Goal: Transaction & Acquisition: Download file/media

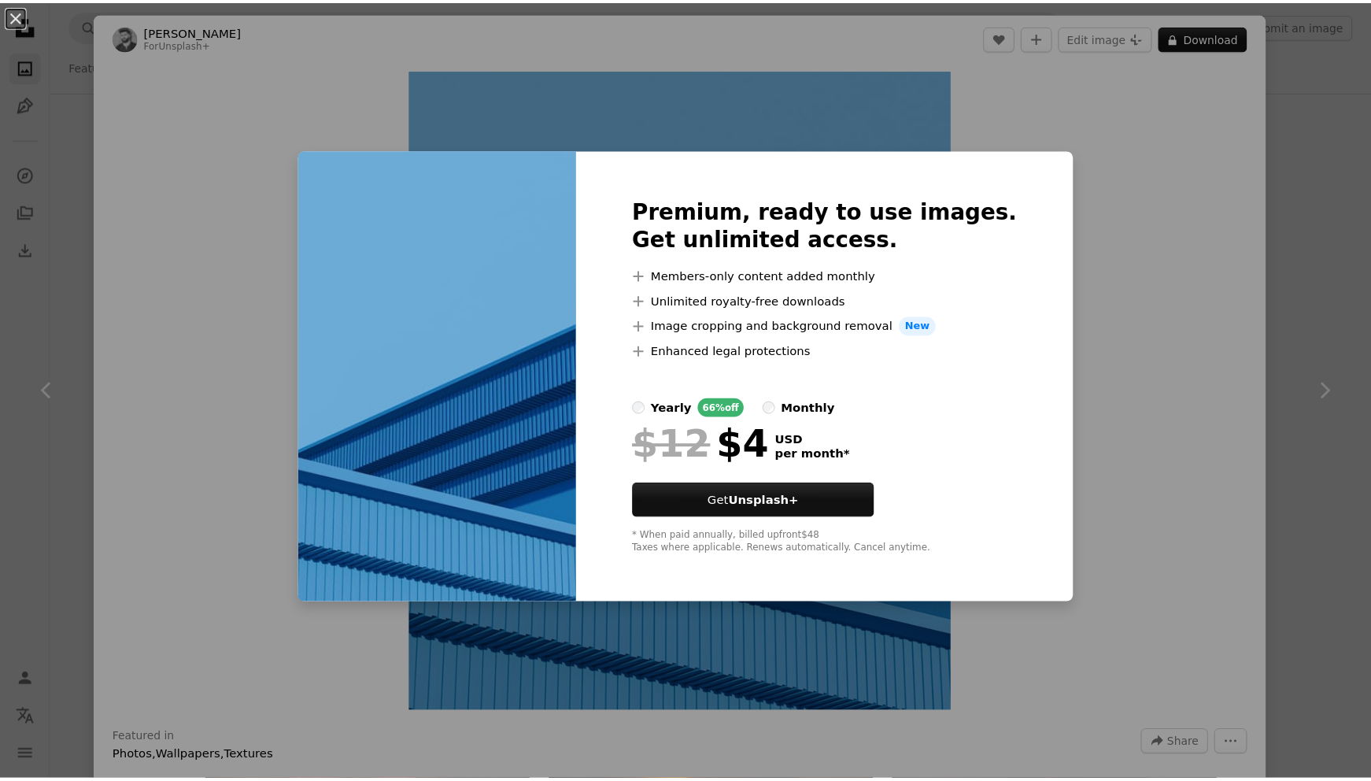
scroll to position [5509, 0]
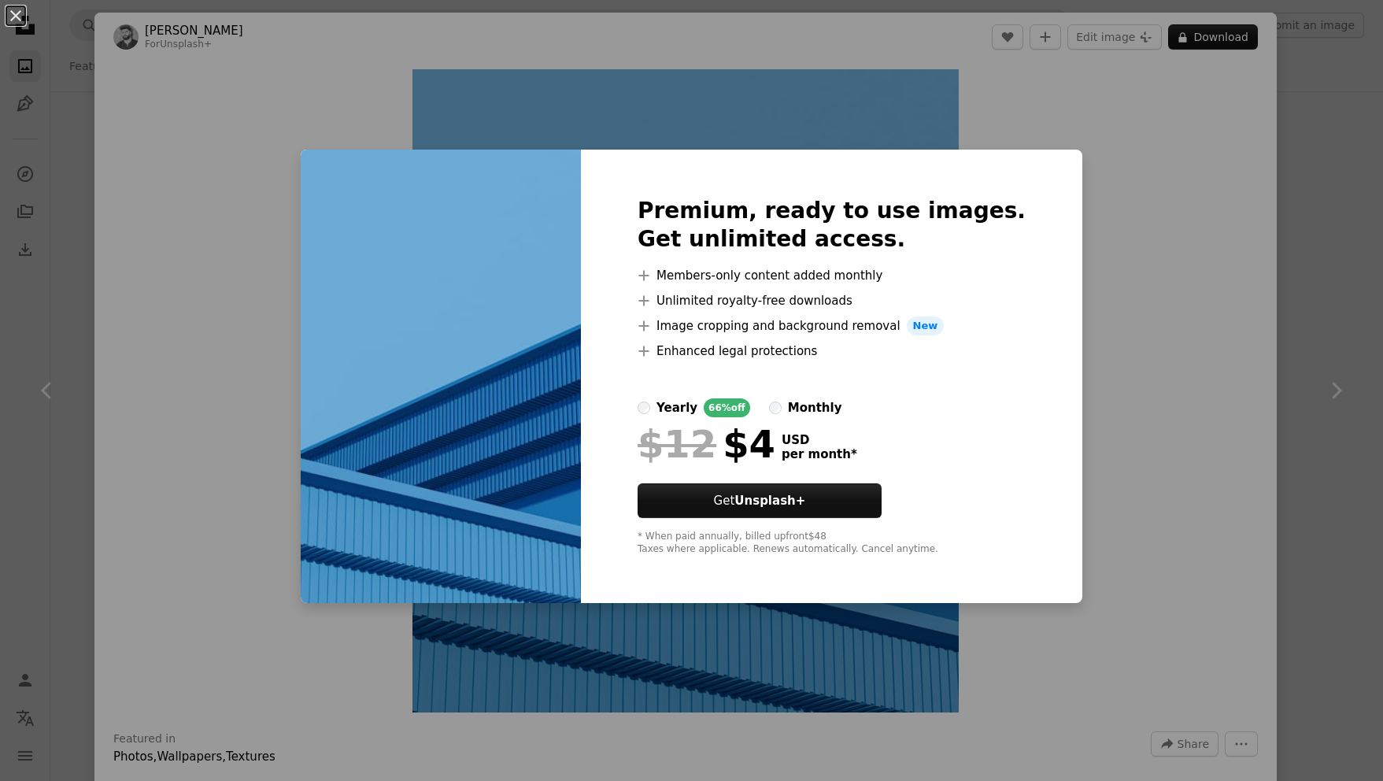
click at [1131, 231] on div "An X shape Premium, ready to use images. Get unlimited access. A plus sign Memb…" at bounding box center [691, 390] width 1383 height 781
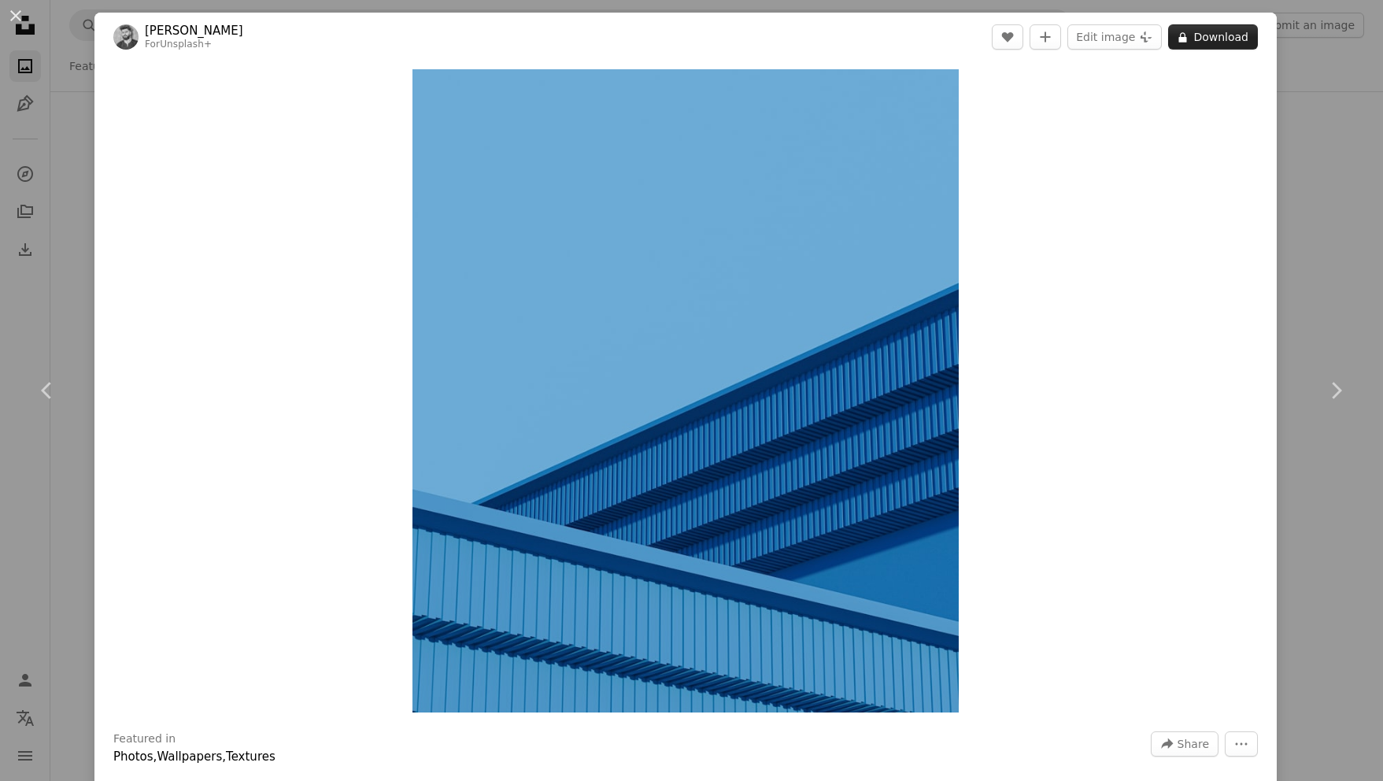
click at [1184, 32] on button "A lock Download" at bounding box center [1213, 36] width 90 height 25
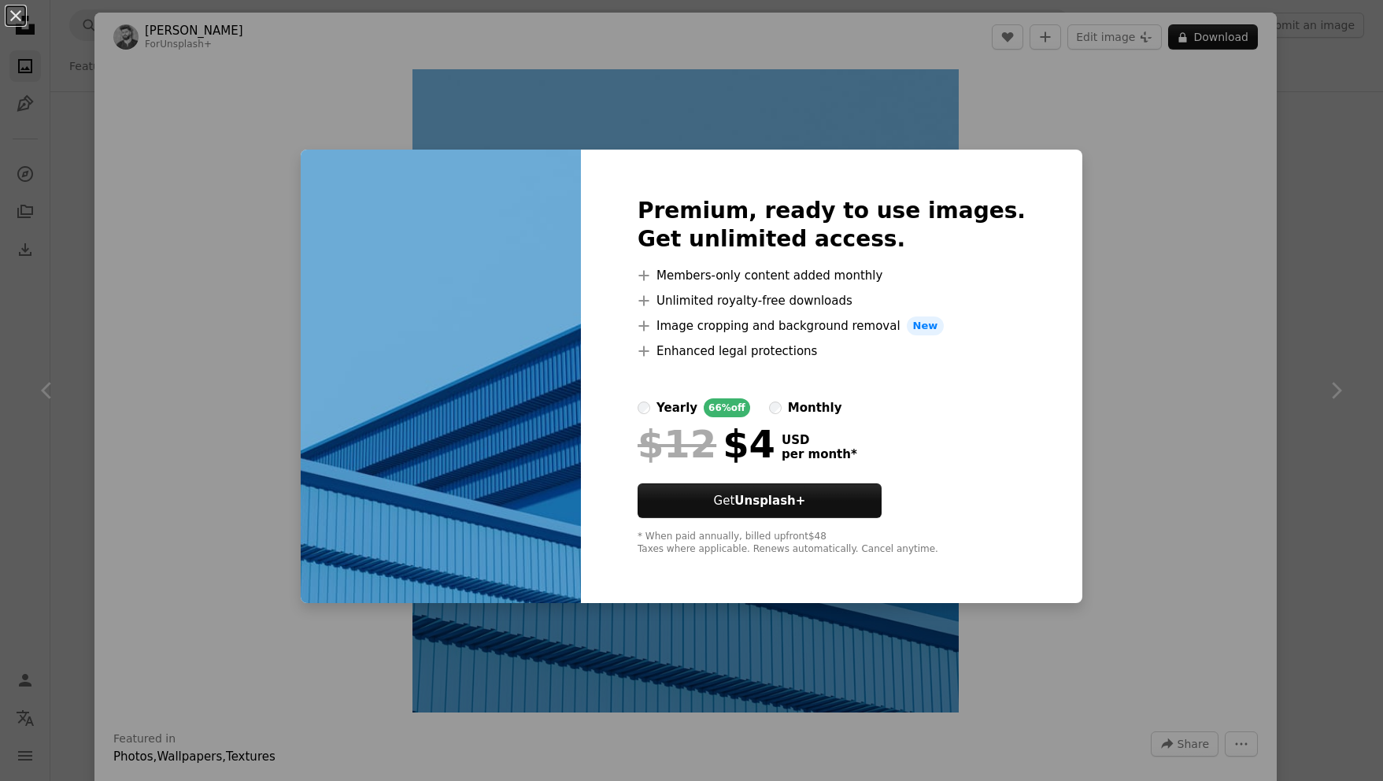
click at [1166, 249] on div "An X shape Premium, ready to use images. Get unlimited access. A plus sign Memb…" at bounding box center [691, 390] width 1383 height 781
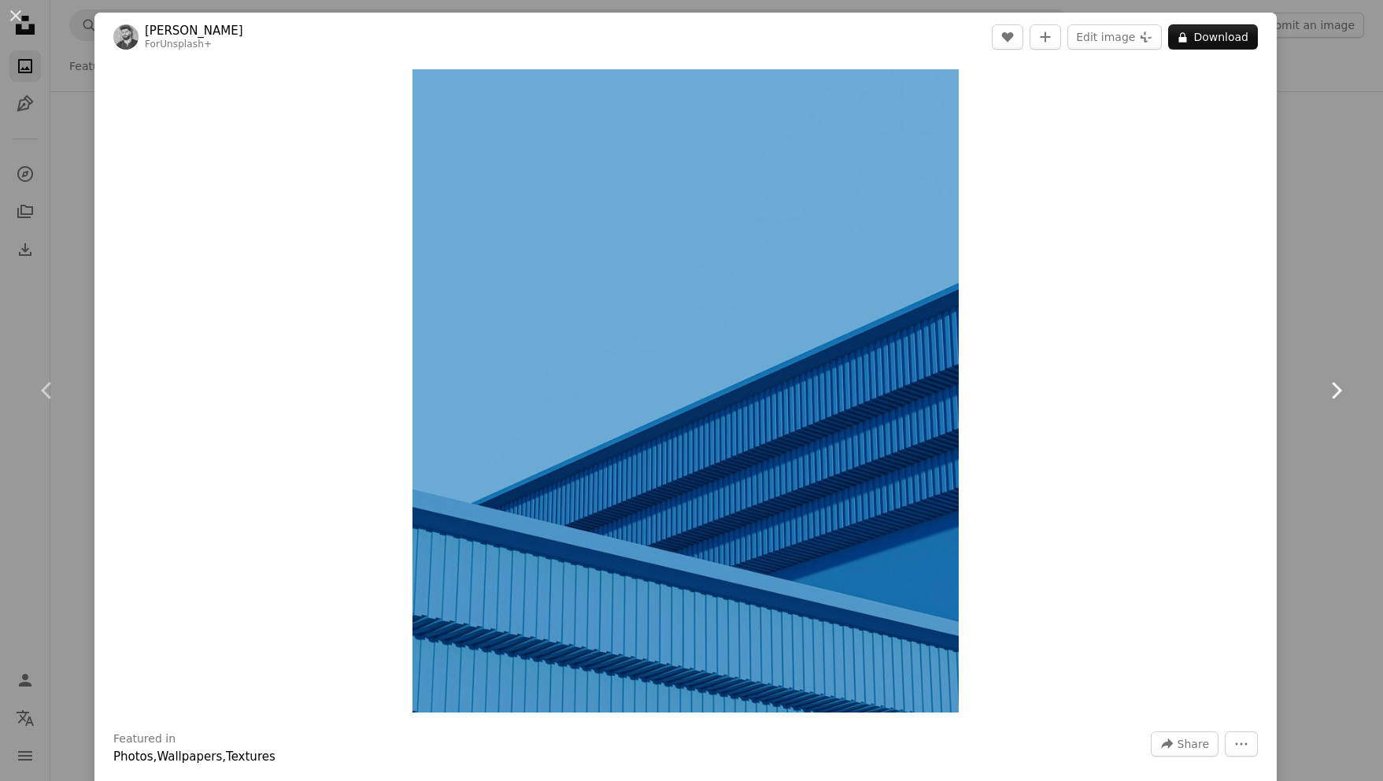
click at [1330, 368] on link "Chevron right" at bounding box center [1335, 390] width 94 height 151
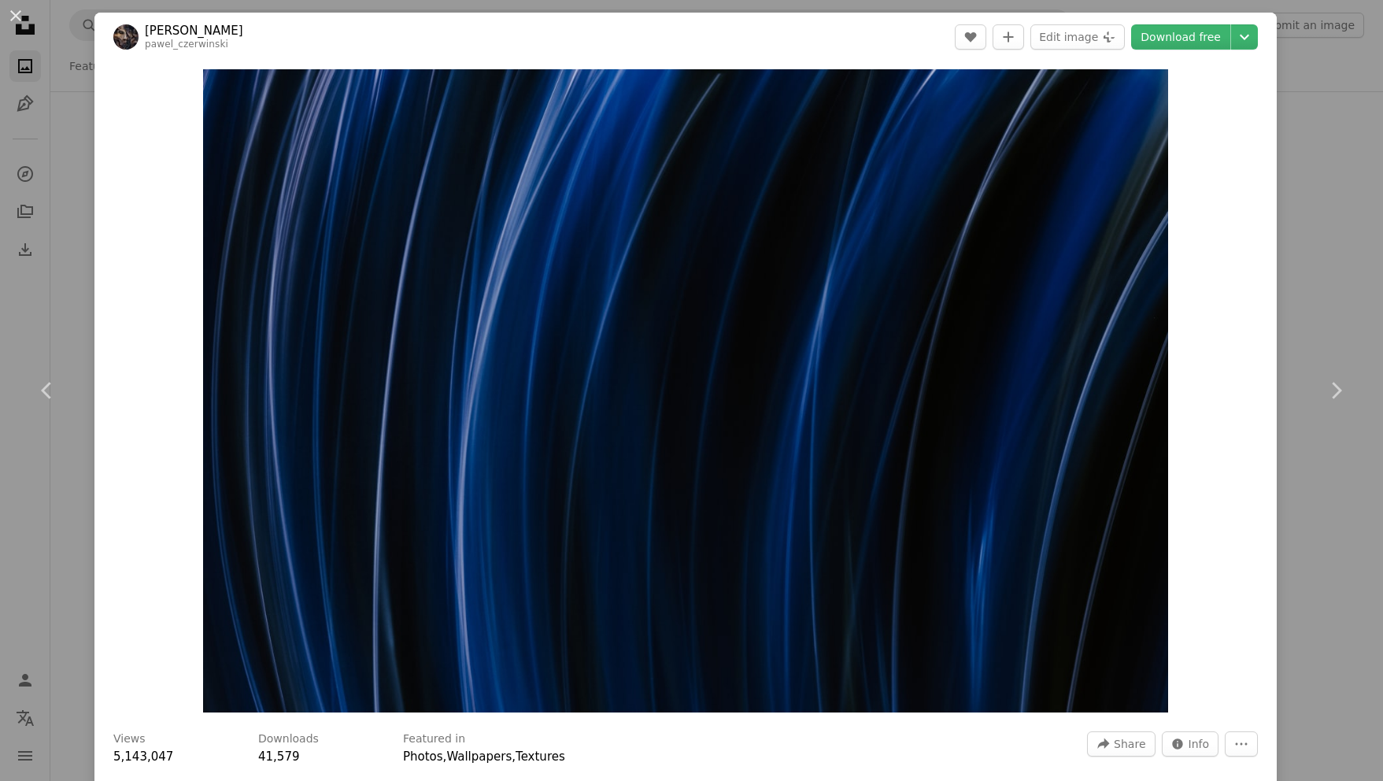
click at [17, 8] on button "An X shape" at bounding box center [15, 15] width 19 height 19
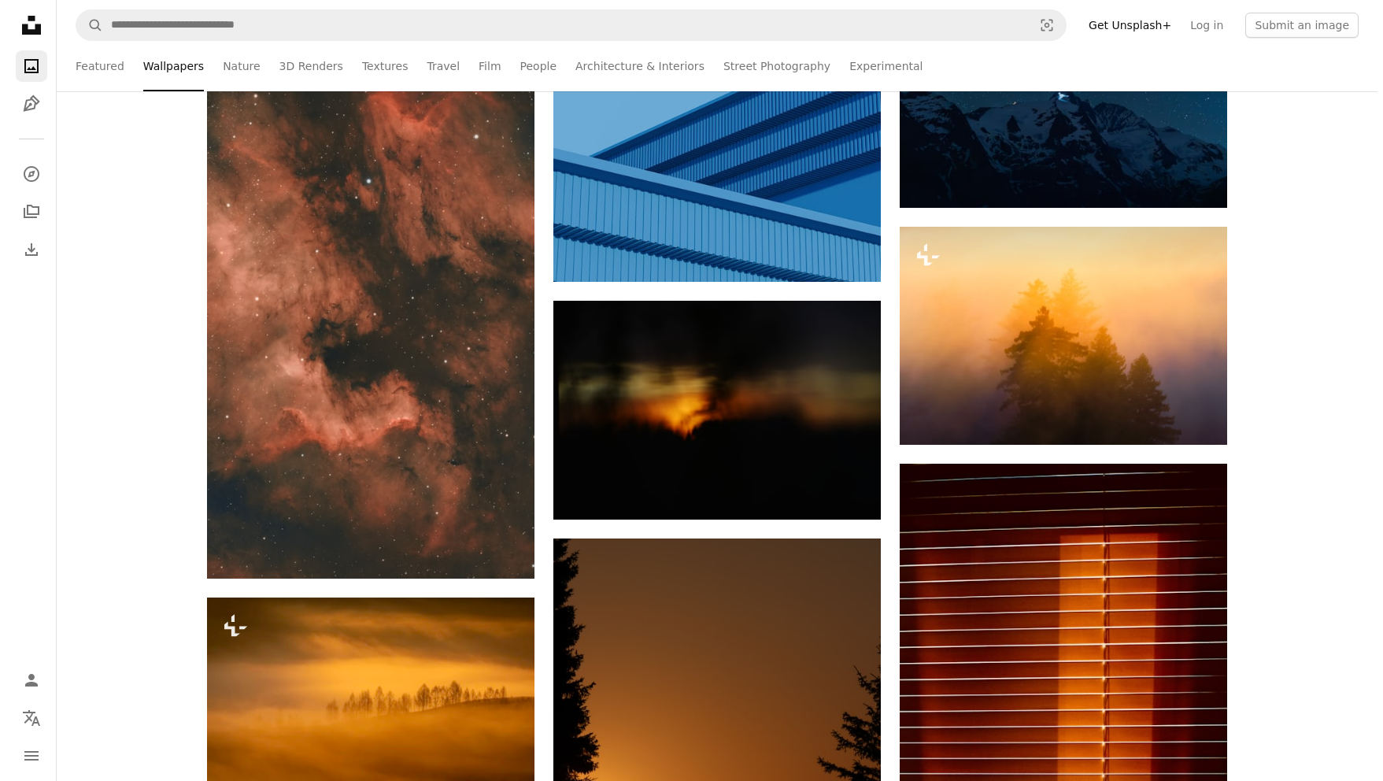
scroll to position [5509, 0]
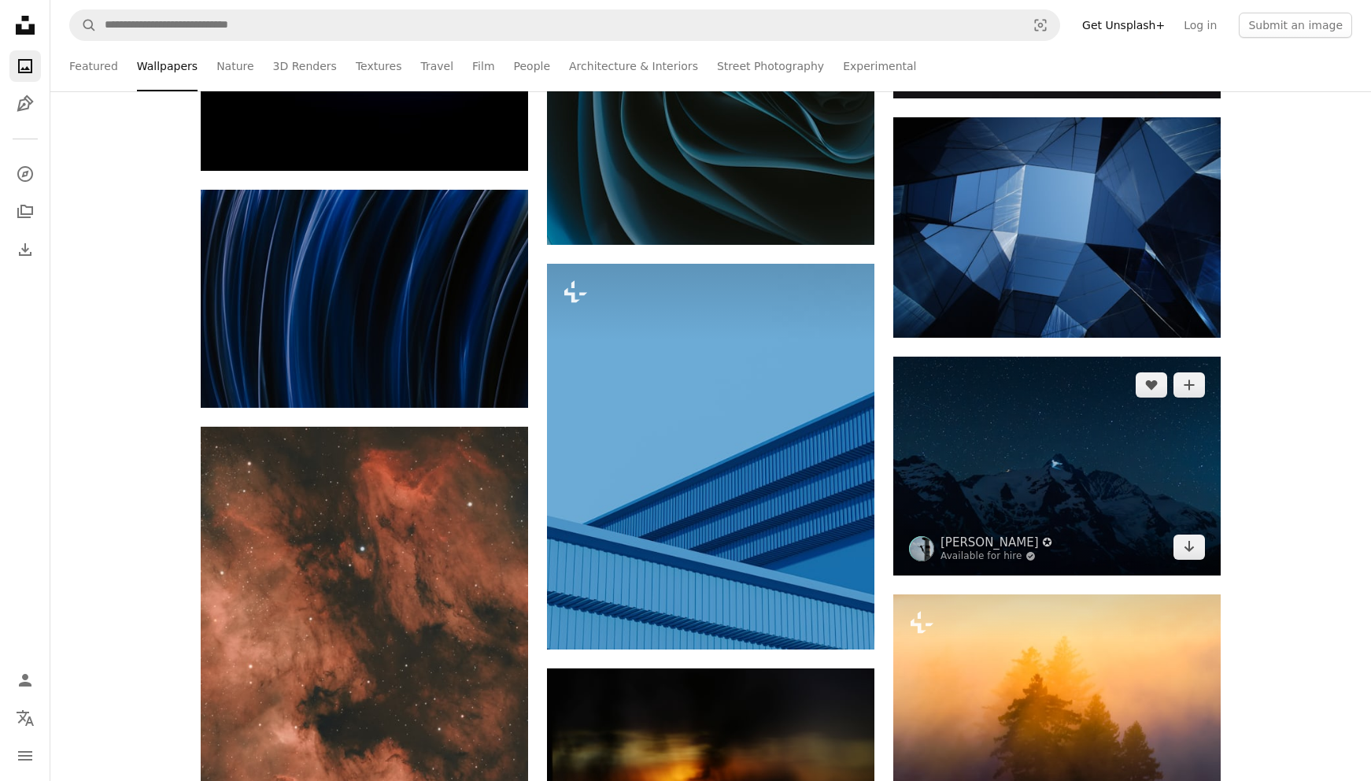
click at [1081, 535] on img at bounding box center [1056, 466] width 327 height 219
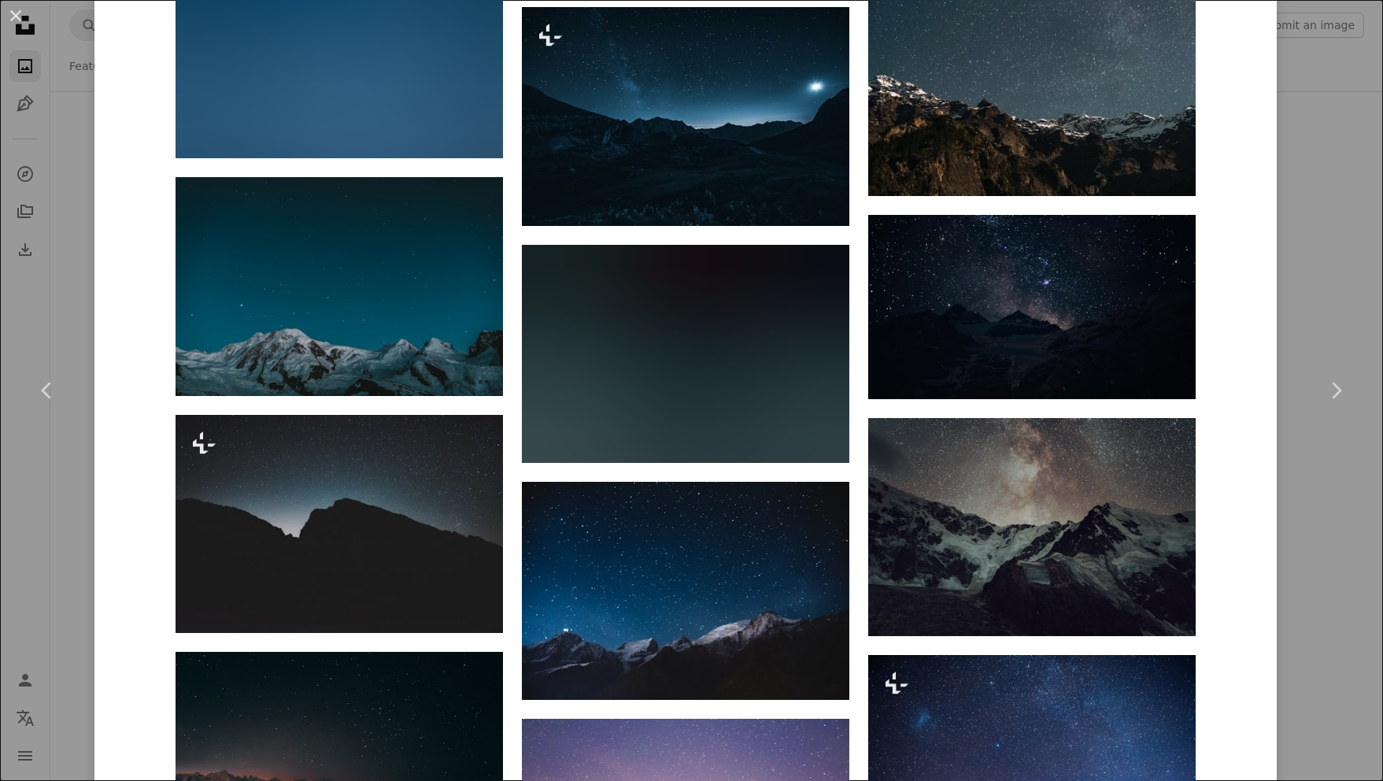
scroll to position [2571, 0]
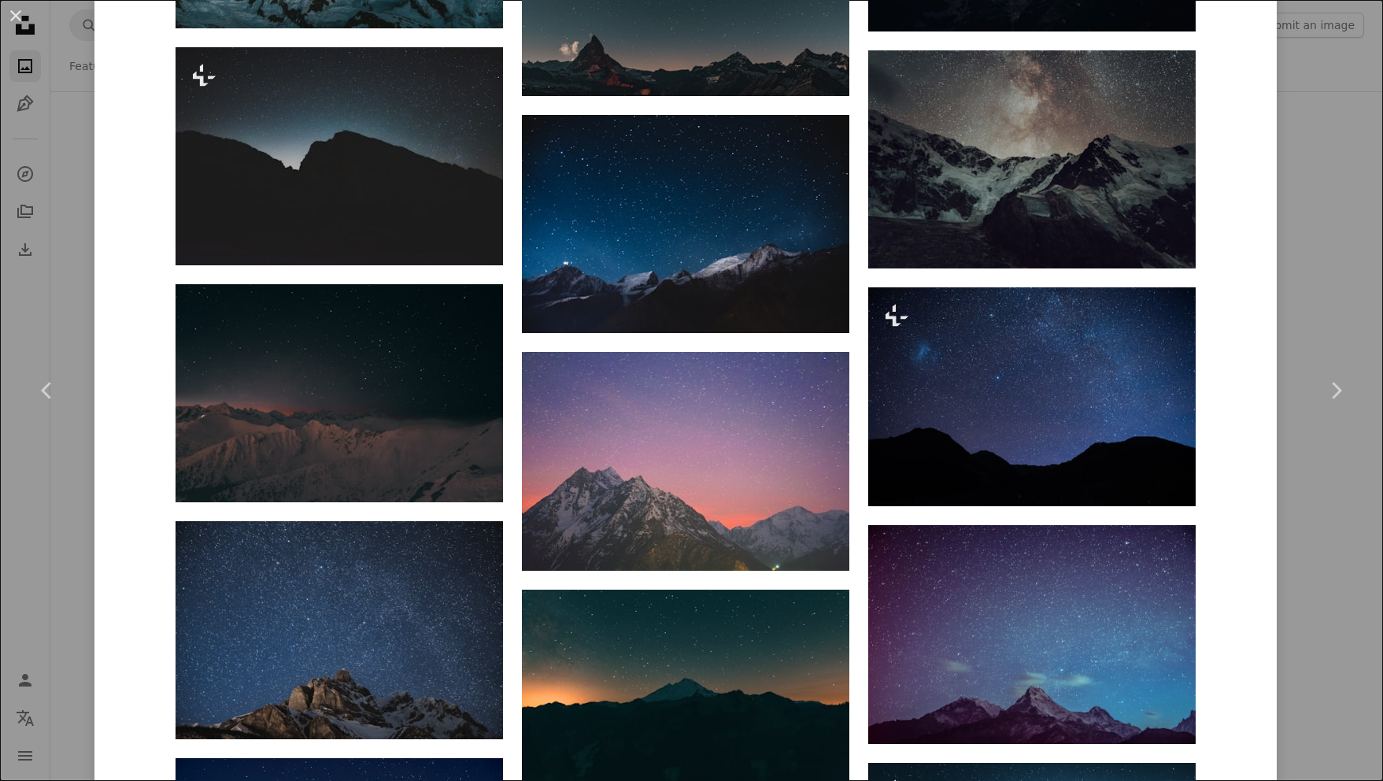
click at [85, 516] on div "An X shape Chevron left Chevron right [PERSON_NAME] ✪ Available for hire A chec…" at bounding box center [691, 390] width 1383 height 781
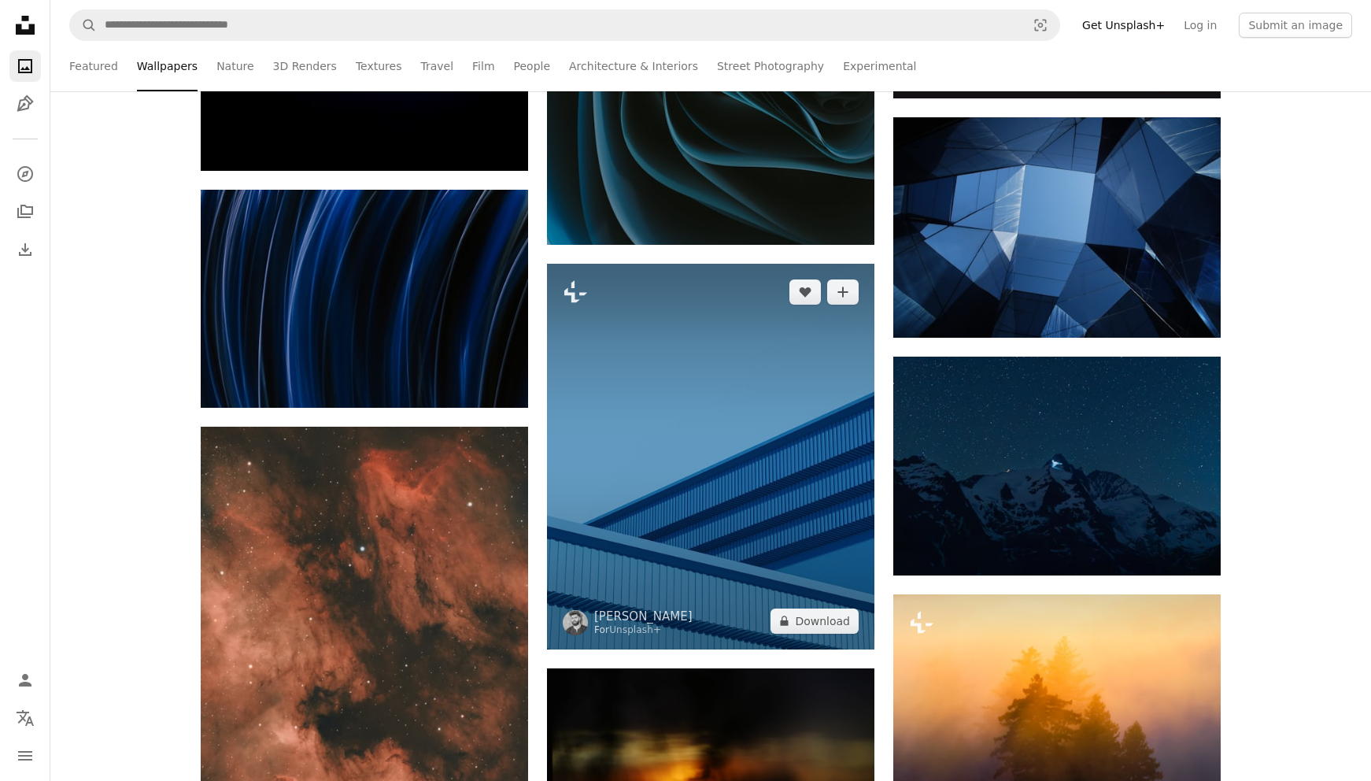
click at [645, 527] on img at bounding box center [710, 457] width 327 height 386
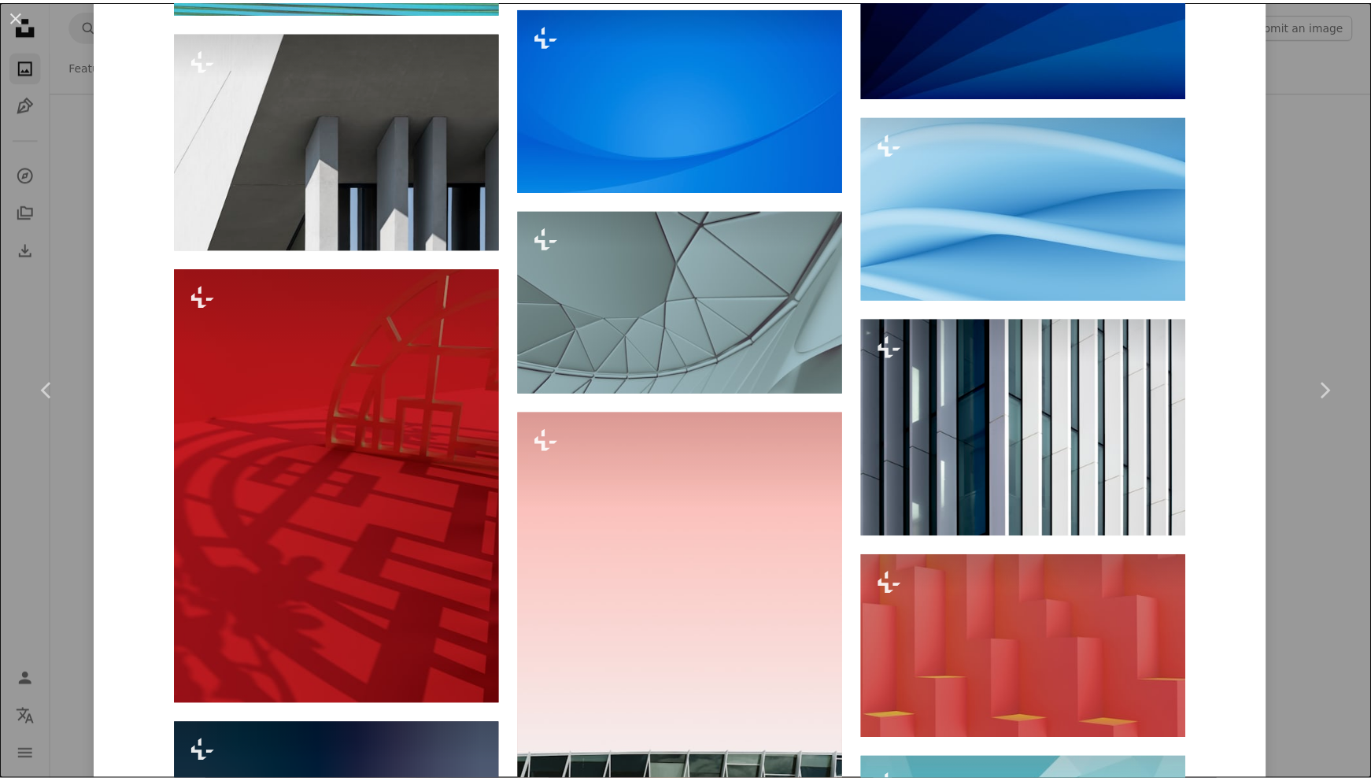
scroll to position [6849, 0]
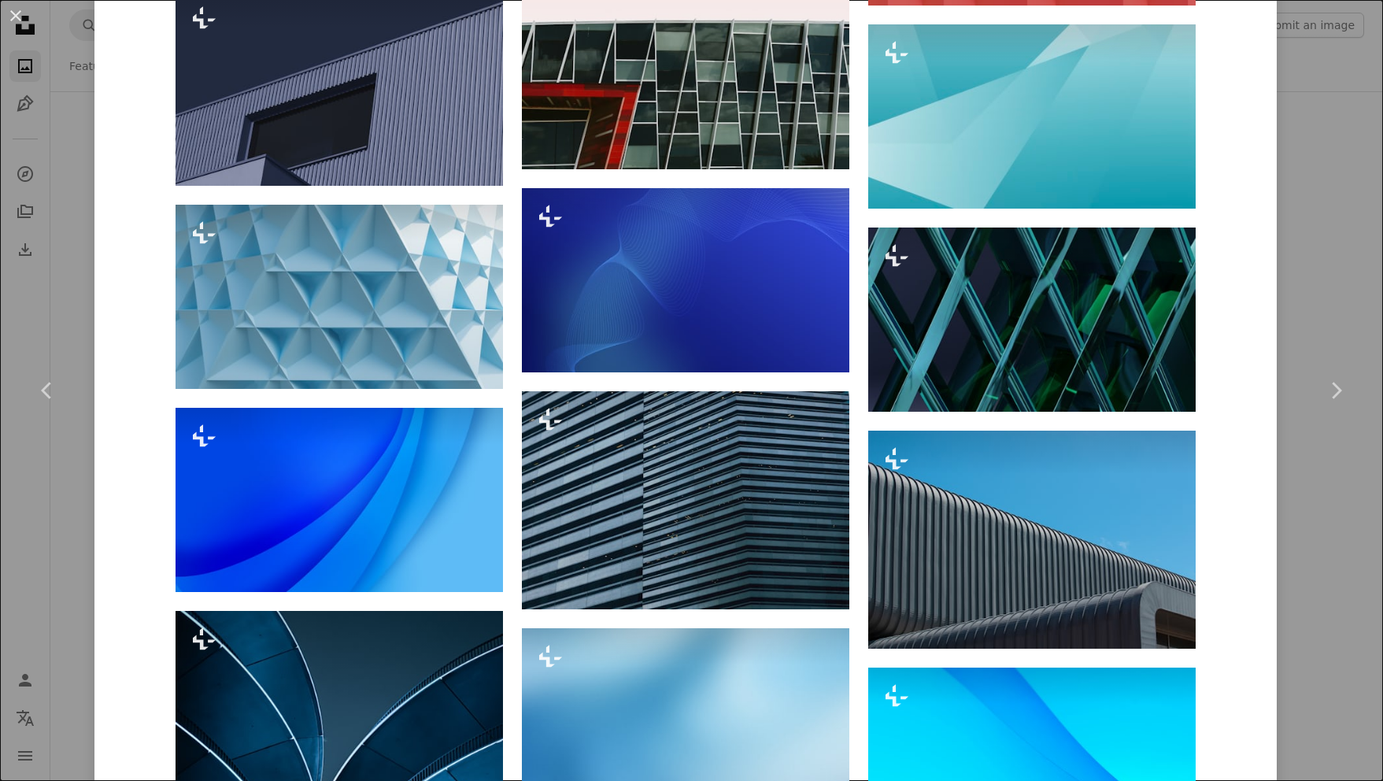
click at [70, 519] on div "An X shape Chevron left Chevron right [PERSON_NAME] For Unsplash+ A heart A plu…" at bounding box center [691, 390] width 1383 height 781
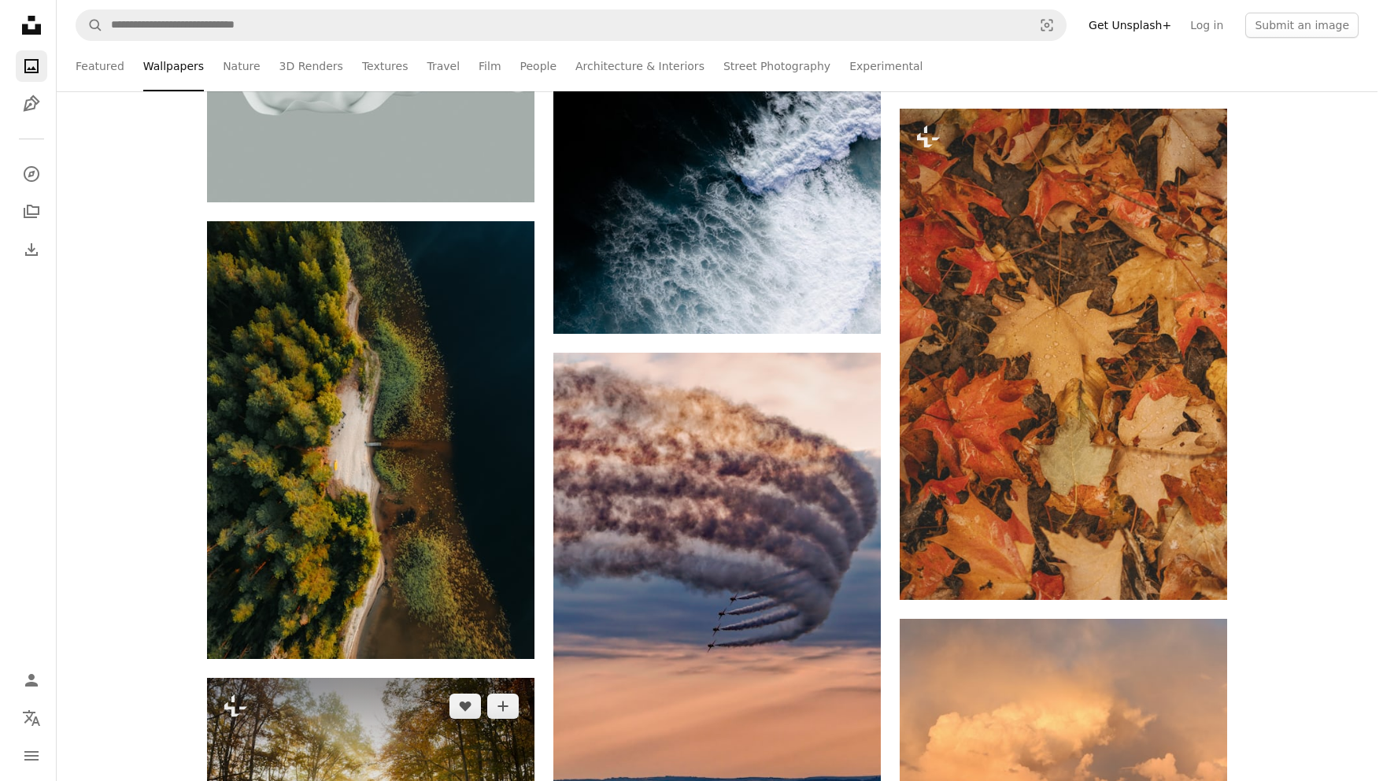
scroll to position [11753, 0]
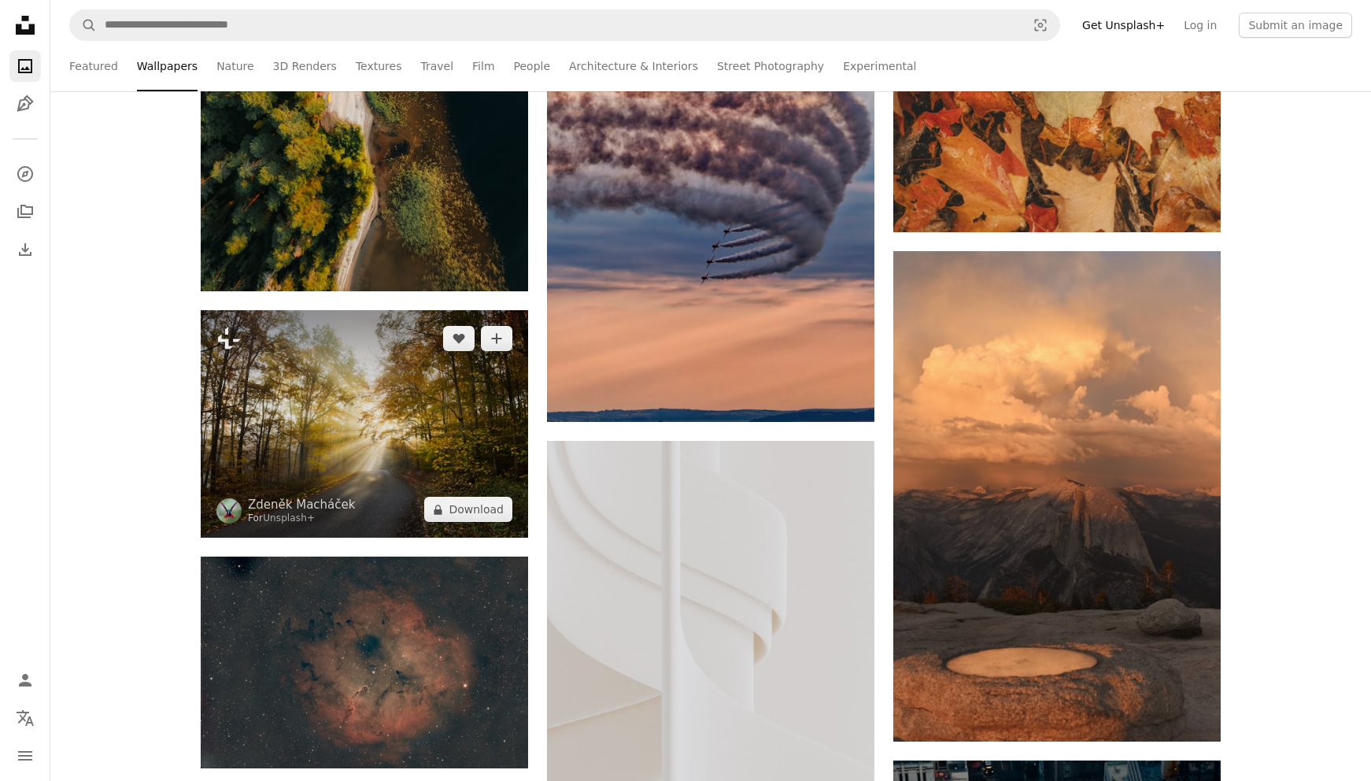
click at [385, 491] on img at bounding box center [364, 424] width 327 height 228
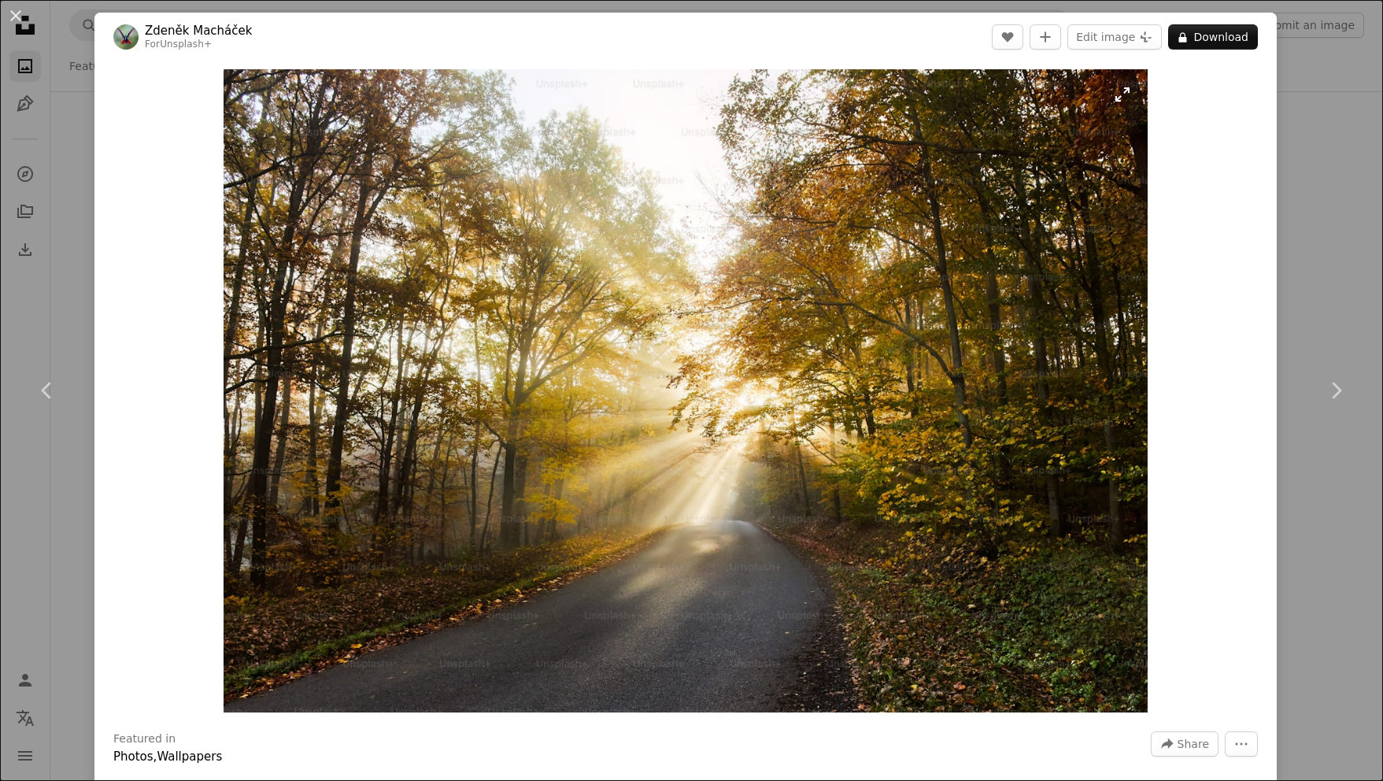
scroll to position [734, 0]
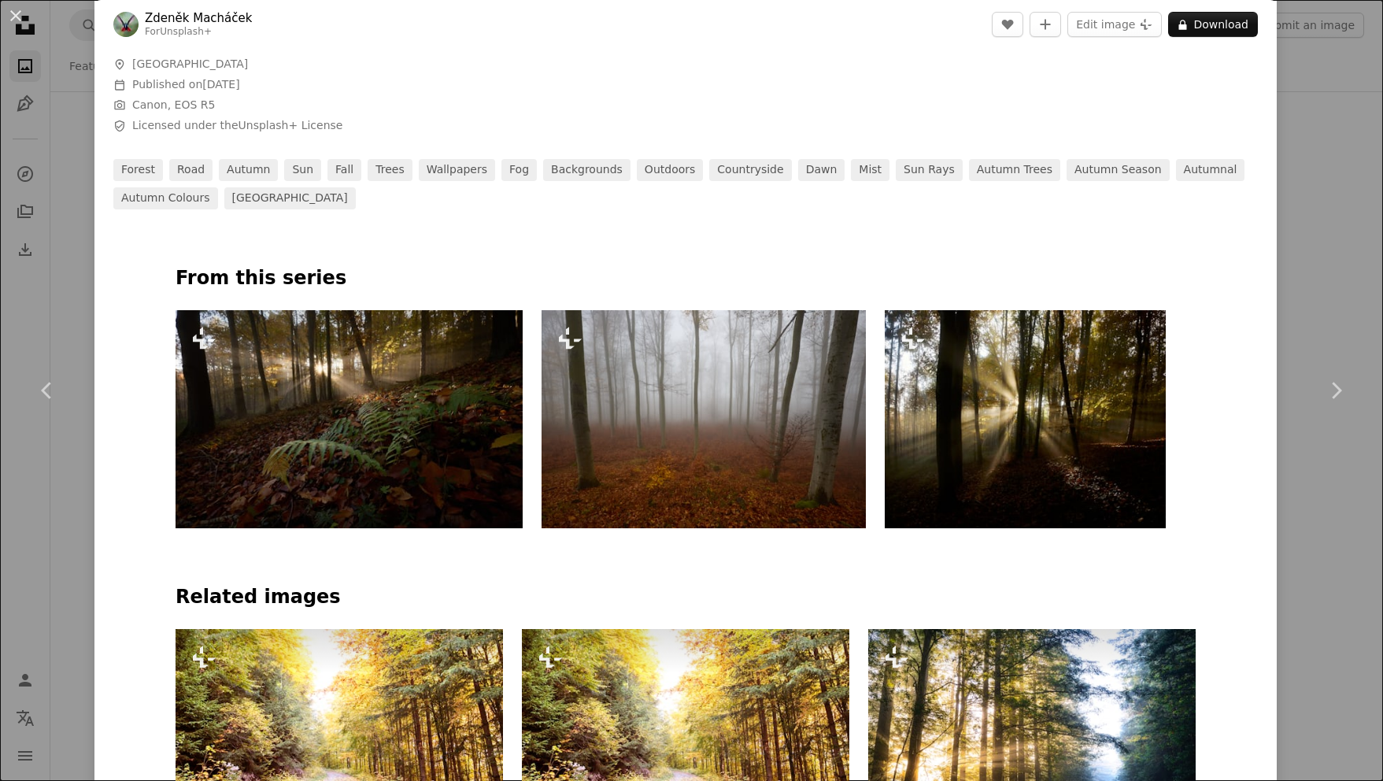
click at [356, 414] on img at bounding box center [349, 419] width 347 height 218
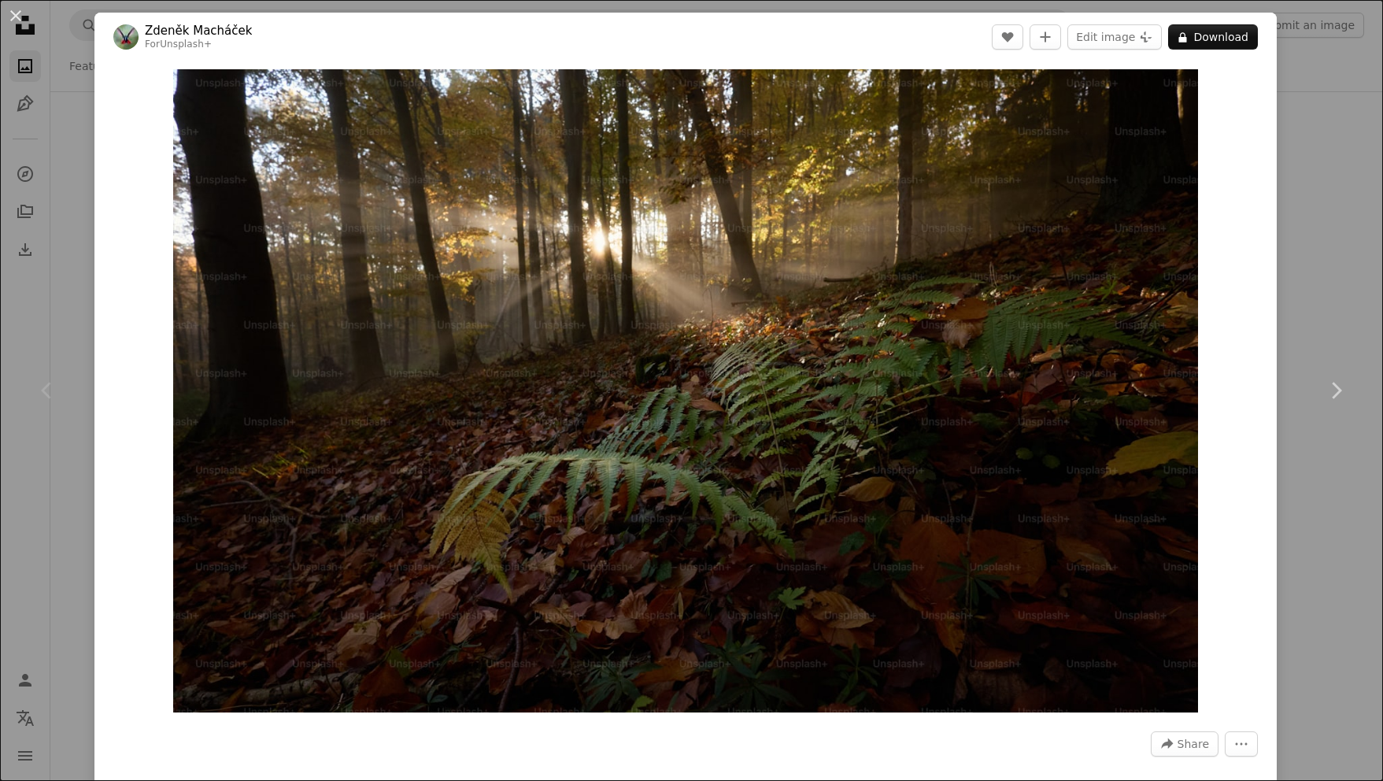
click at [87, 461] on div "Chevron left" at bounding box center [47, 390] width 94 height 151
click at [72, 460] on div "Chevron left" at bounding box center [47, 390] width 94 height 151
click at [6, 15] on button "An X shape" at bounding box center [15, 15] width 19 height 19
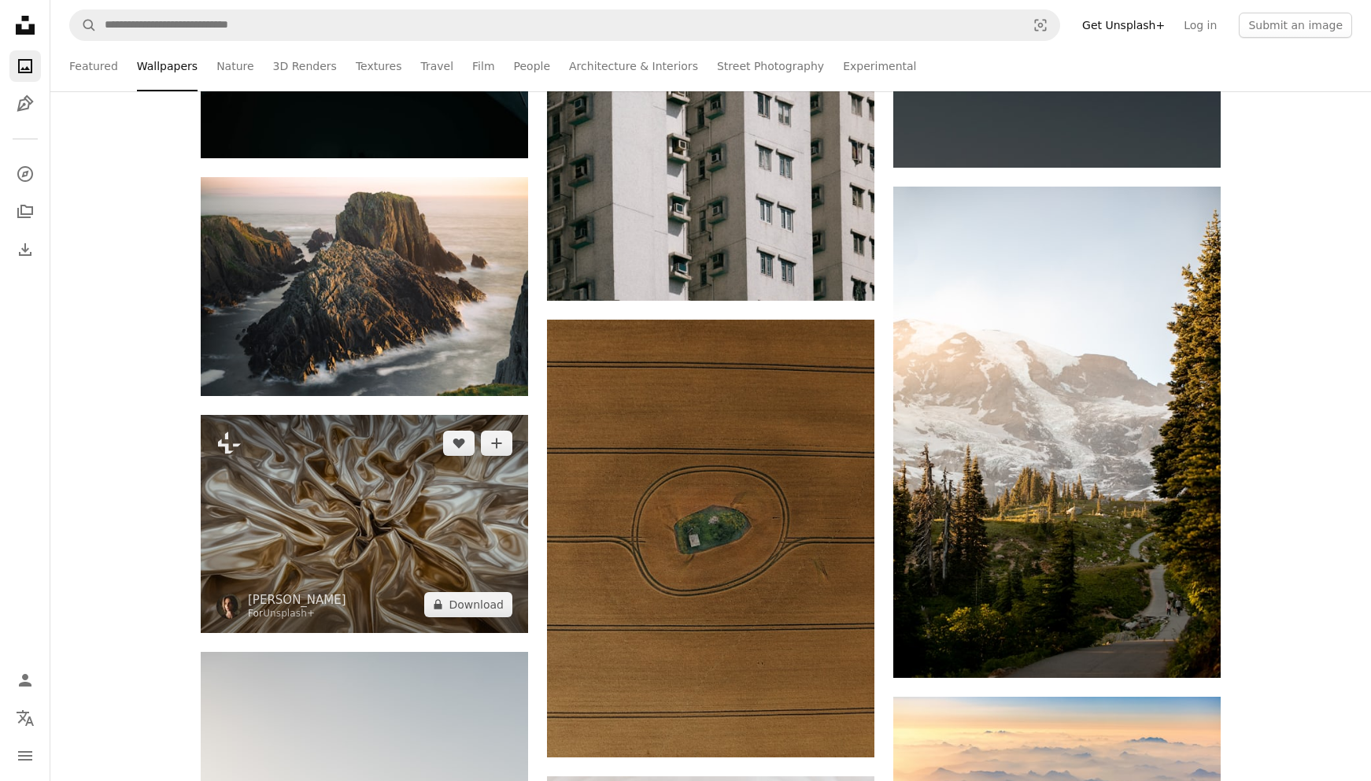
scroll to position [13589, 0]
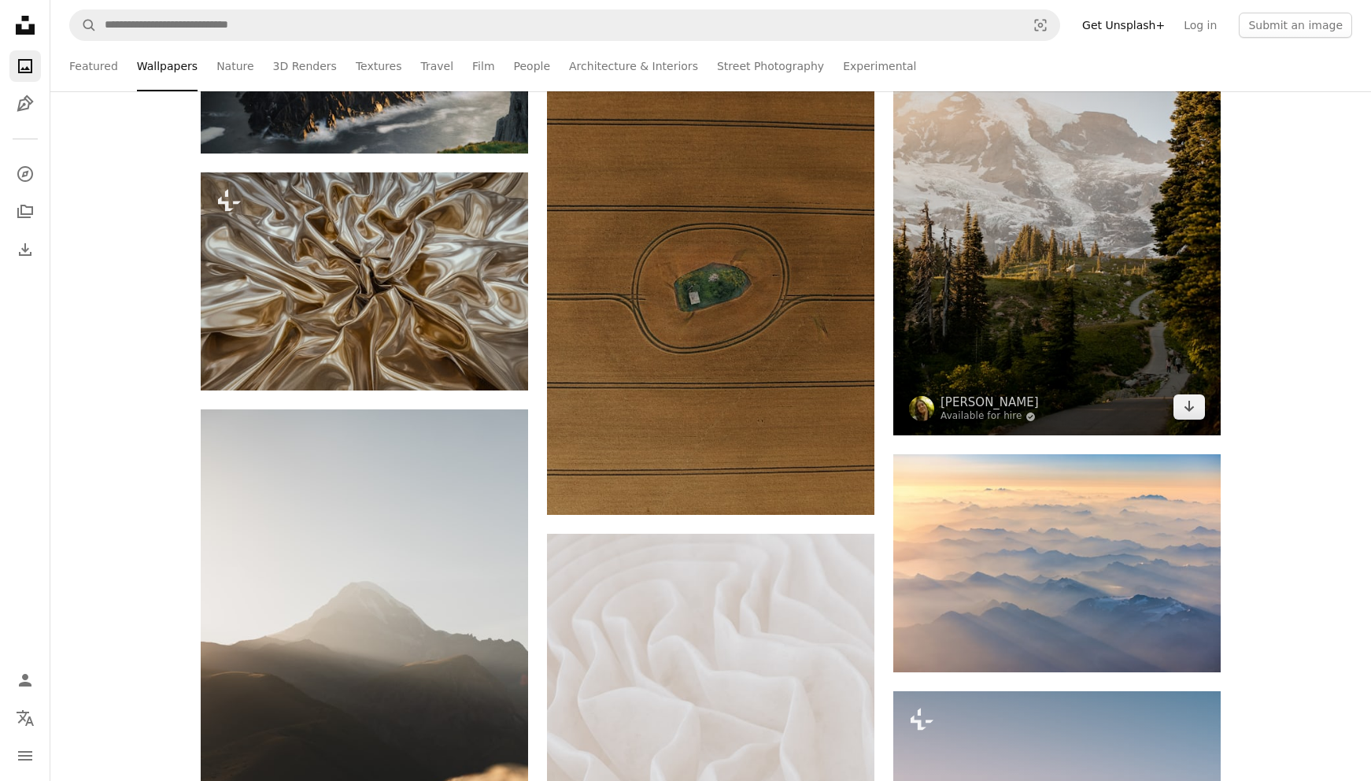
click at [1036, 242] on img at bounding box center [1056, 189] width 327 height 491
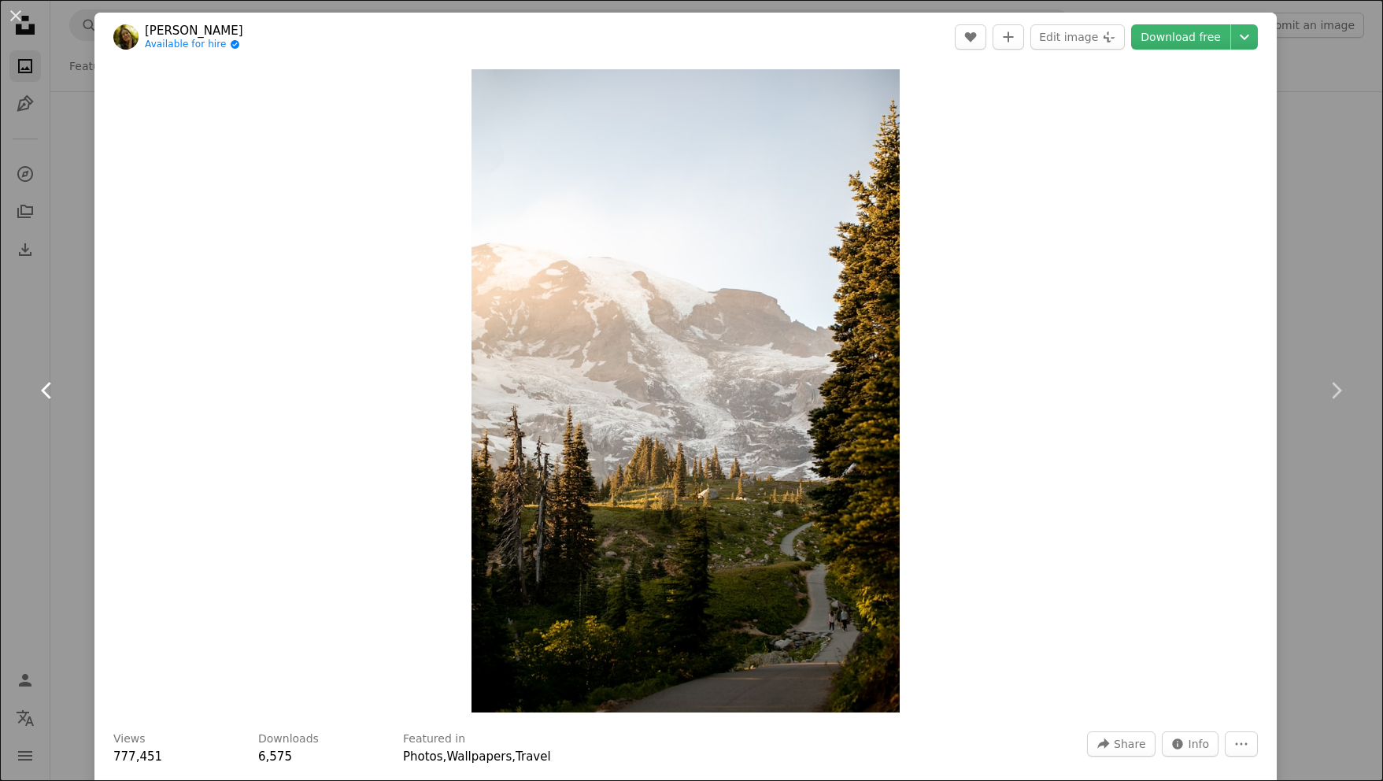
click at [58, 444] on link "Chevron left" at bounding box center [47, 390] width 94 height 151
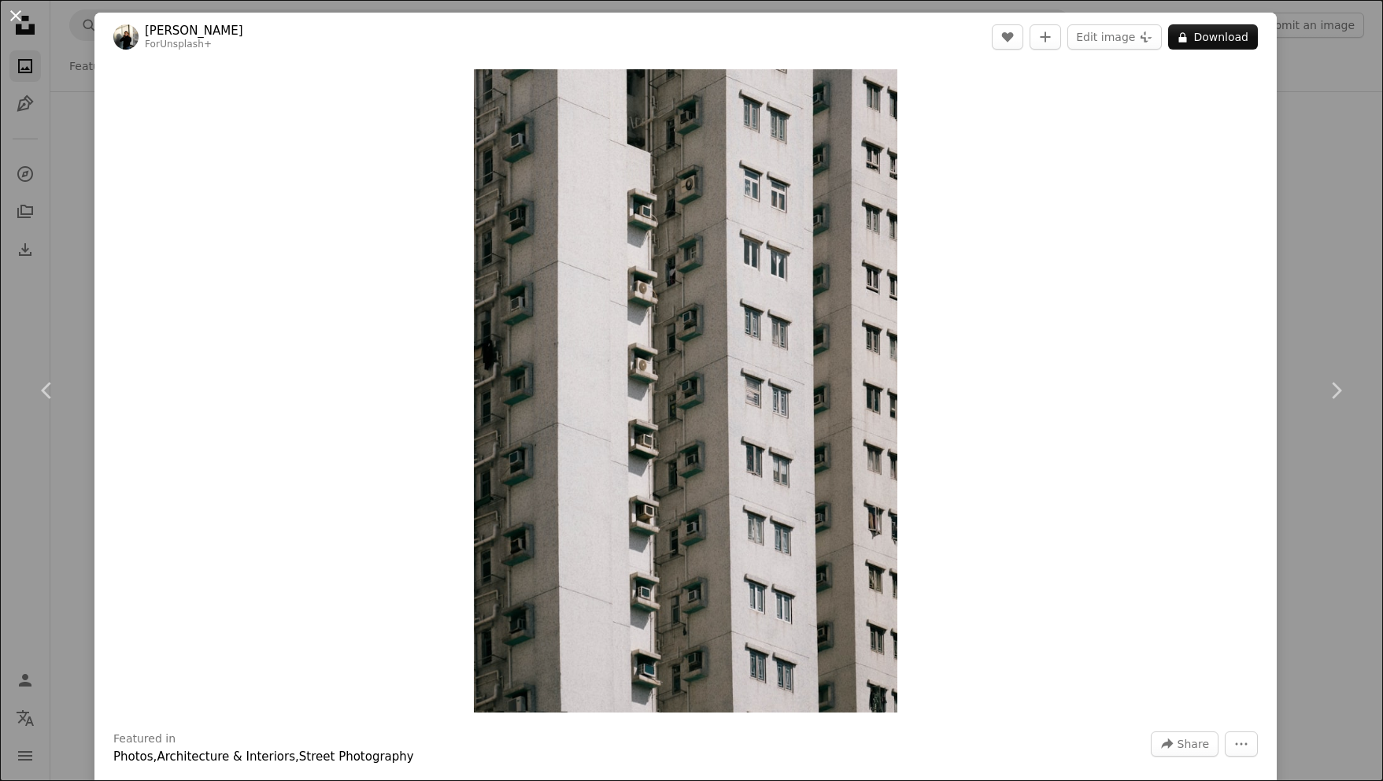
click at [21, 19] on button "An X shape" at bounding box center [15, 15] width 19 height 19
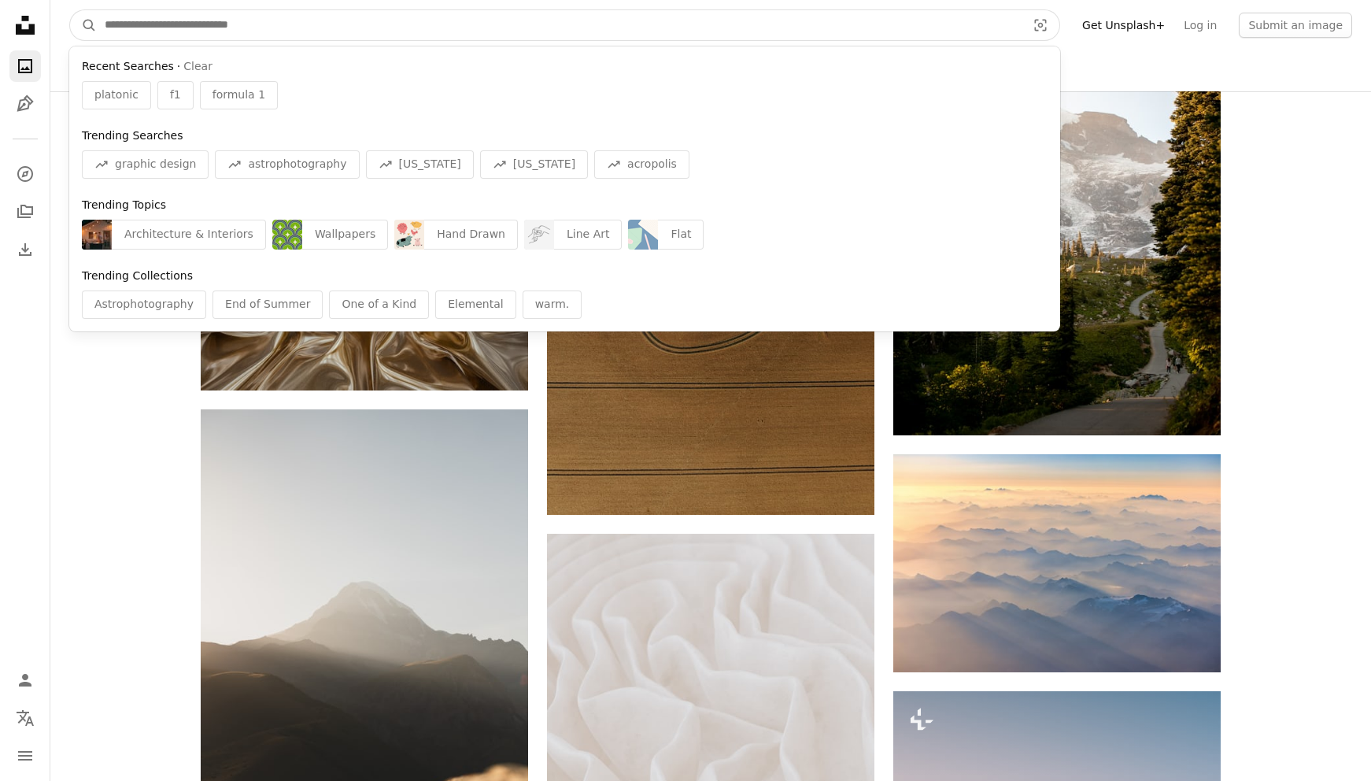
click at [415, 28] on input "Find visuals sitewide" at bounding box center [559, 25] width 925 height 30
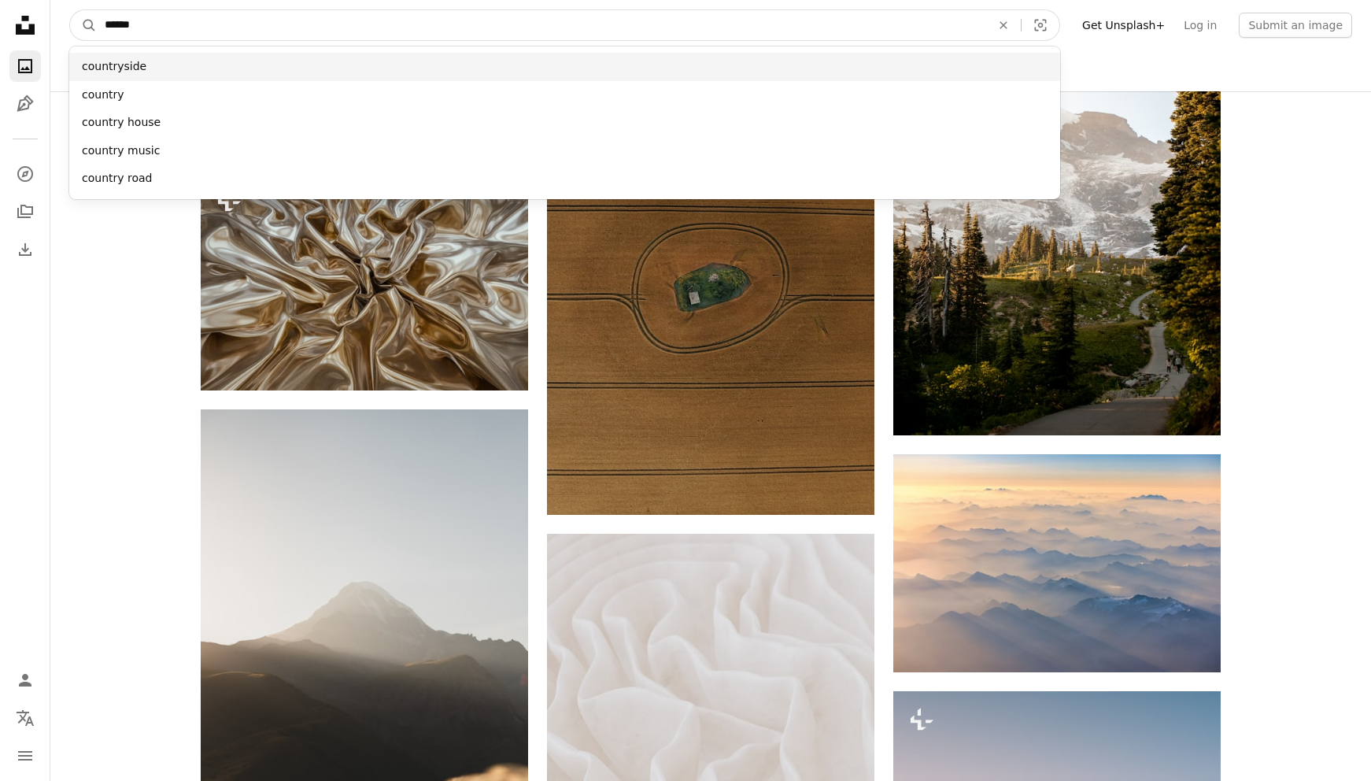
type input "******"
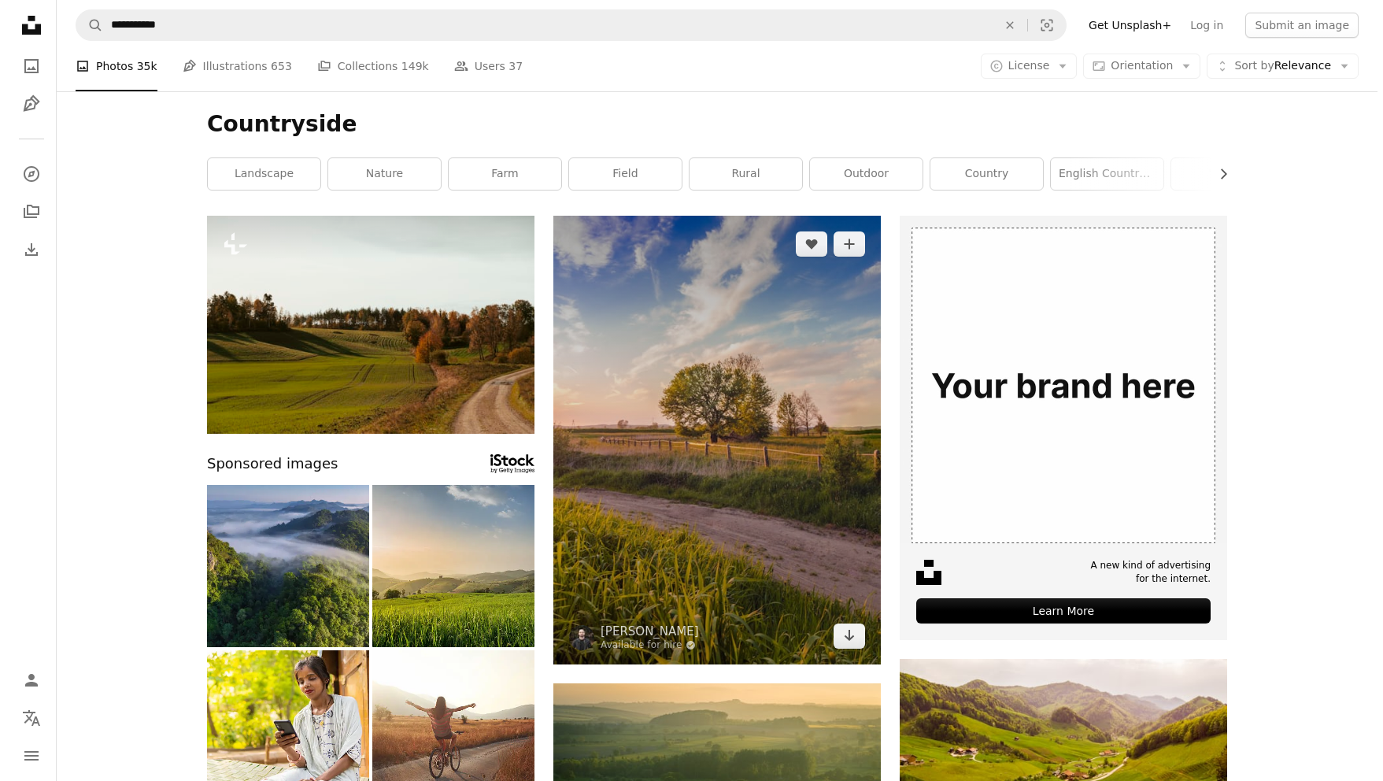
scroll to position [368, 0]
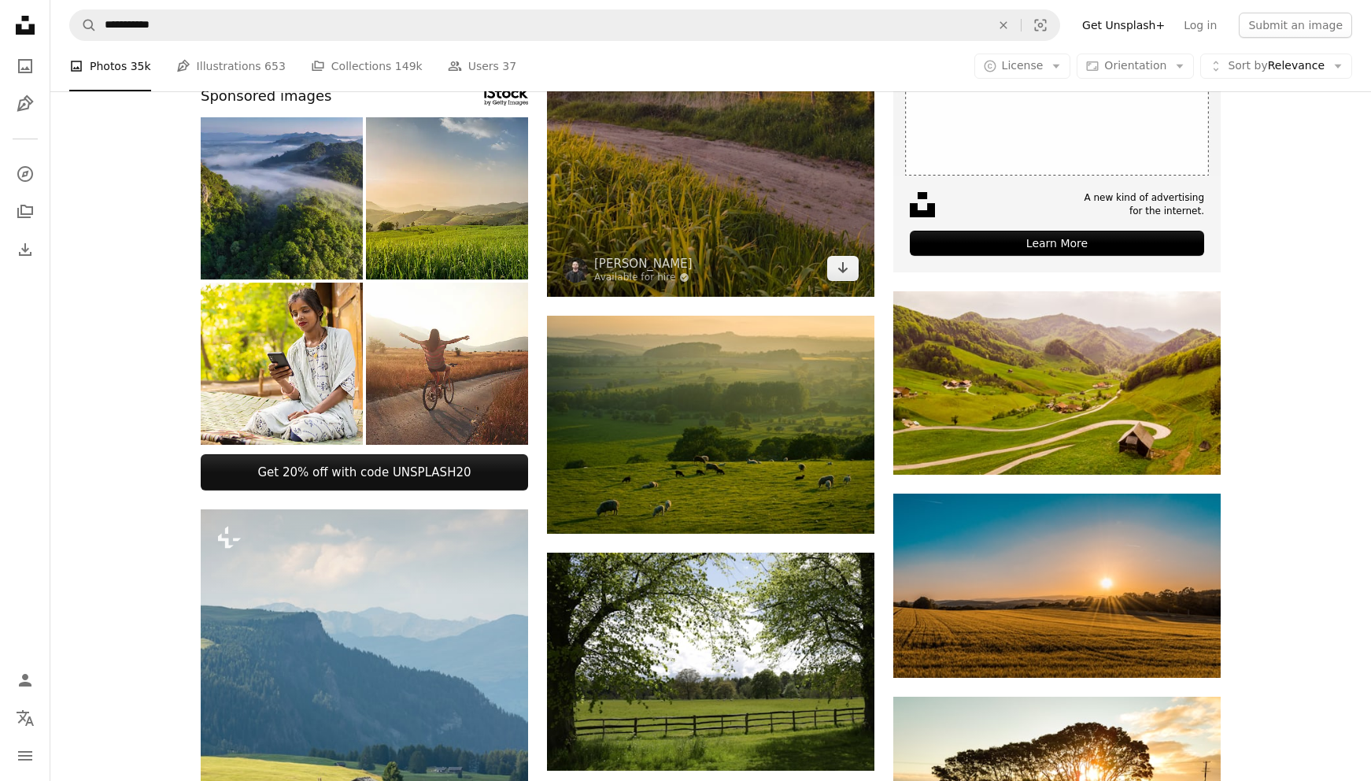
click at [668, 209] on img at bounding box center [710, 72] width 327 height 449
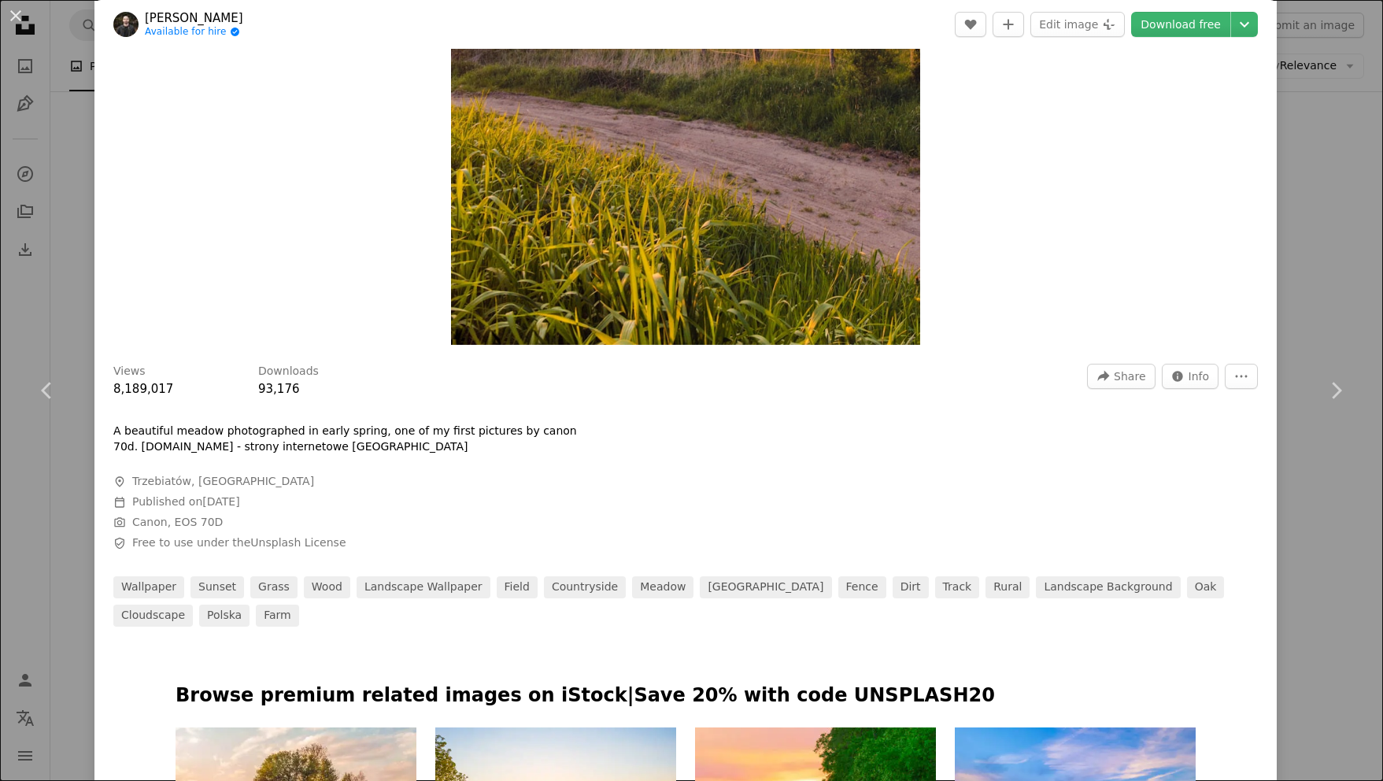
scroll to position [734, 0]
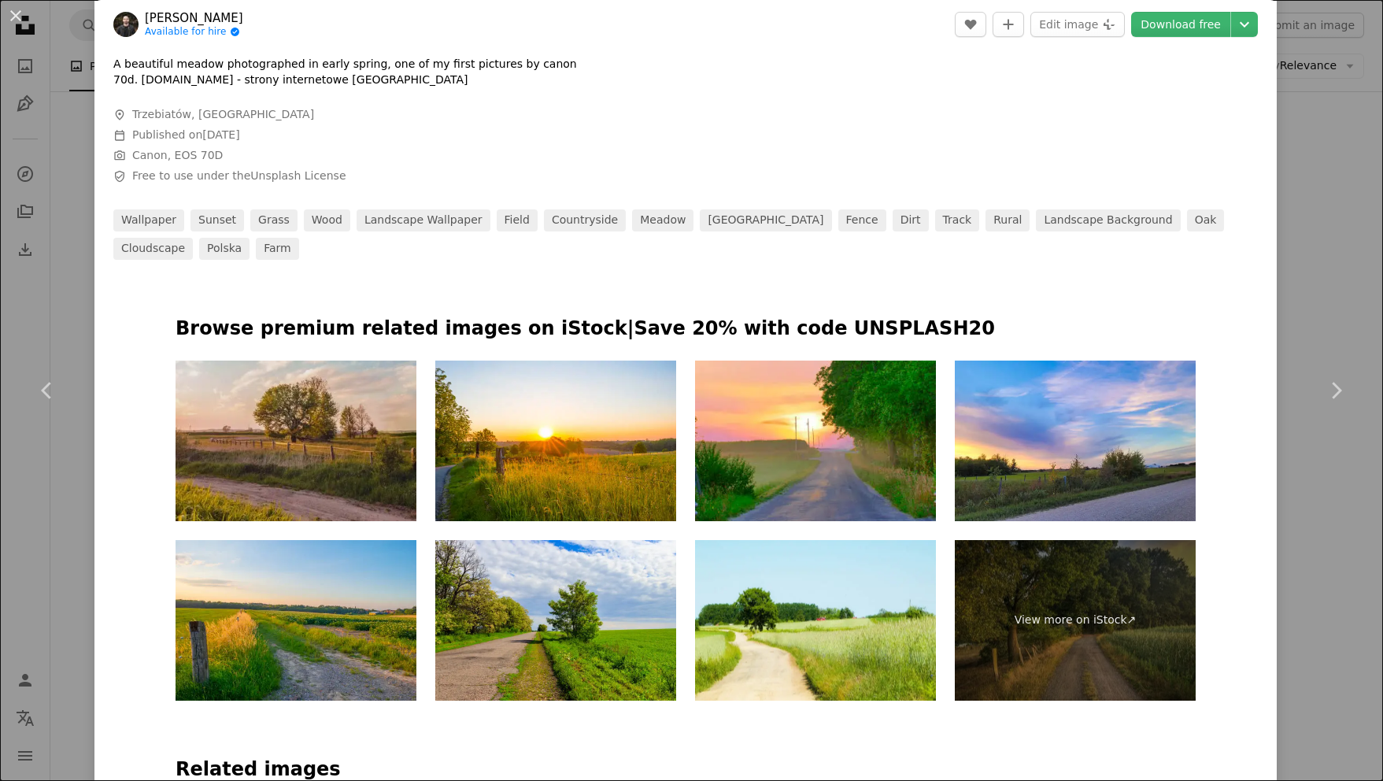
click at [242, 435] on img at bounding box center [296, 440] width 241 height 161
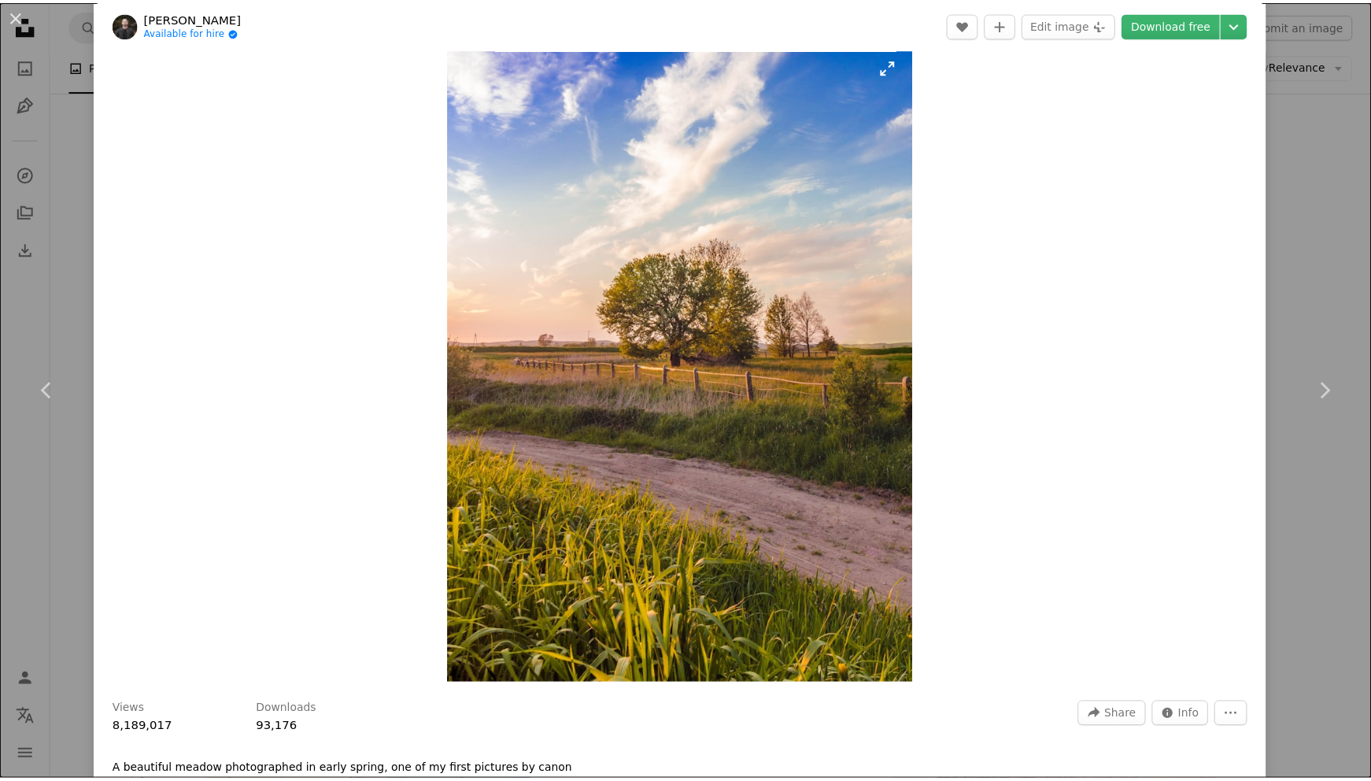
scroll to position [0, 0]
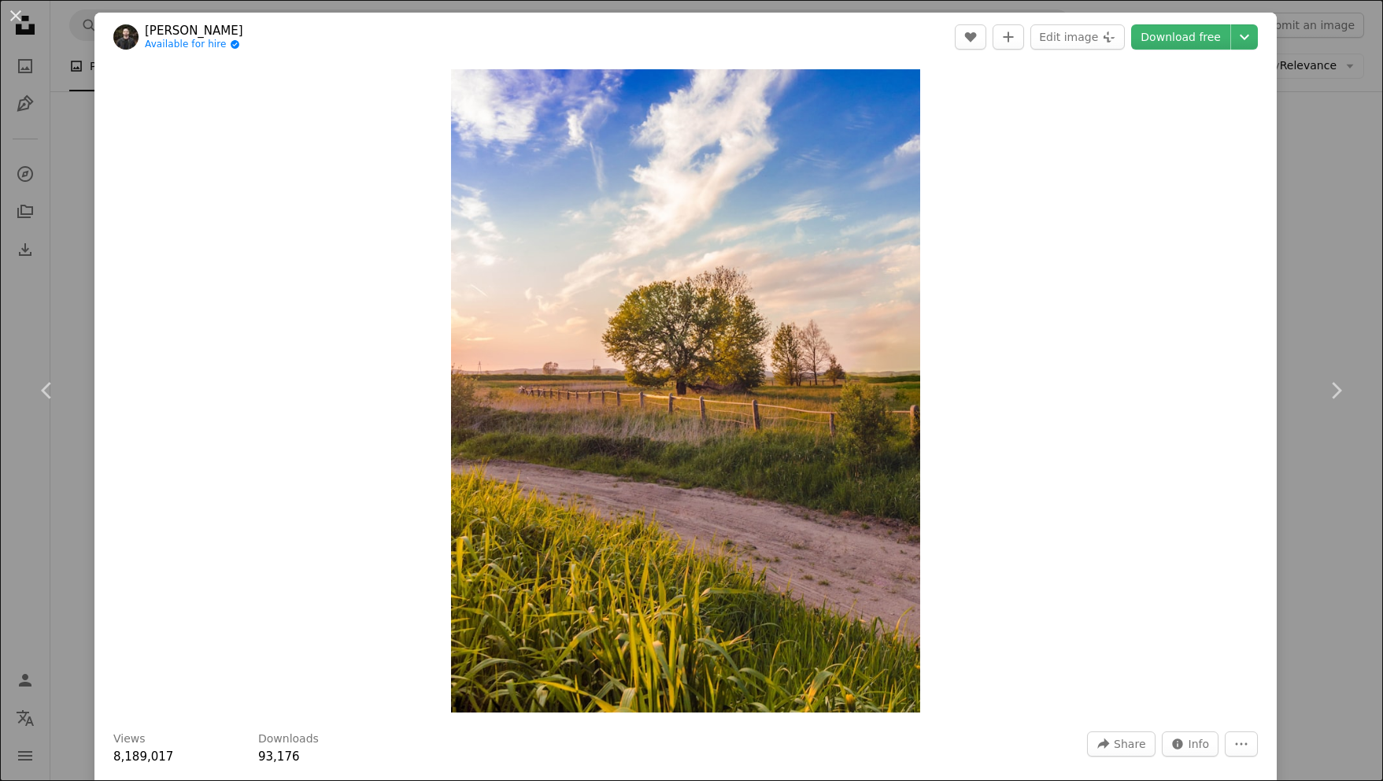
click at [1310, 176] on div "An X shape Chevron left Chevron right [PERSON_NAME] Available for hire A checkm…" at bounding box center [691, 390] width 1383 height 781
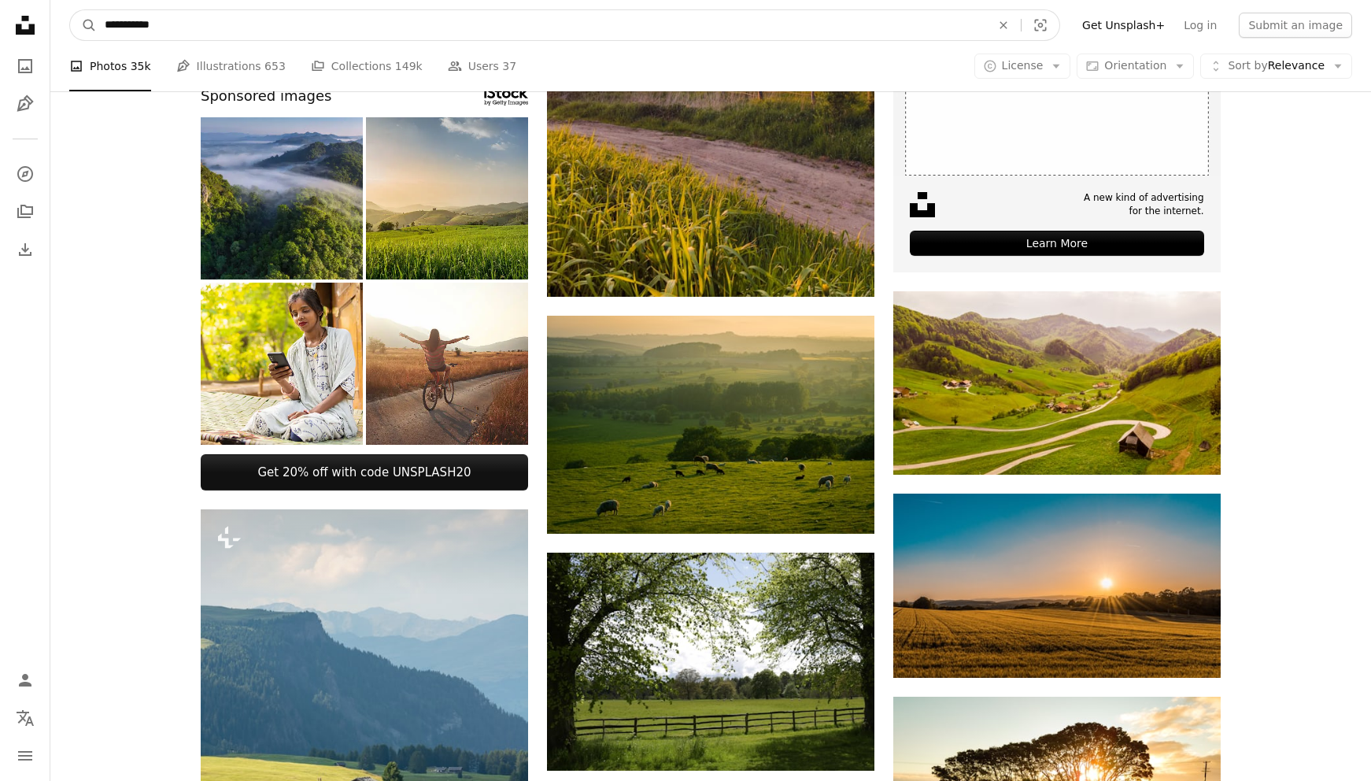
click at [328, 20] on input "**********" at bounding box center [541, 25] width 889 height 30
click at [329, 20] on input "**********" at bounding box center [541, 25] width 889 height 30
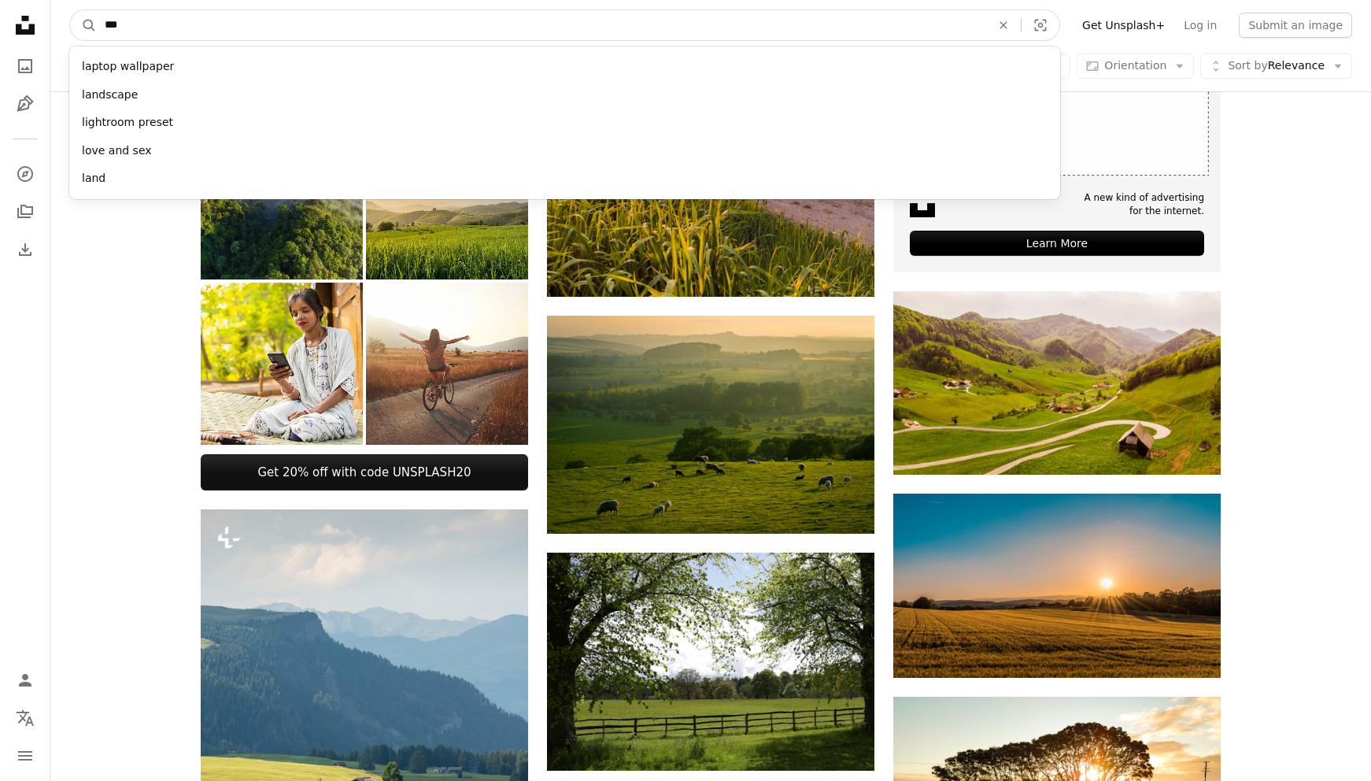
type input "****"
click button "A magnifying glass" at bounding box center [83, 25] width 27 height 30
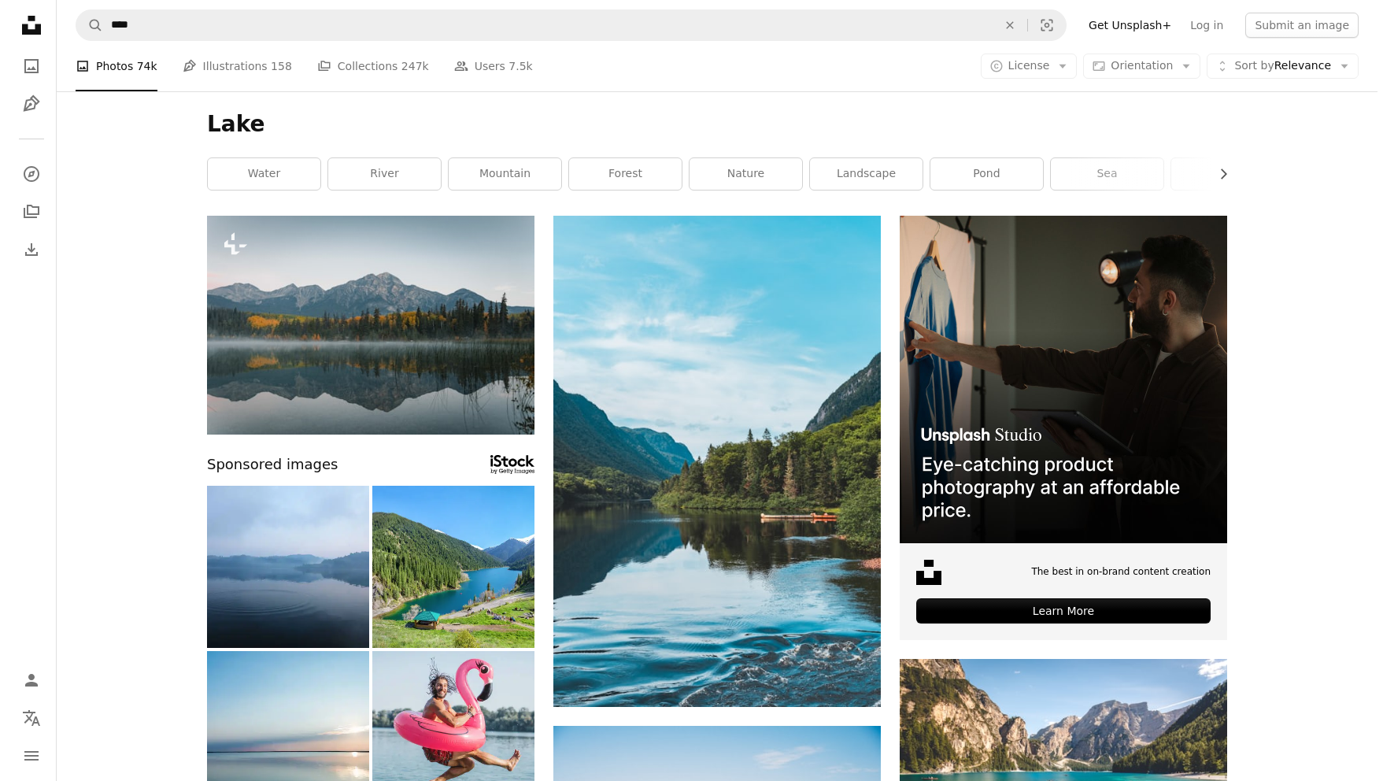
scroll to position [368, 0]
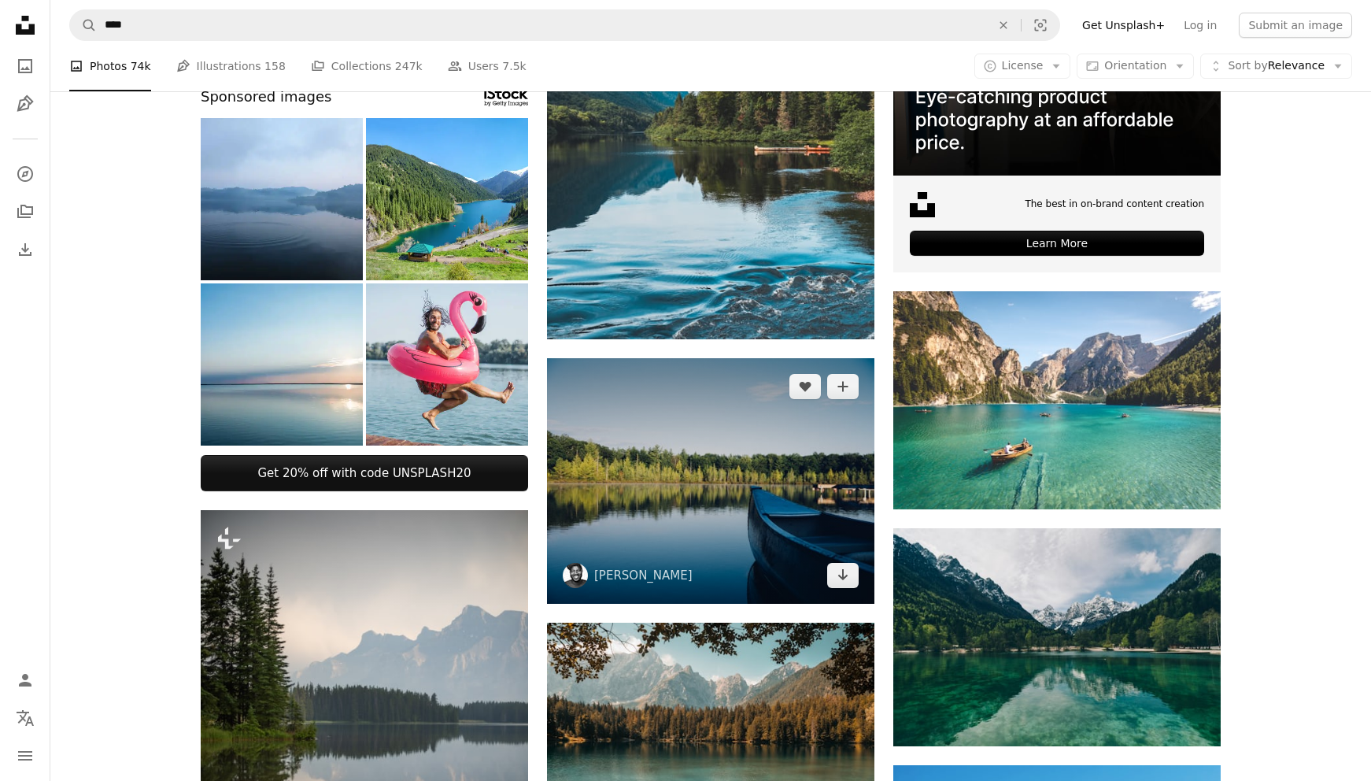
click at [724, 492] on img at bounding box center [710, 481] width 327 height 246
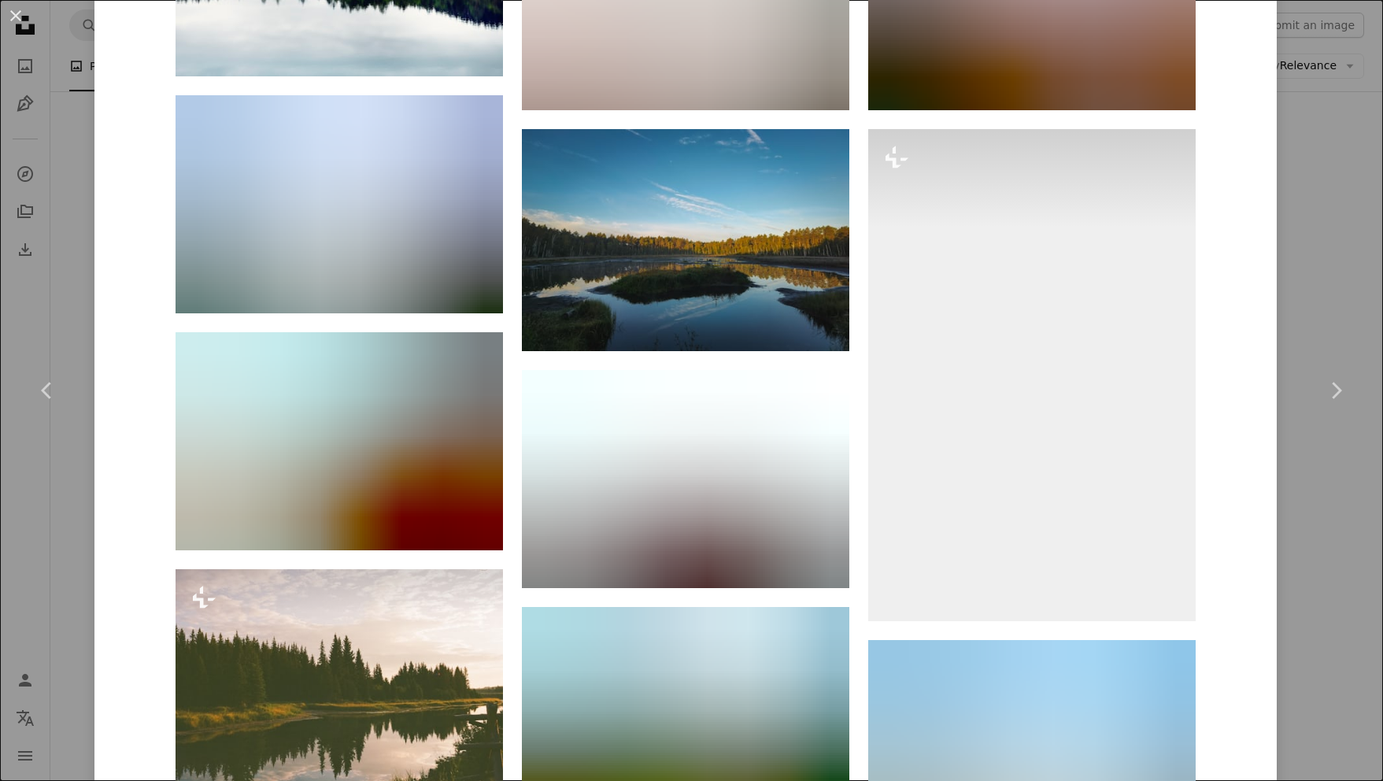
scroll to position [2204, 0]
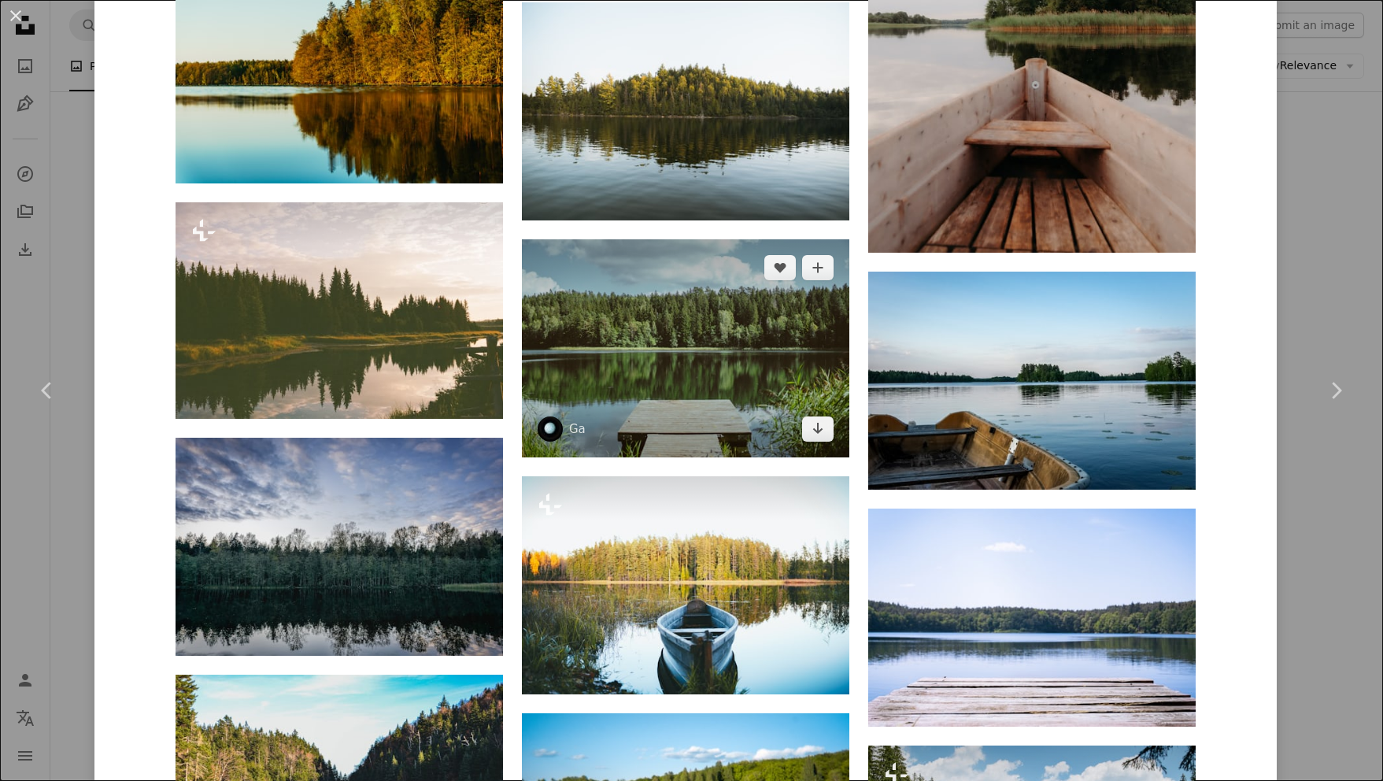
click at [671, 341] on img at bounding box center [685, 348] width 327 height 218
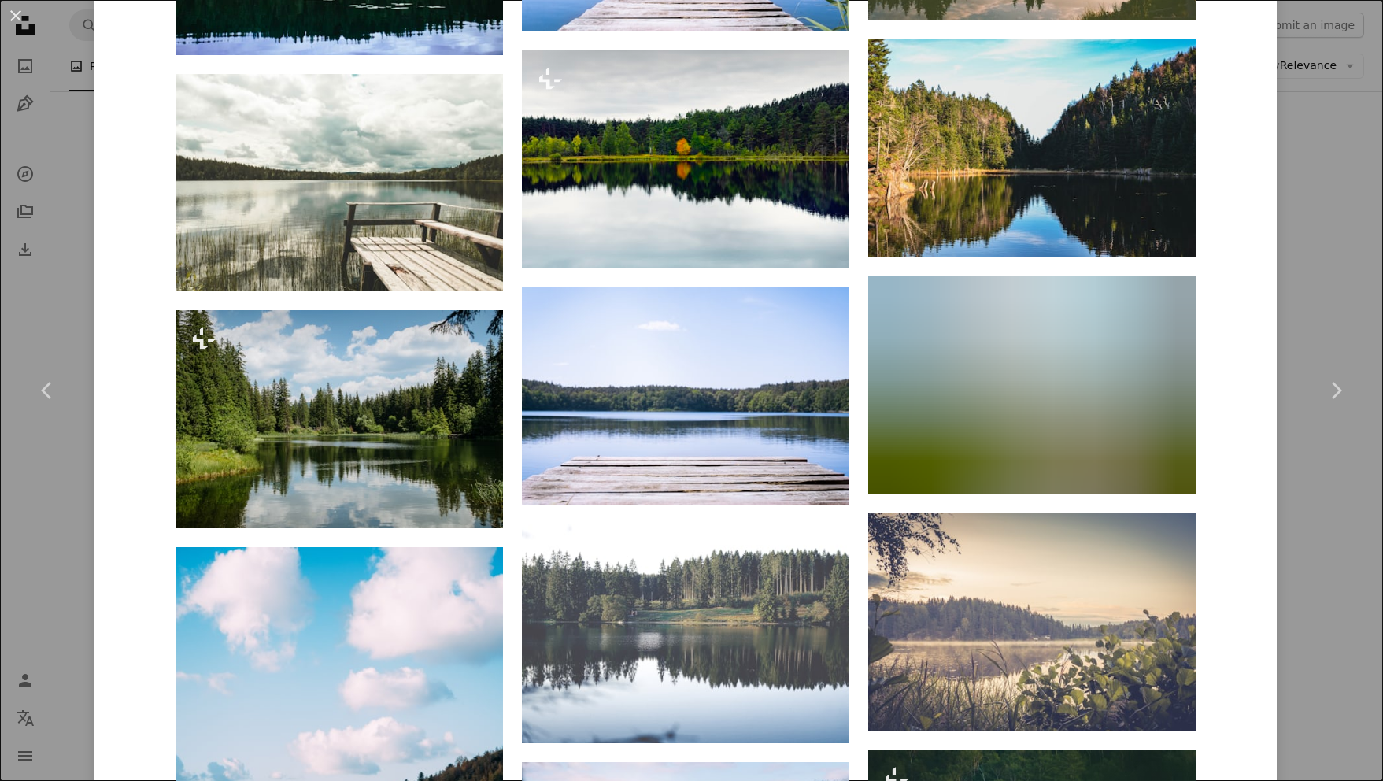
scroll to position [2204, 0]
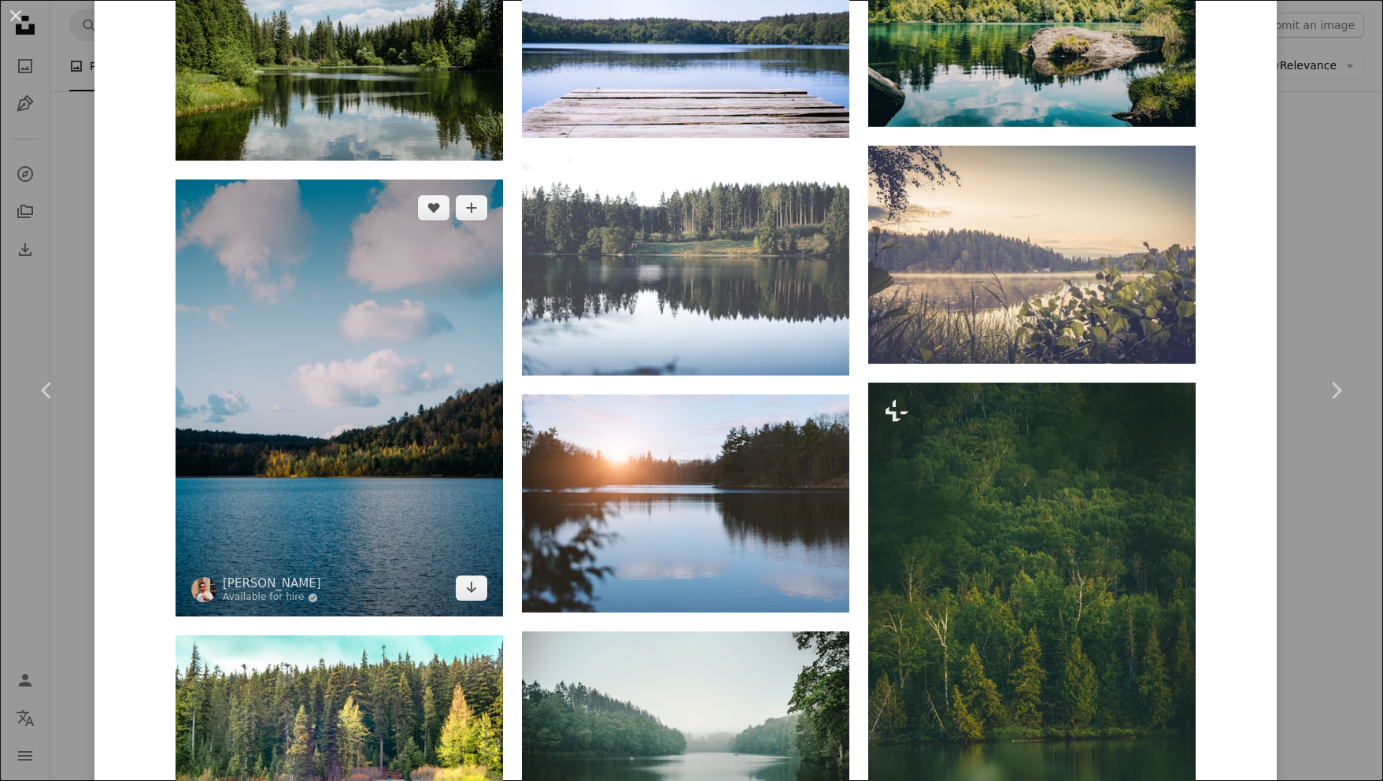
click at [346, 391] on img at bounding box center [339, 397] width 327 height 437
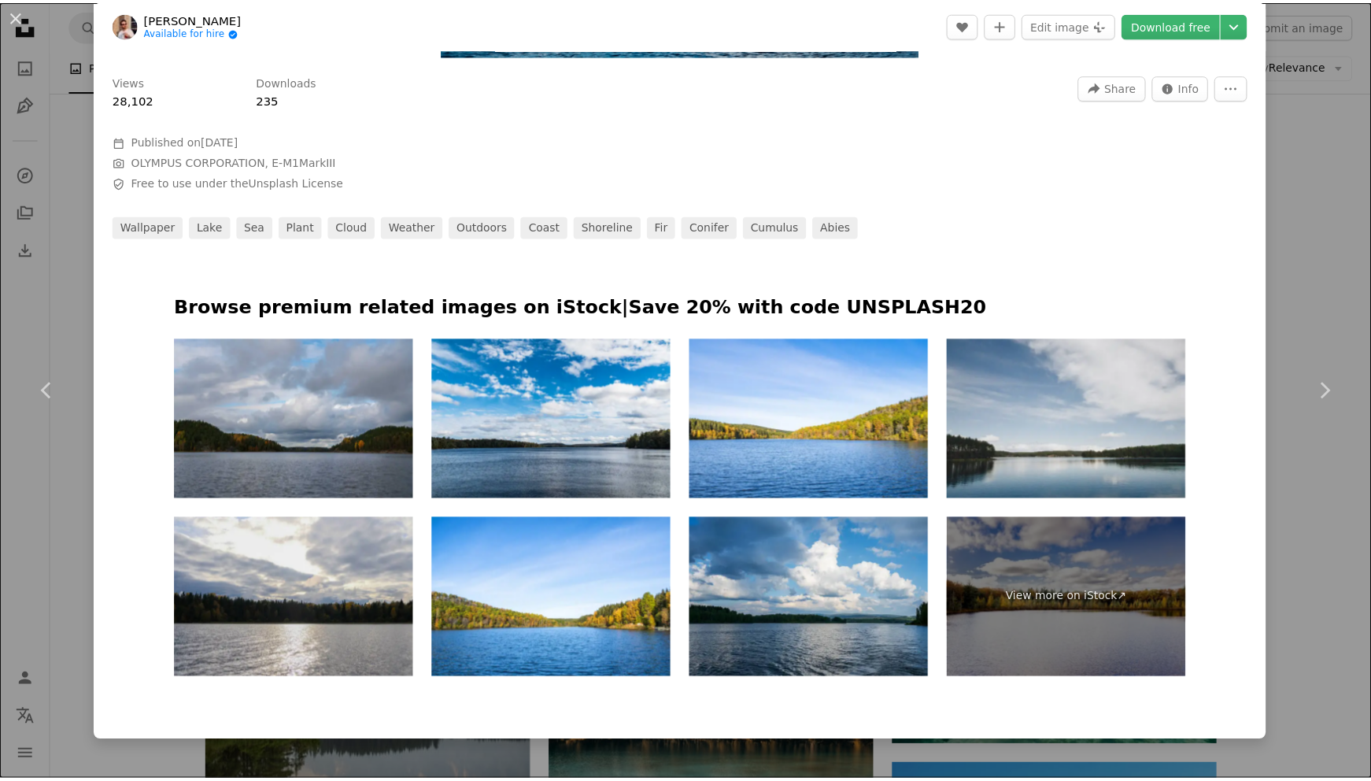
scroll to position [696, 0]
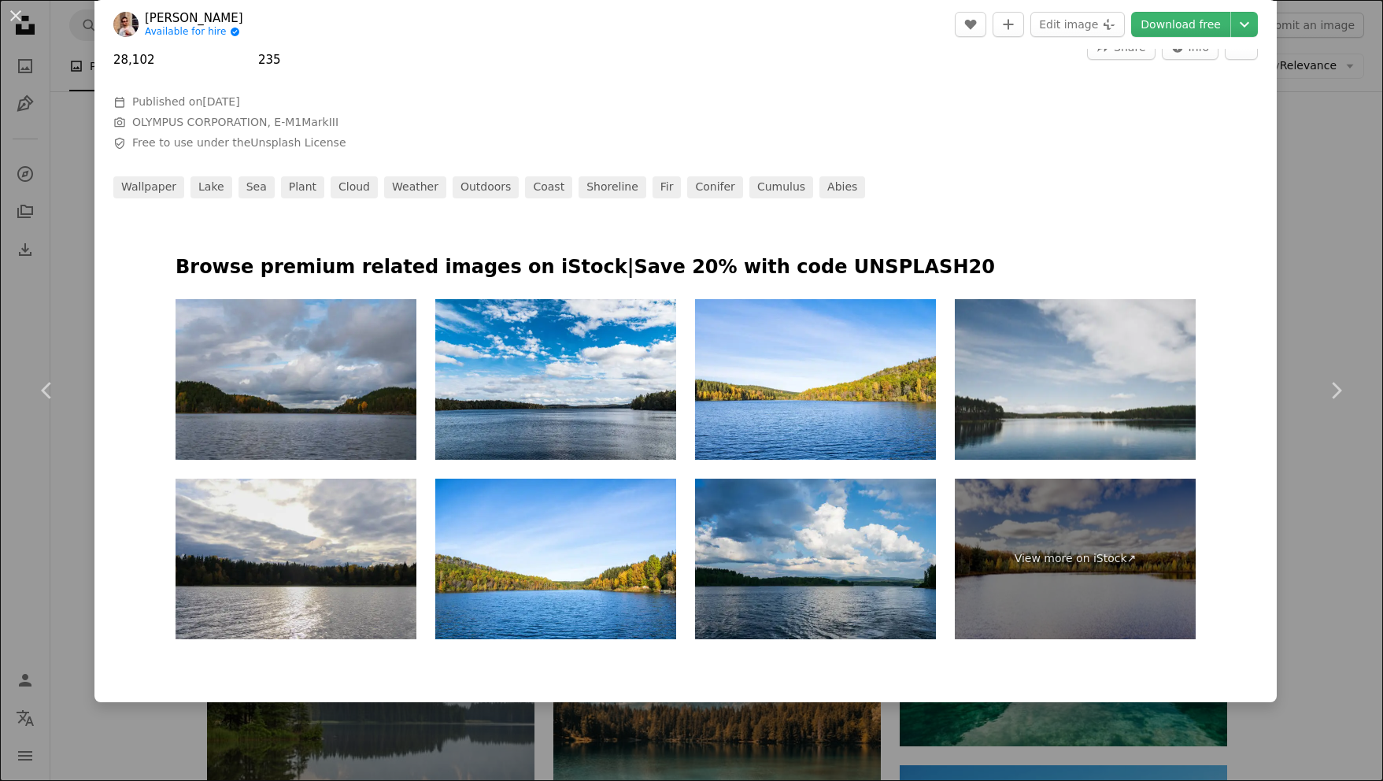
drag, startPoint x: 46, startPoint y: 489, endPoint x: 52, endPoint y: 466, distance: 23.5
click at [46, 489] on div "An X shape Chevron left Chevron right [PERSON_NAME] Available for hire A checkm…" at bounding box center [691, 390] width 1383 height 781
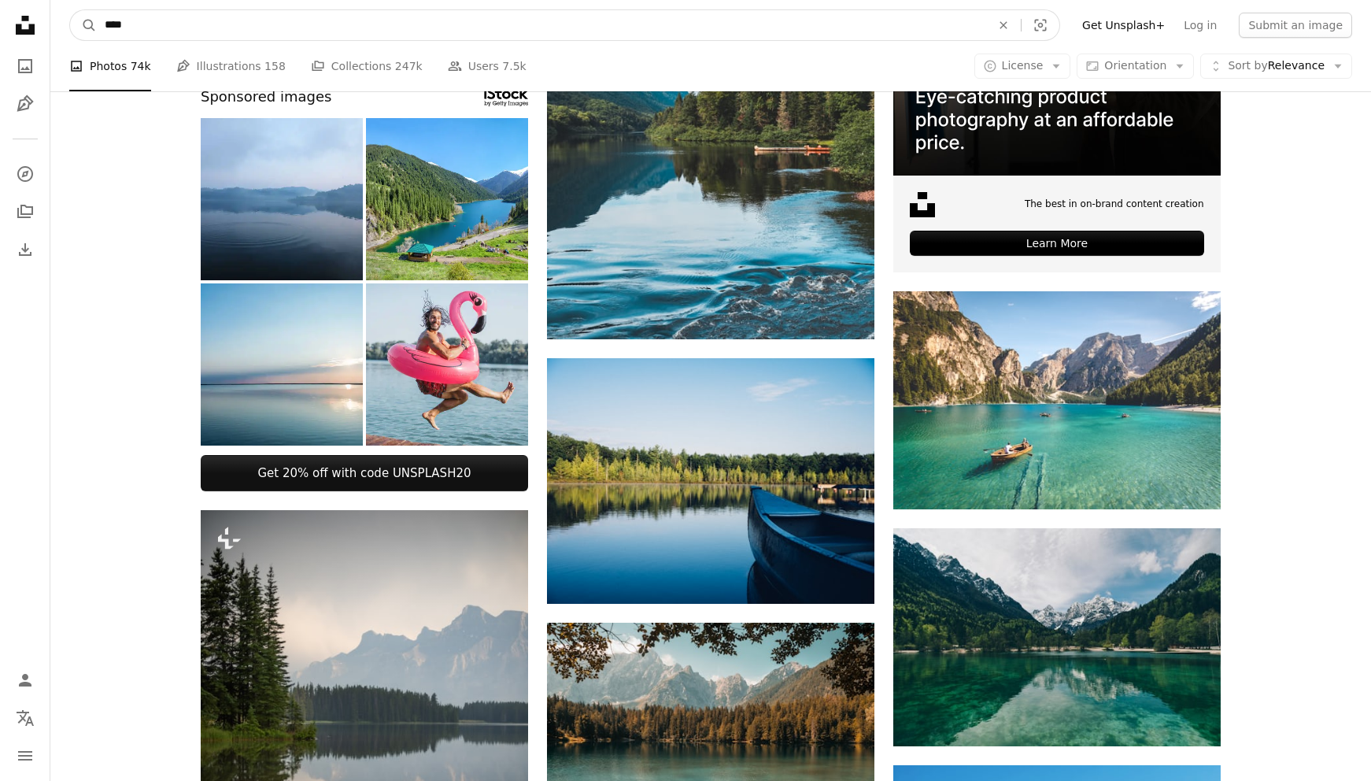
click at [212, 35] on input "****" at bounding box center [541, 25] width 889 height 30
type input "*"
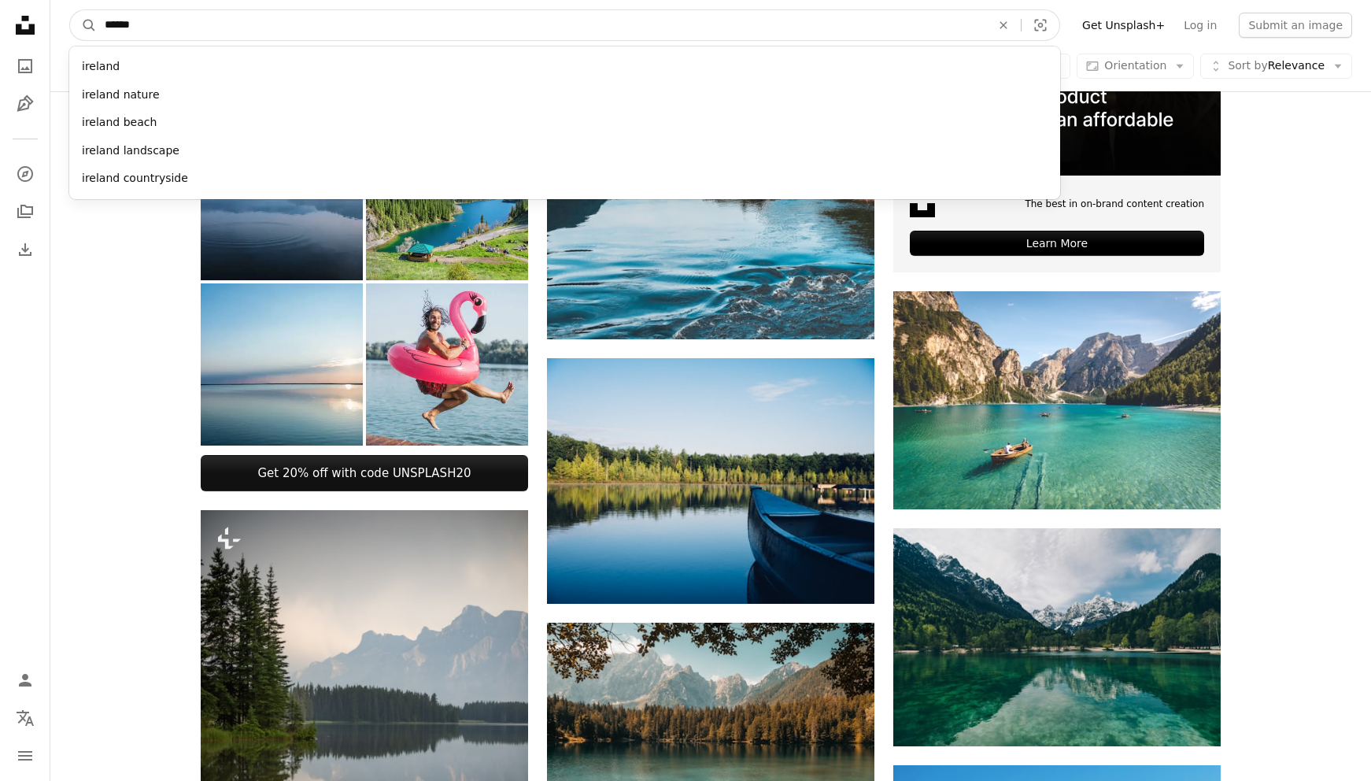
type input "*******"
click button "A magnifying glass" at bounding box center [83, 25] width 27 height 30
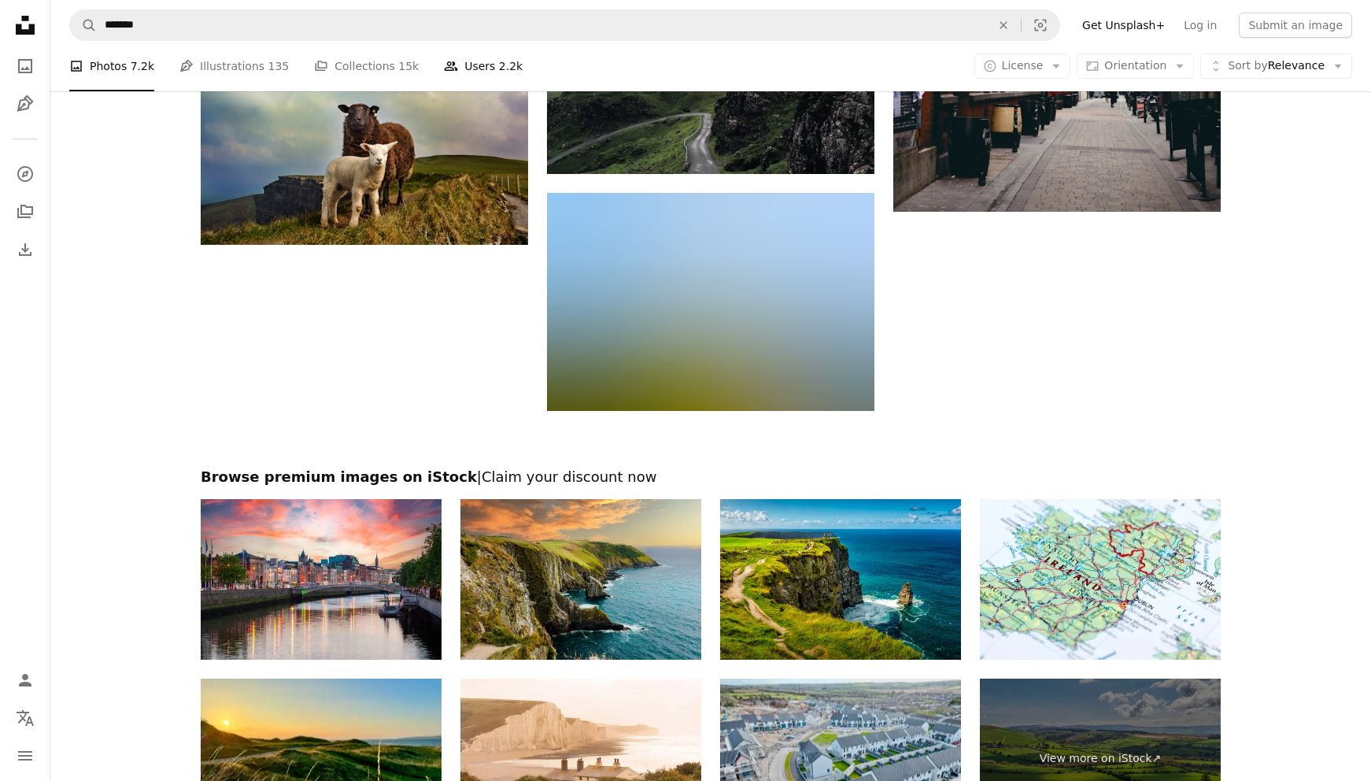
scroll to position [2555, 0]
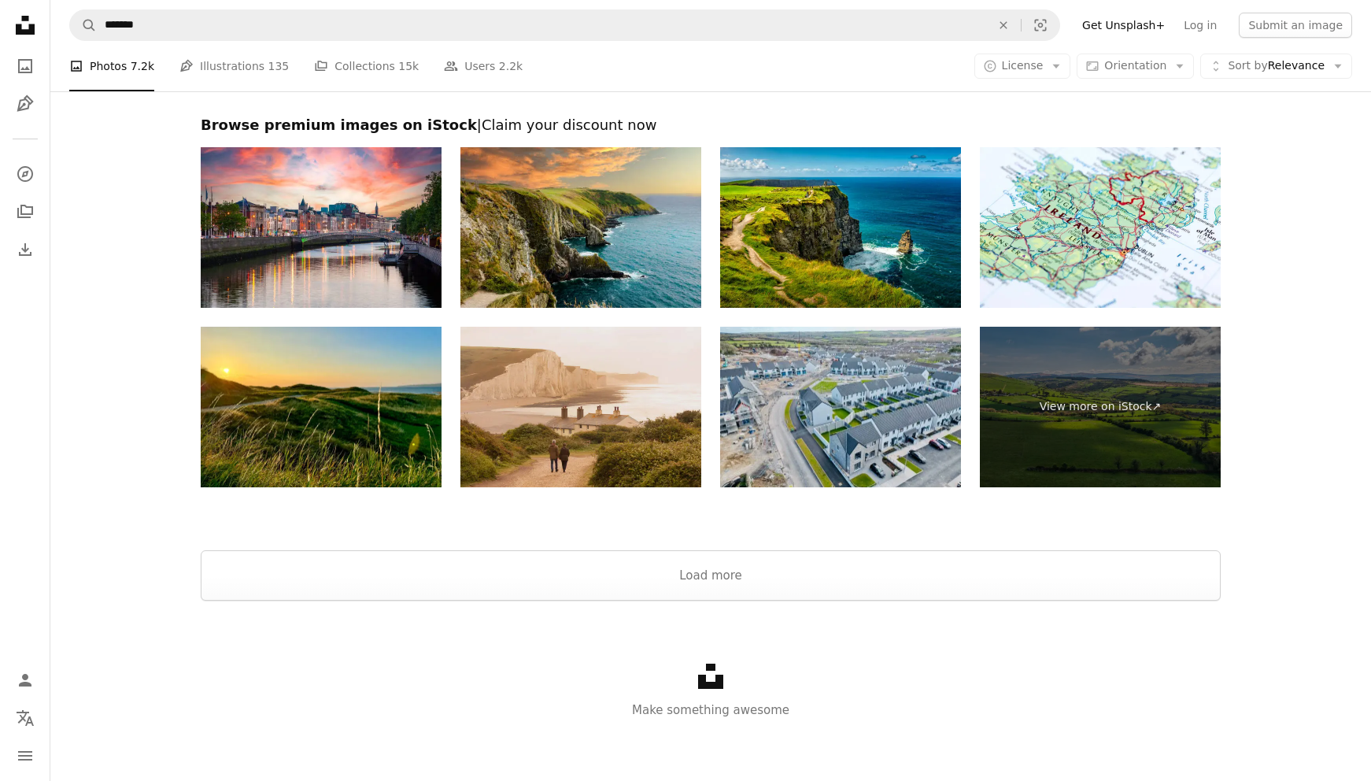
click at [516, 384] on img at bounding box center [580, 407] width 241 height 161
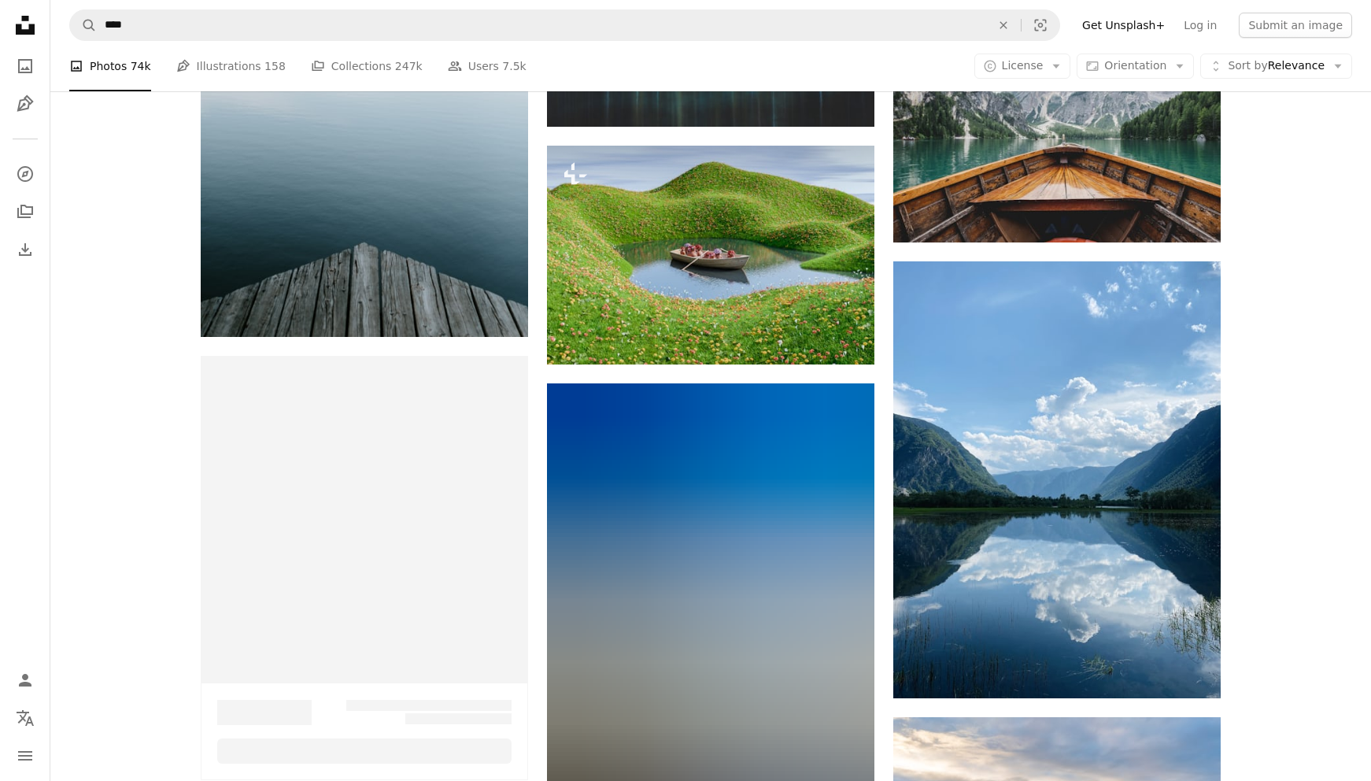
scroll to position [368, 0]
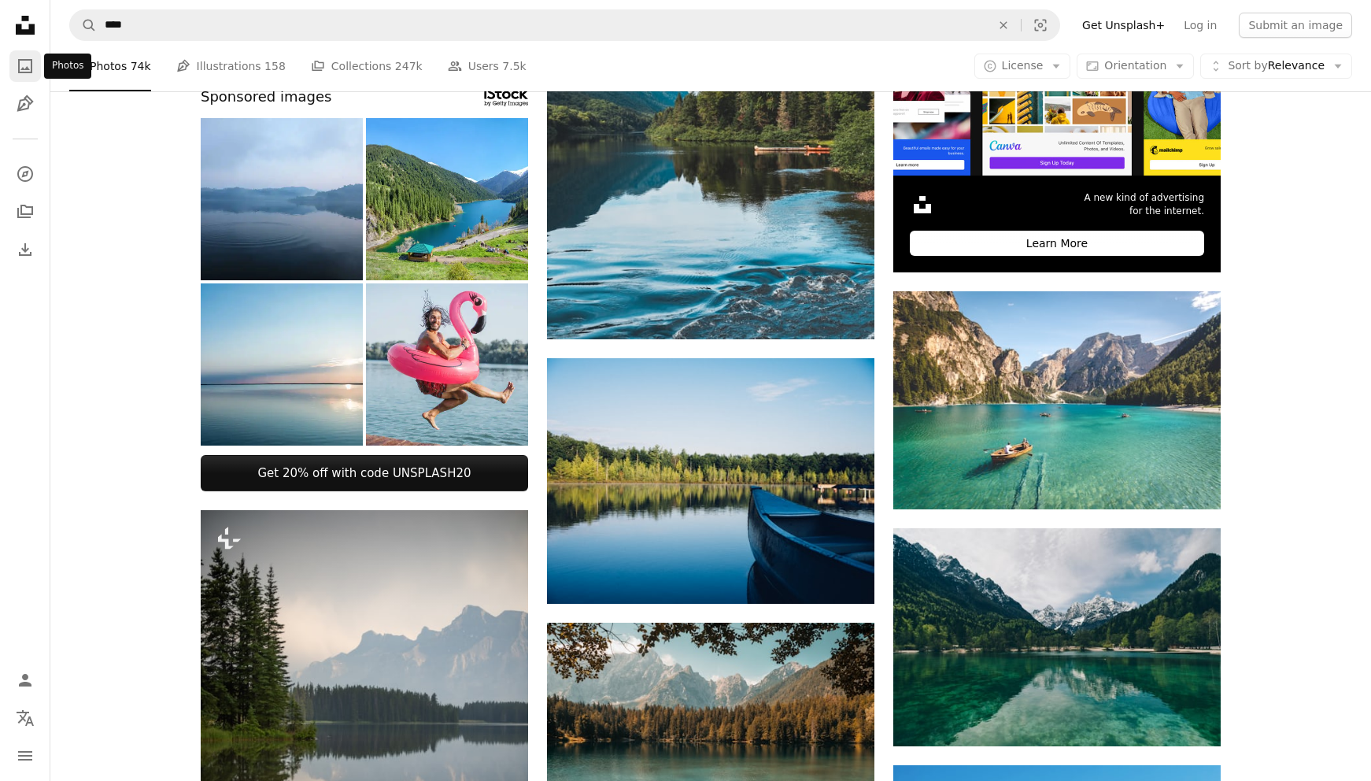
click at [28, 68] on icon "Photos" at bounding box center [25, 66] width 14 height 14
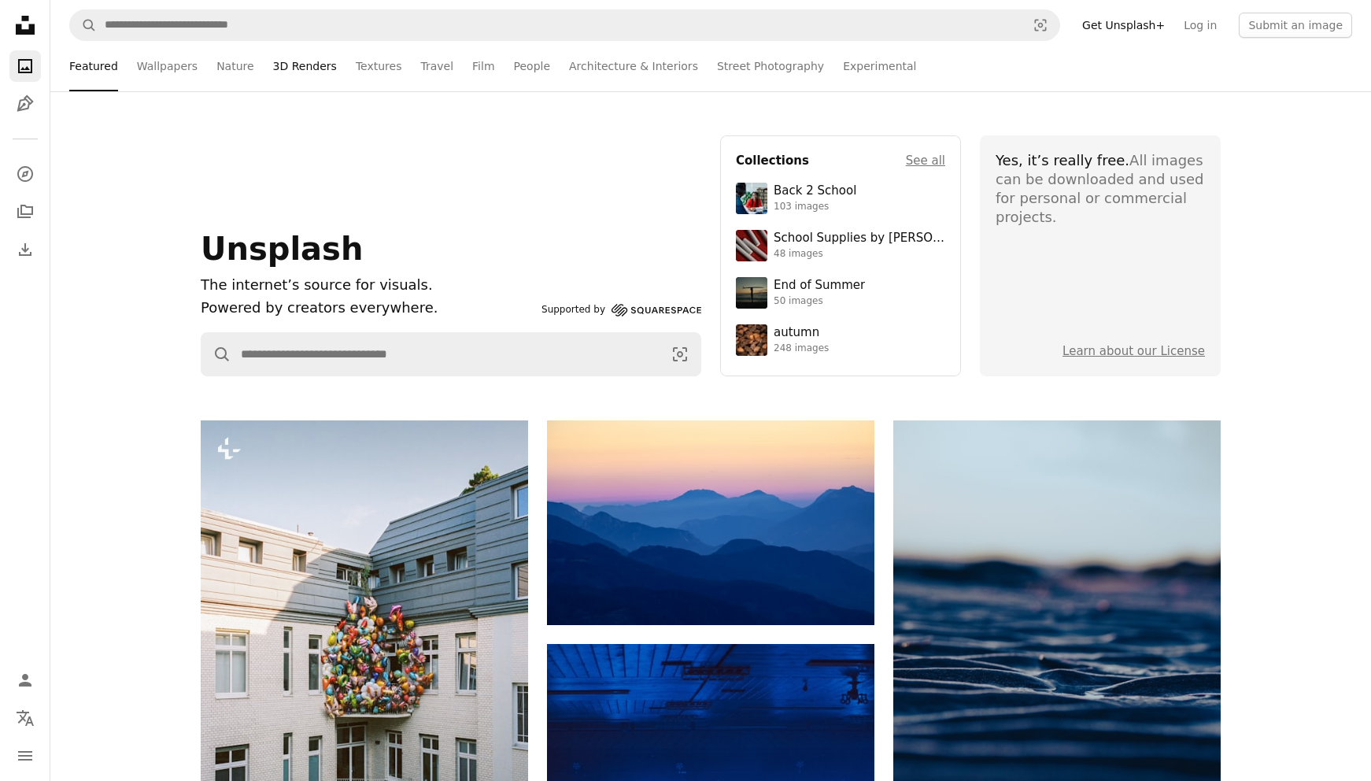
click at [283, 61] on link "3D Renders" at bounding box center [305, 66] width 64 height 50
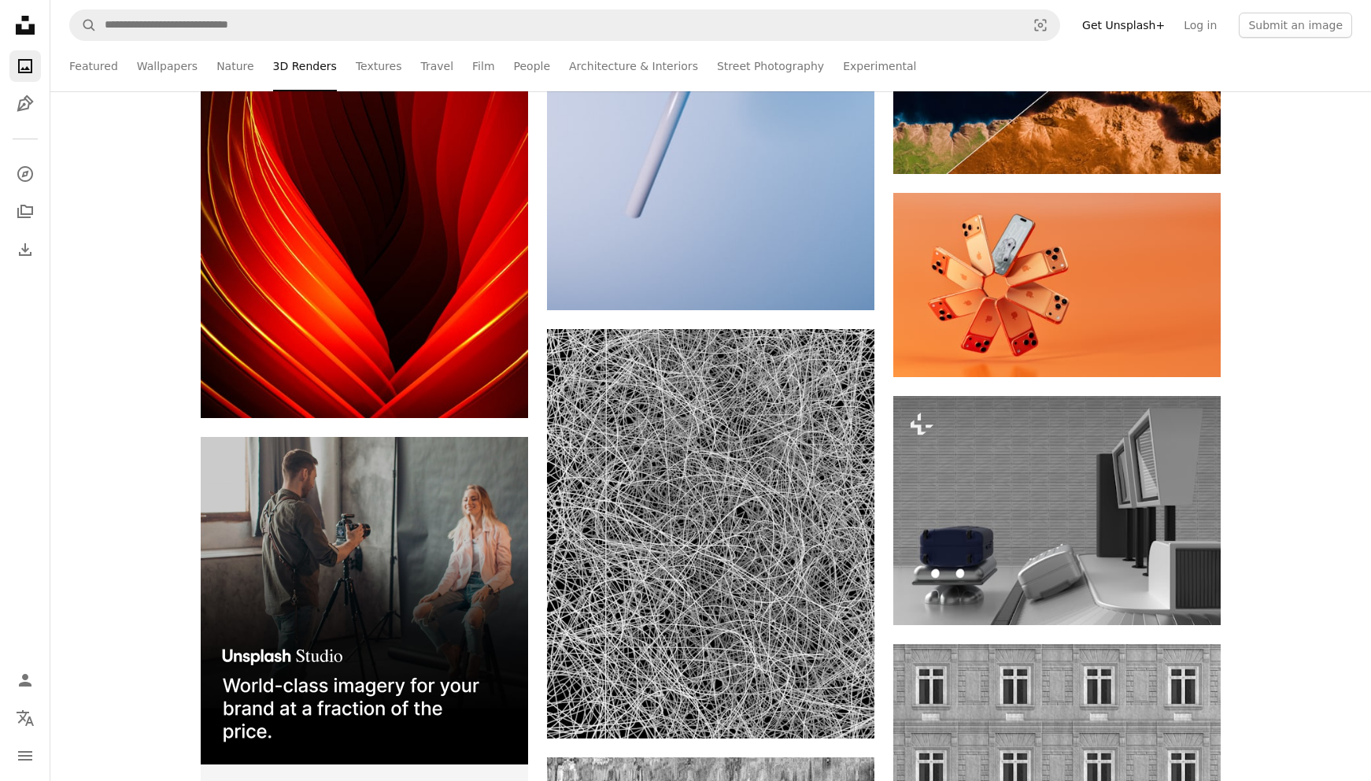
scroll to position [2571, 0]
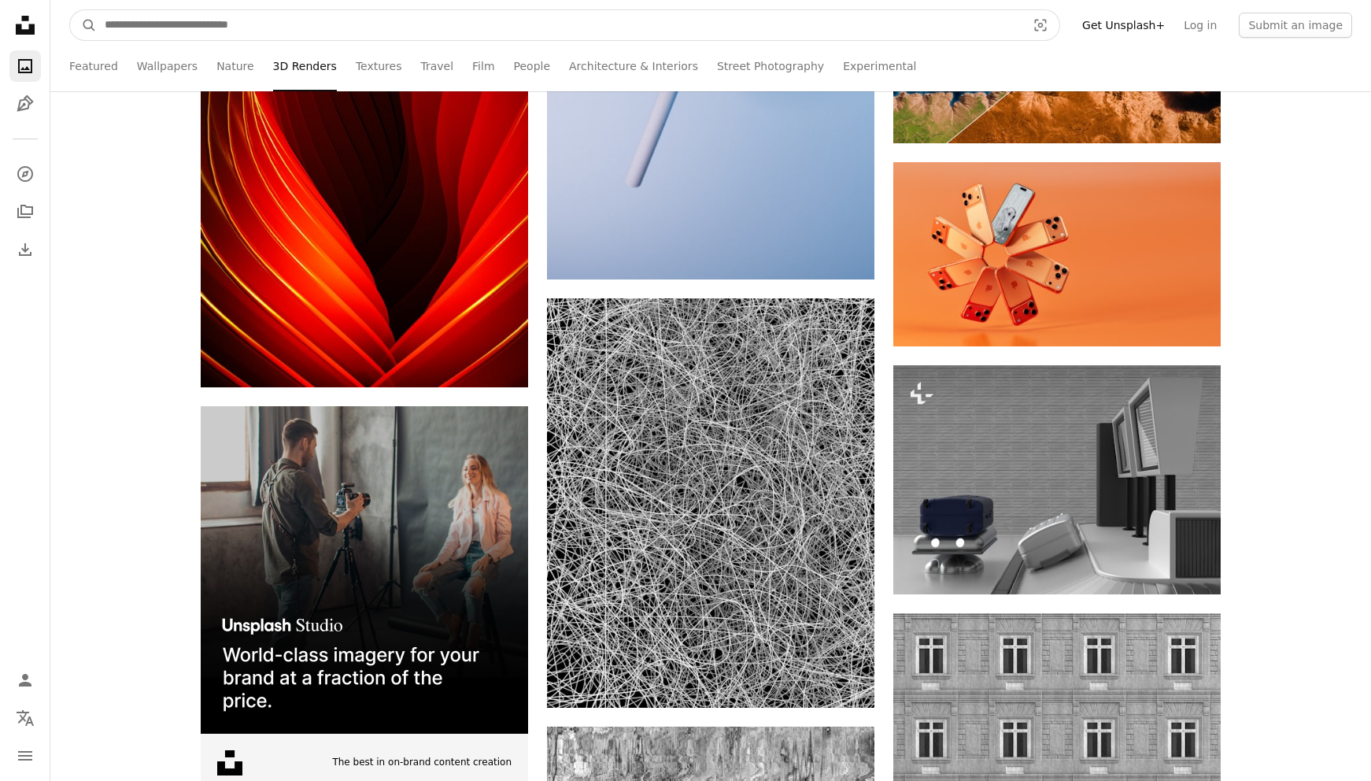
click at [421, 39] on input "Find visuals sitewide" at bounding box center [559, 25] width 925 height 30
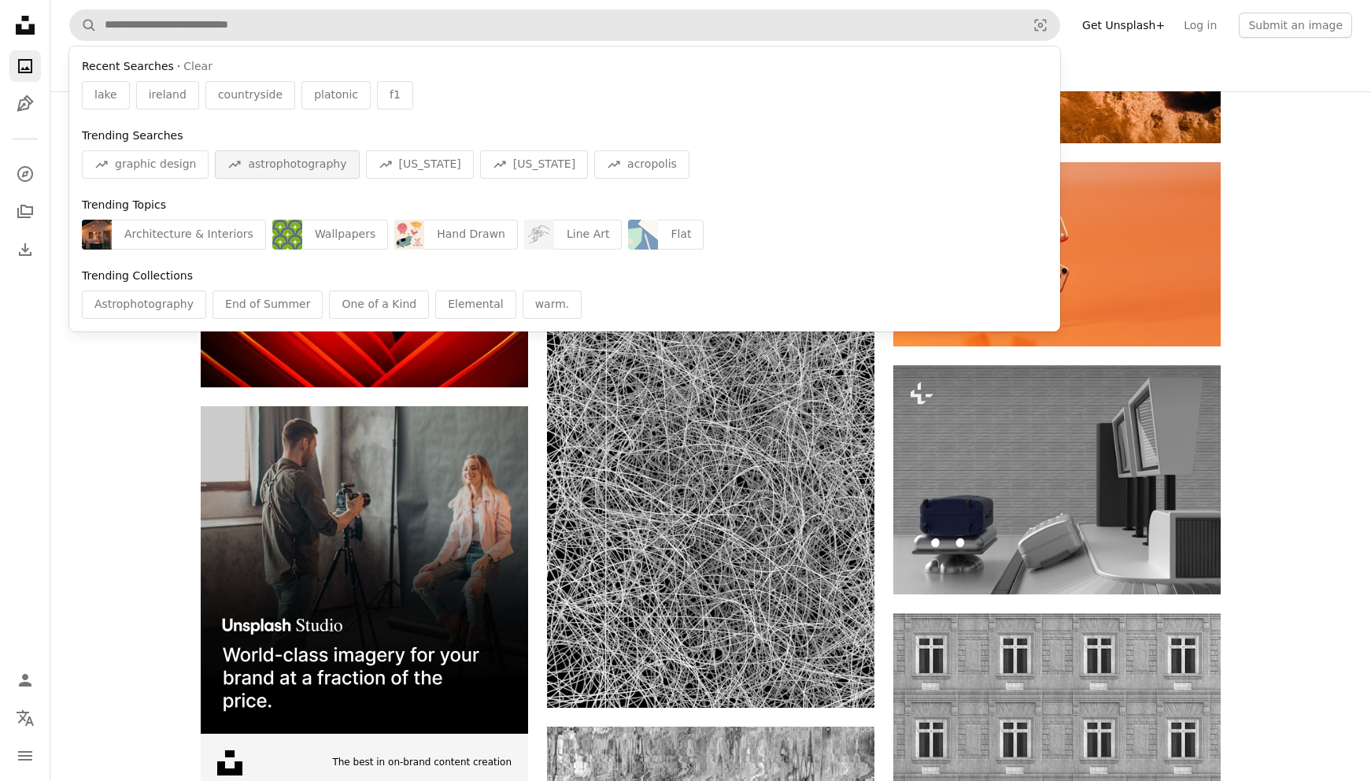
click at [275, 169] on span "astrophotography" at bounding box center [297, 165] width 98 height 16
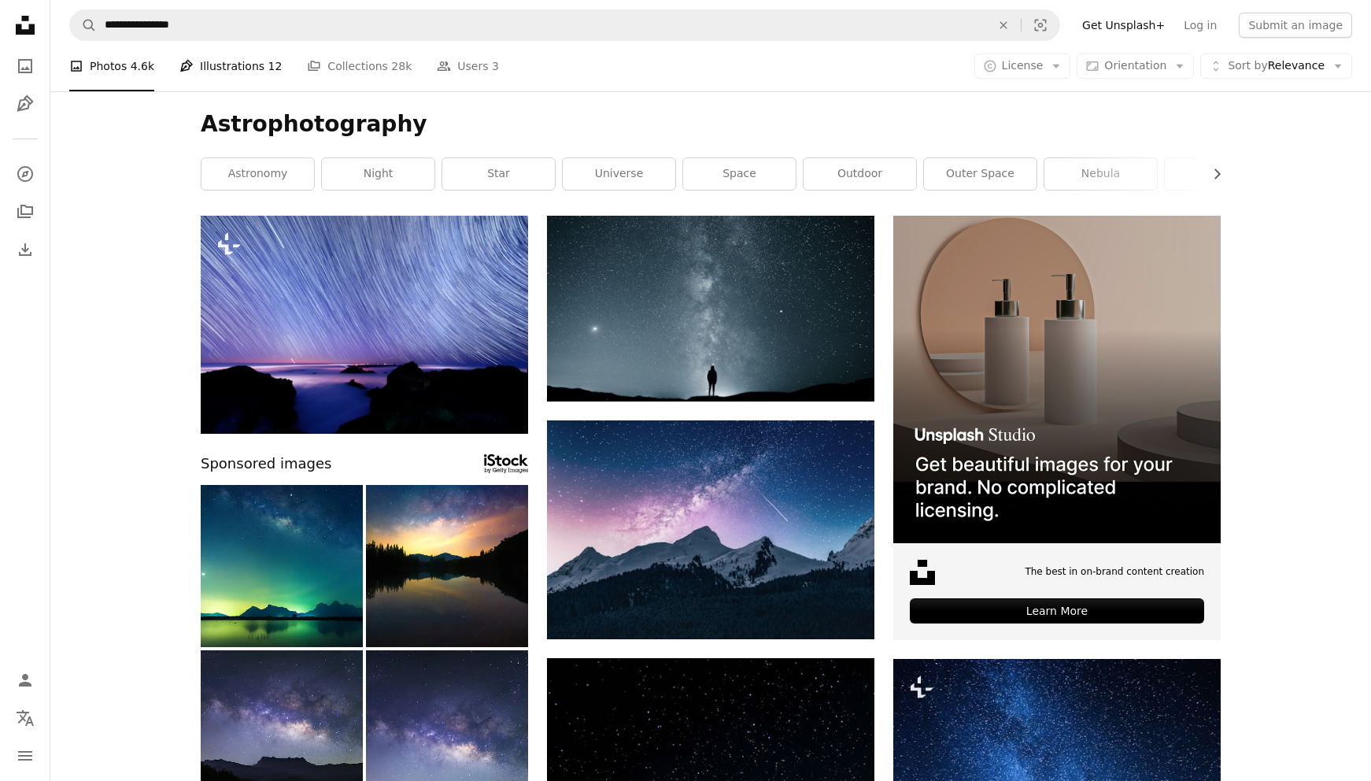
click at [241, 65] on link "Pen Tool Illustrations 12" at bounding box center [230, 66] width 102 height 50
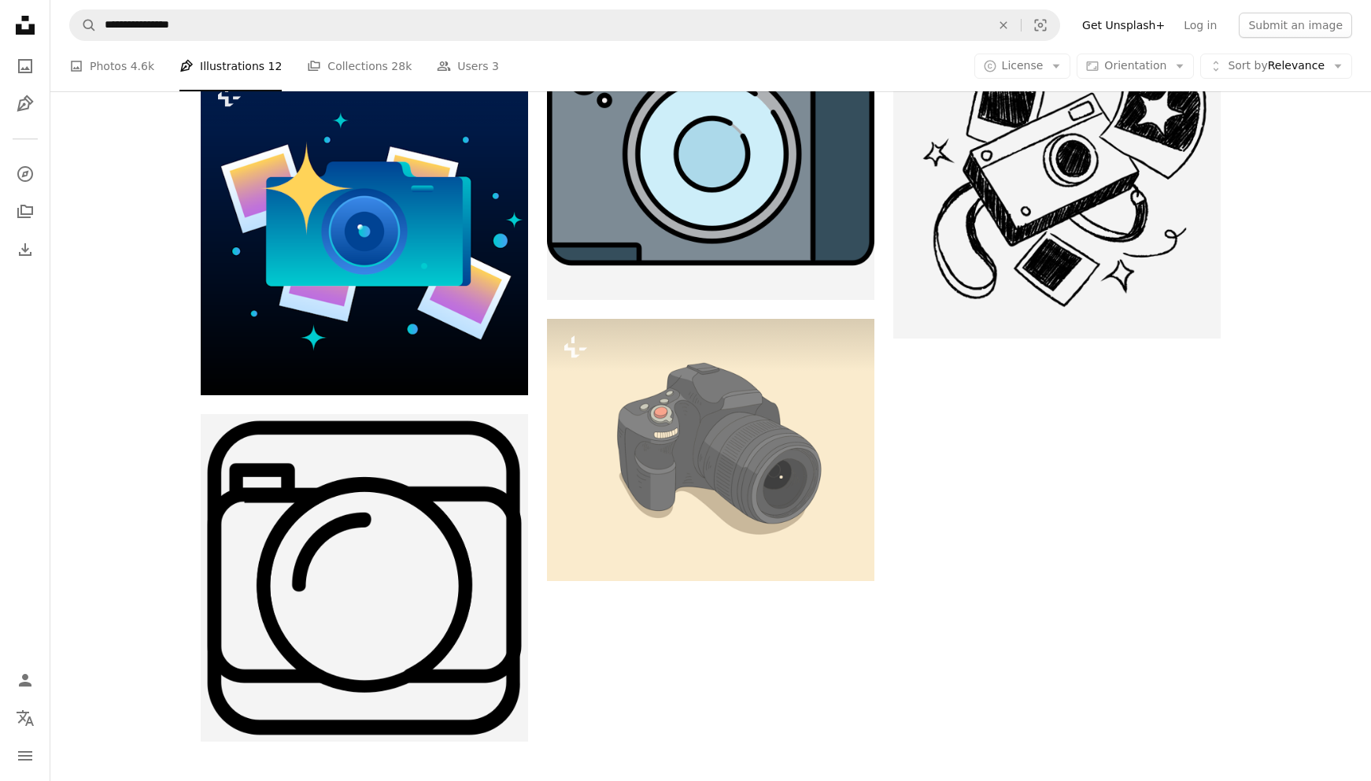
scroll to position [2571, 0]
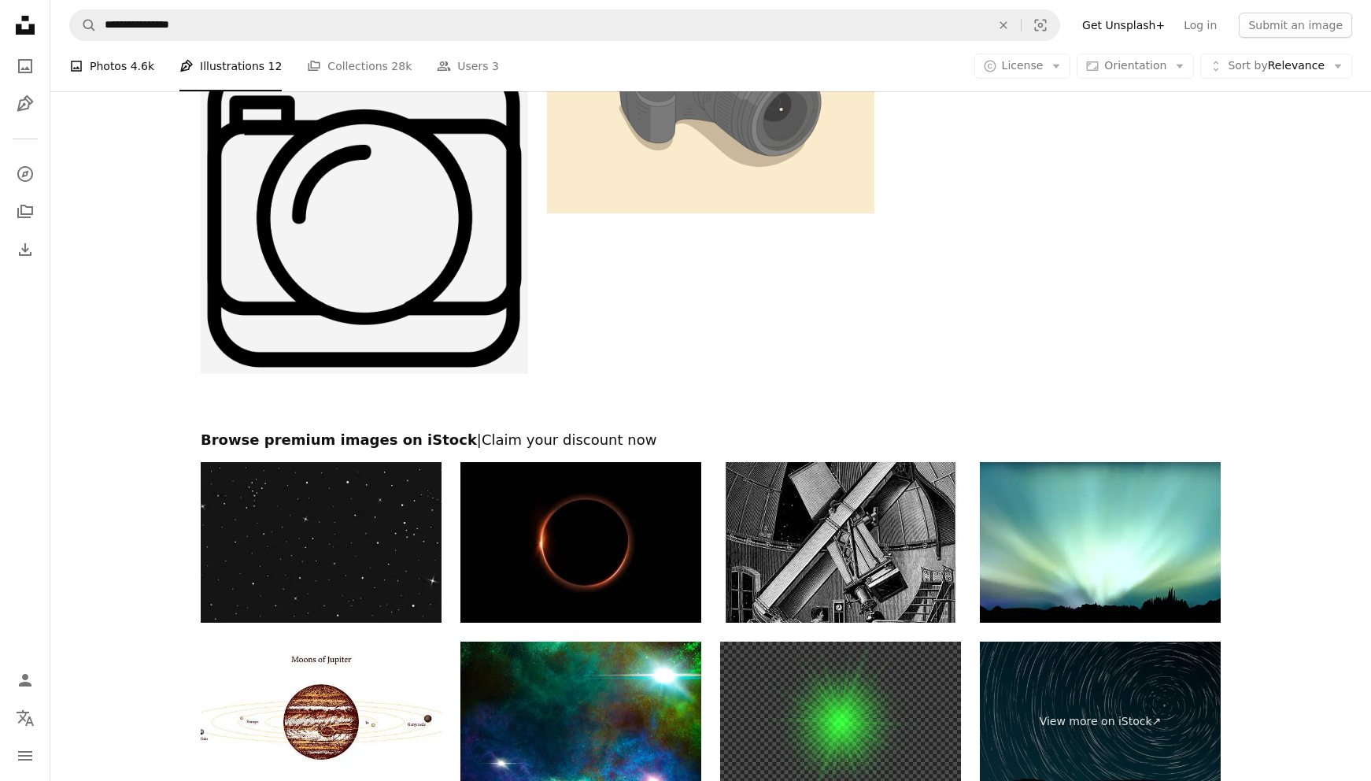
click at [94, 71] on link "A photo Photos 4.6k" at bounding box center [111, 66] width 85 height 50
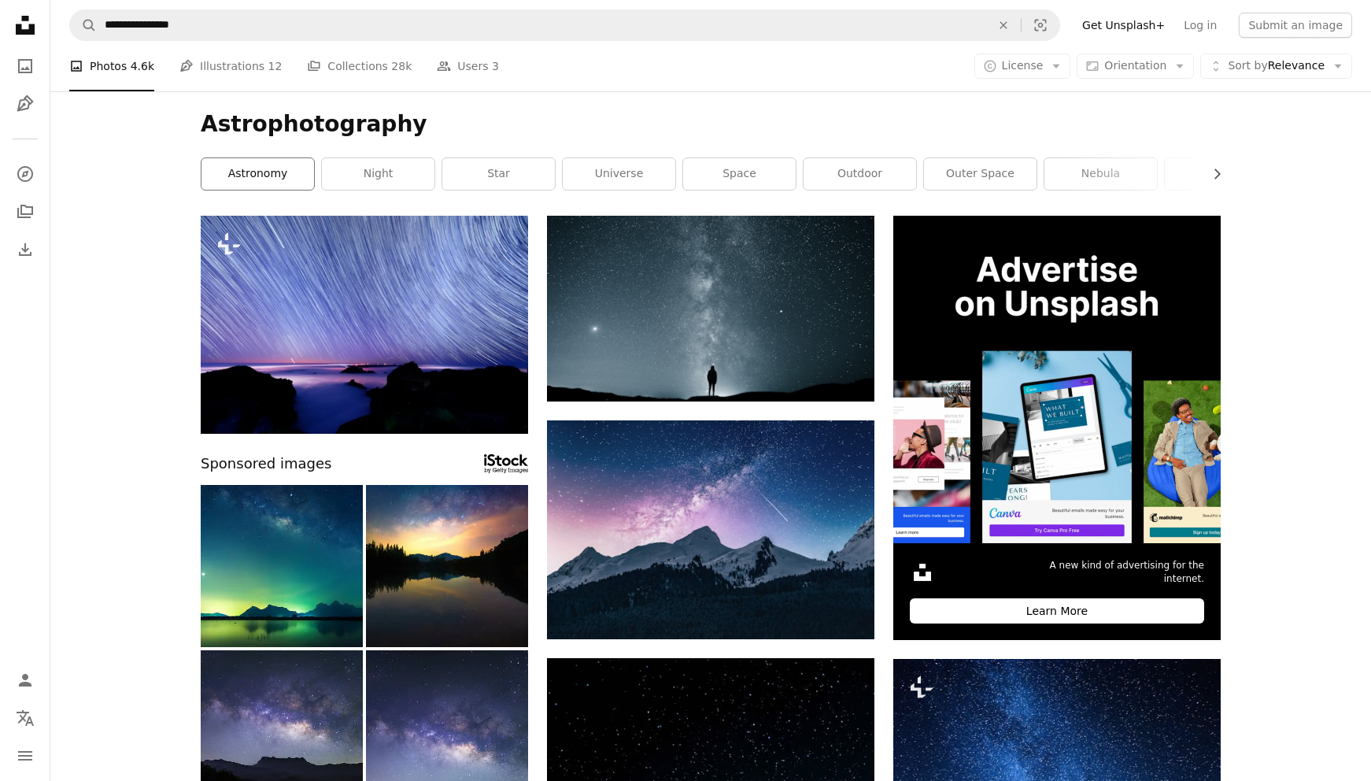
click at [272, 174] on link "astronomy" at bounding box center [257, 173] width 113 height 31
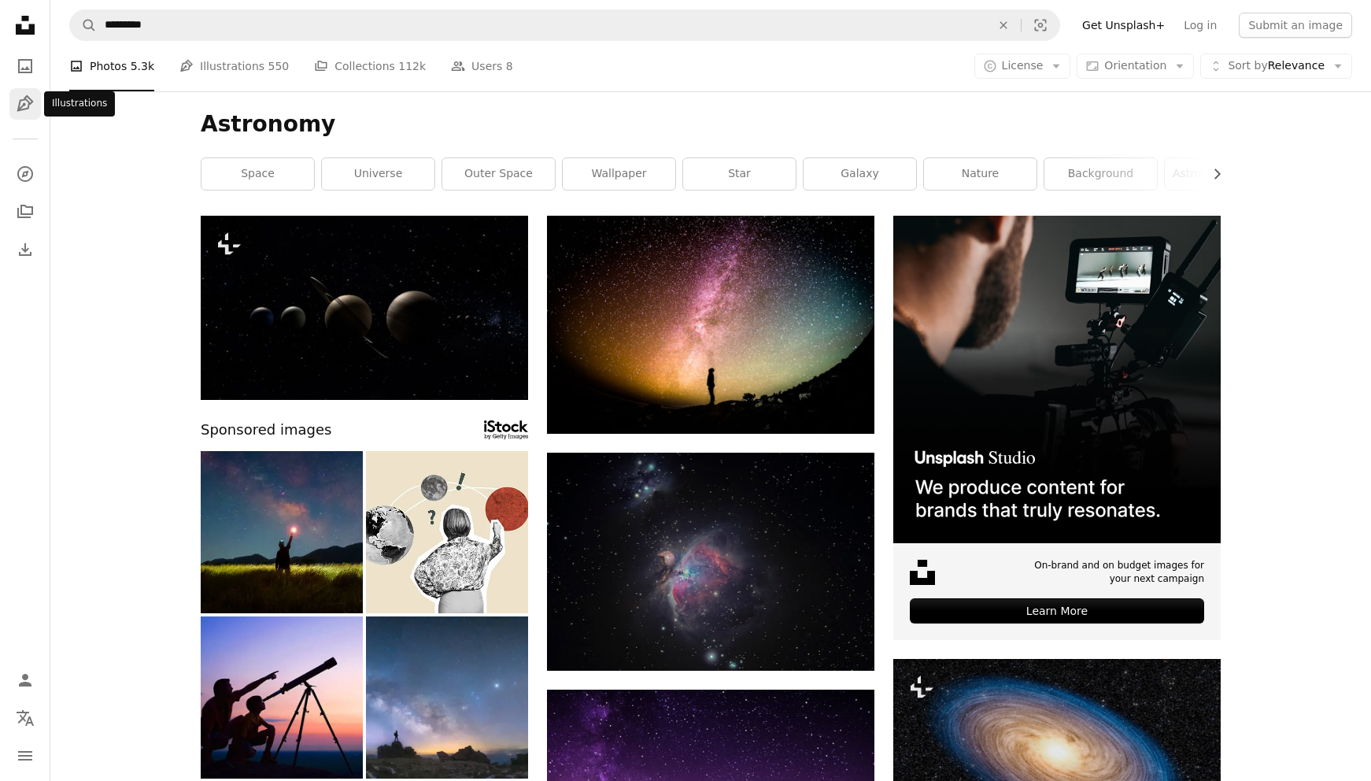
click at [31, 99] on icon "Illustrations" at bounding box center [25, 103] width 17 height 17
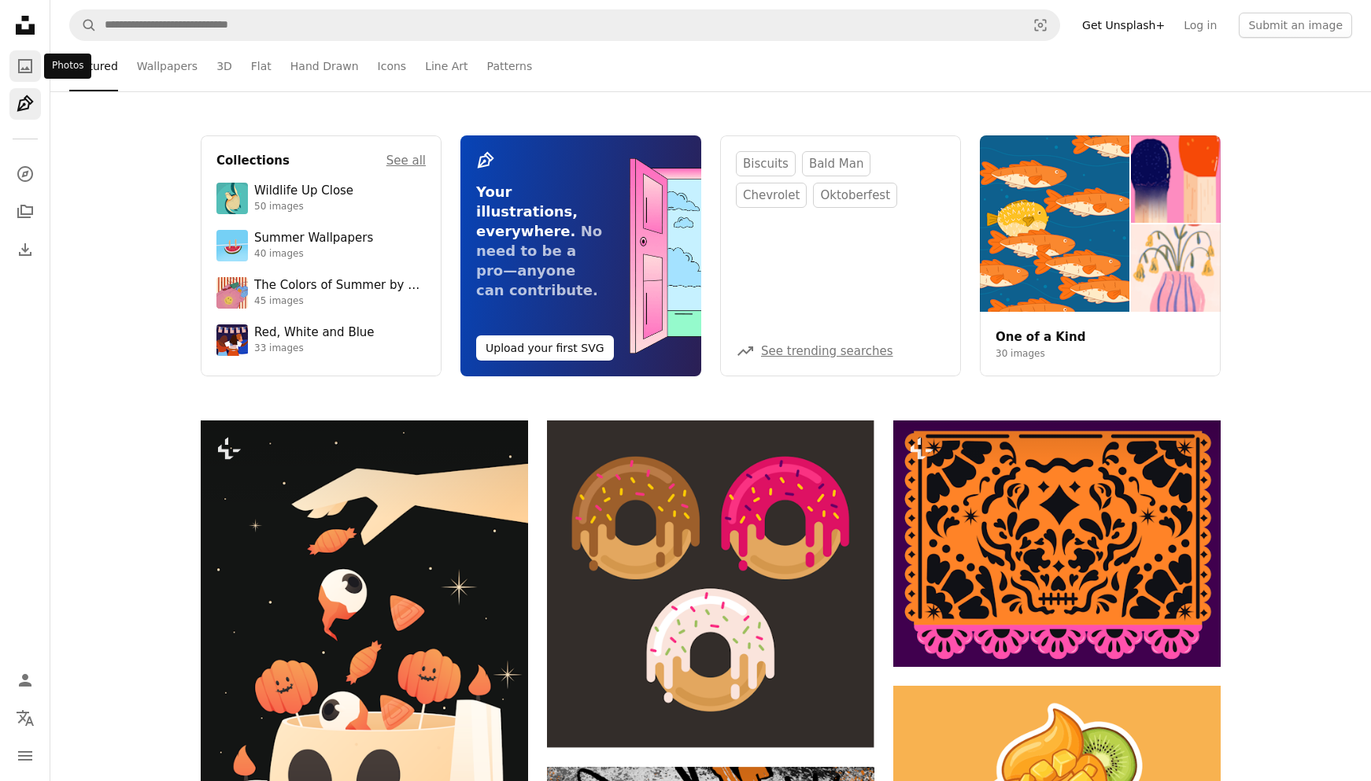
click at [25, 56] on link "A photo" at bounding box center [24, 65] width 31 height 31
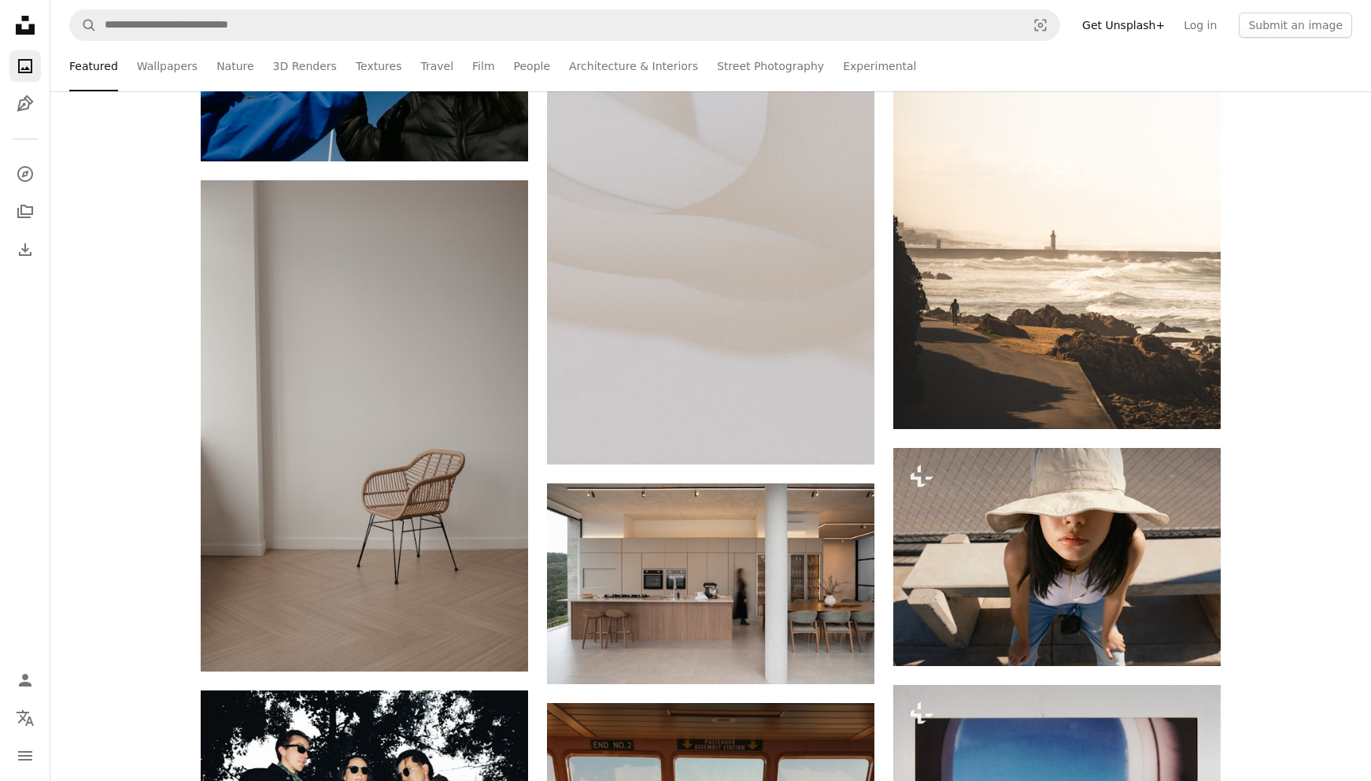
scroll to position [4775, 0]
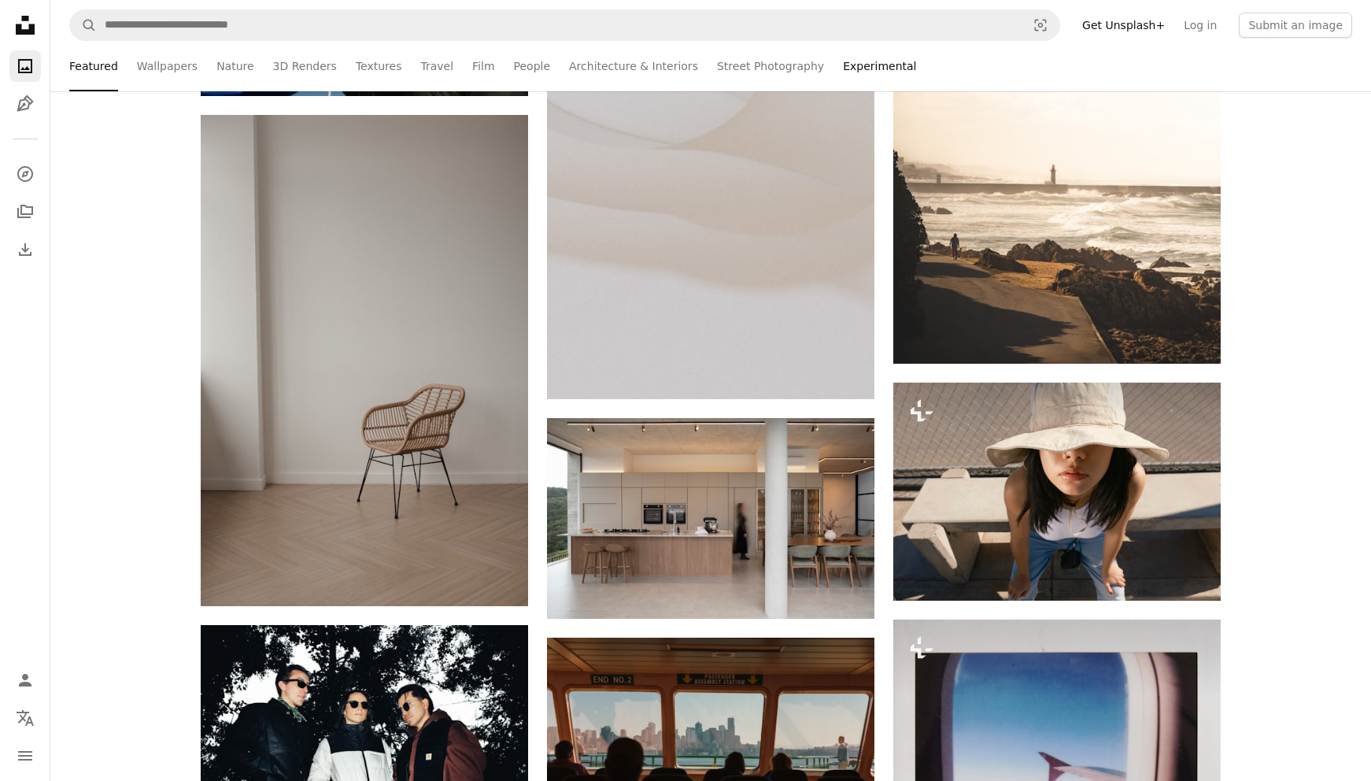
click at [843, 65] on link "Experimental" at bounding box center [879, 66] width 73 height 50
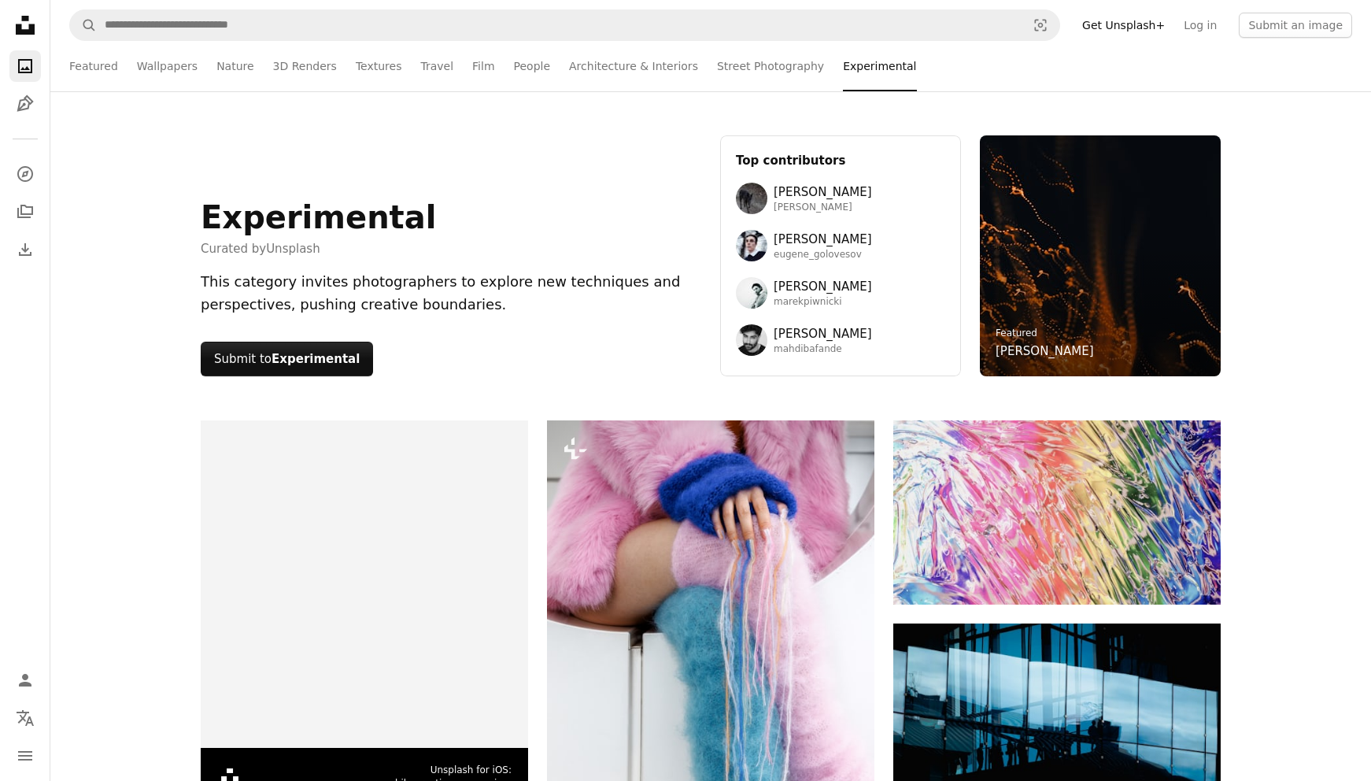
scroll to position [368, 0]
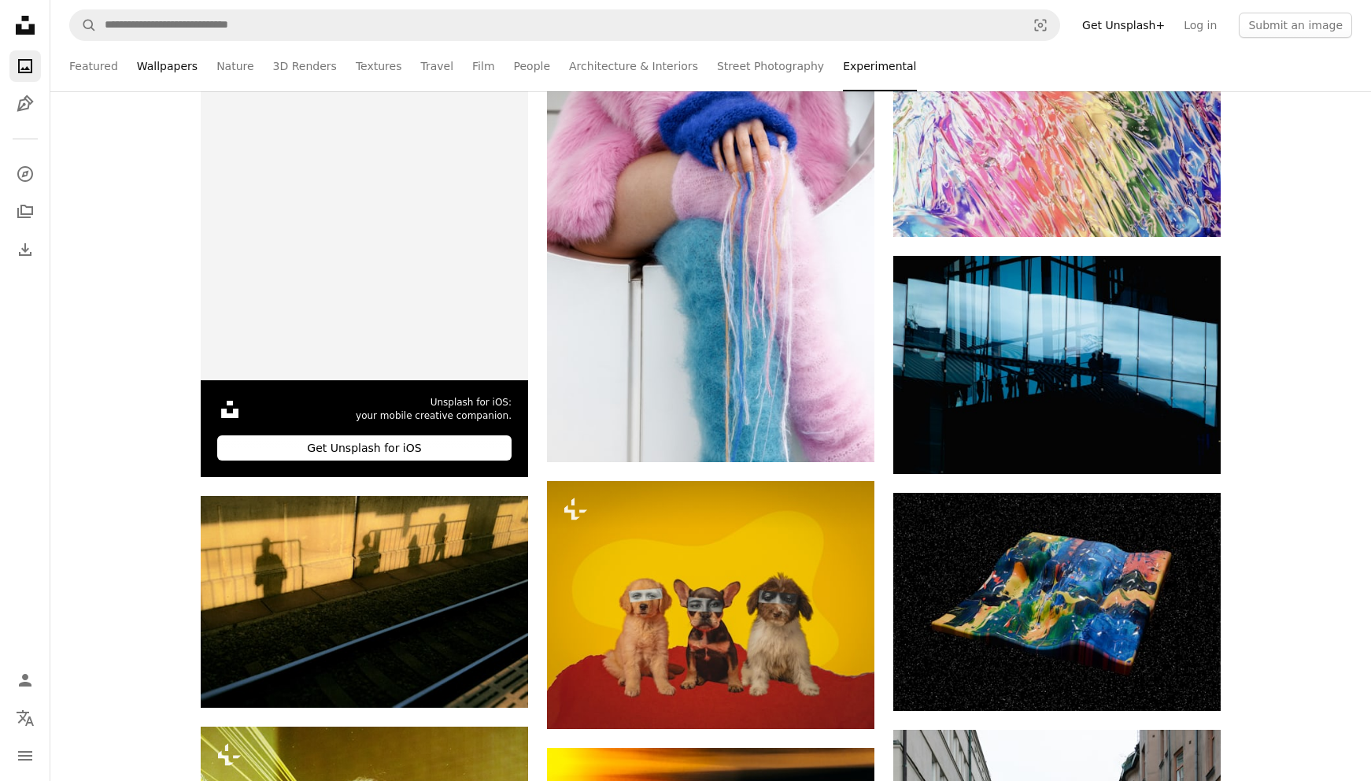
click at [168, 68] on link "Wallpapers" at bounding box center [167, 66] width 61 height 50
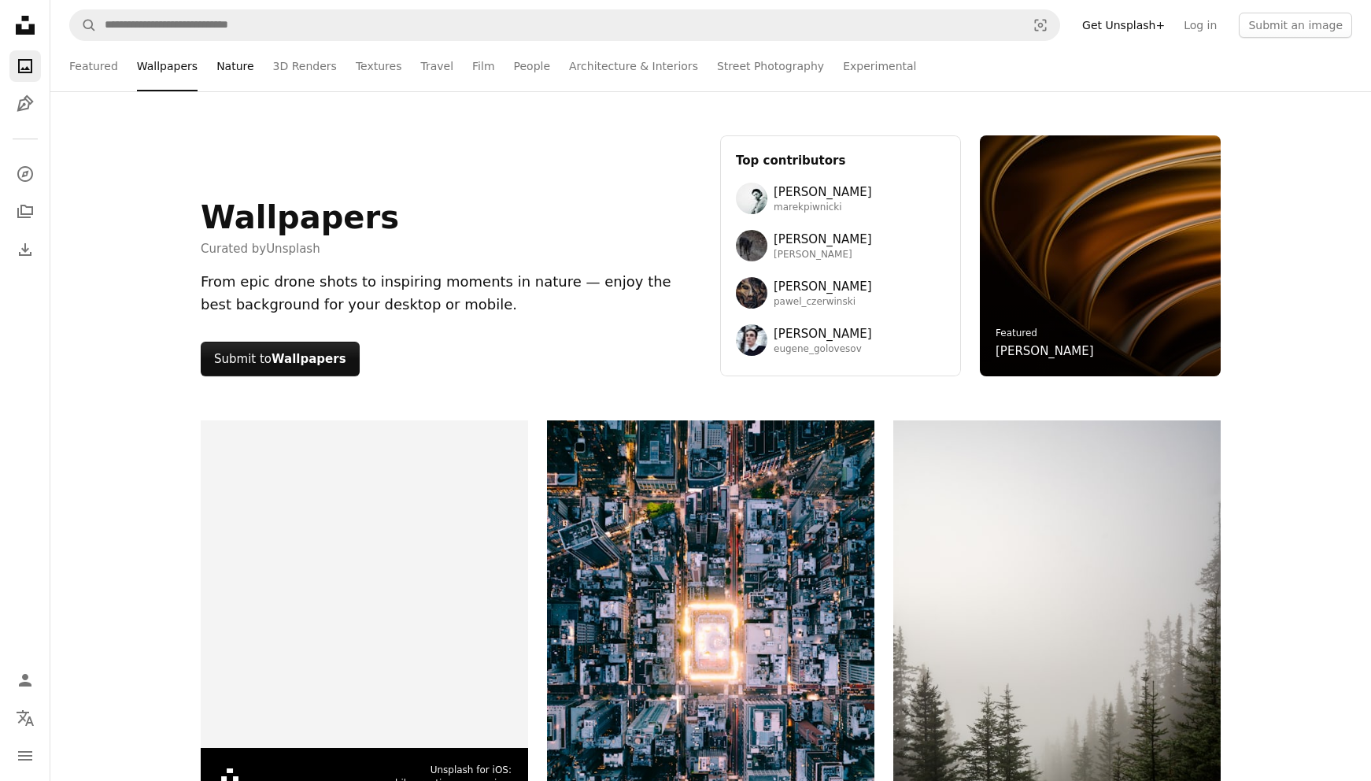
click at [232, 66] on link "Nature" at bounding box center [234, 66] width 37 height 50
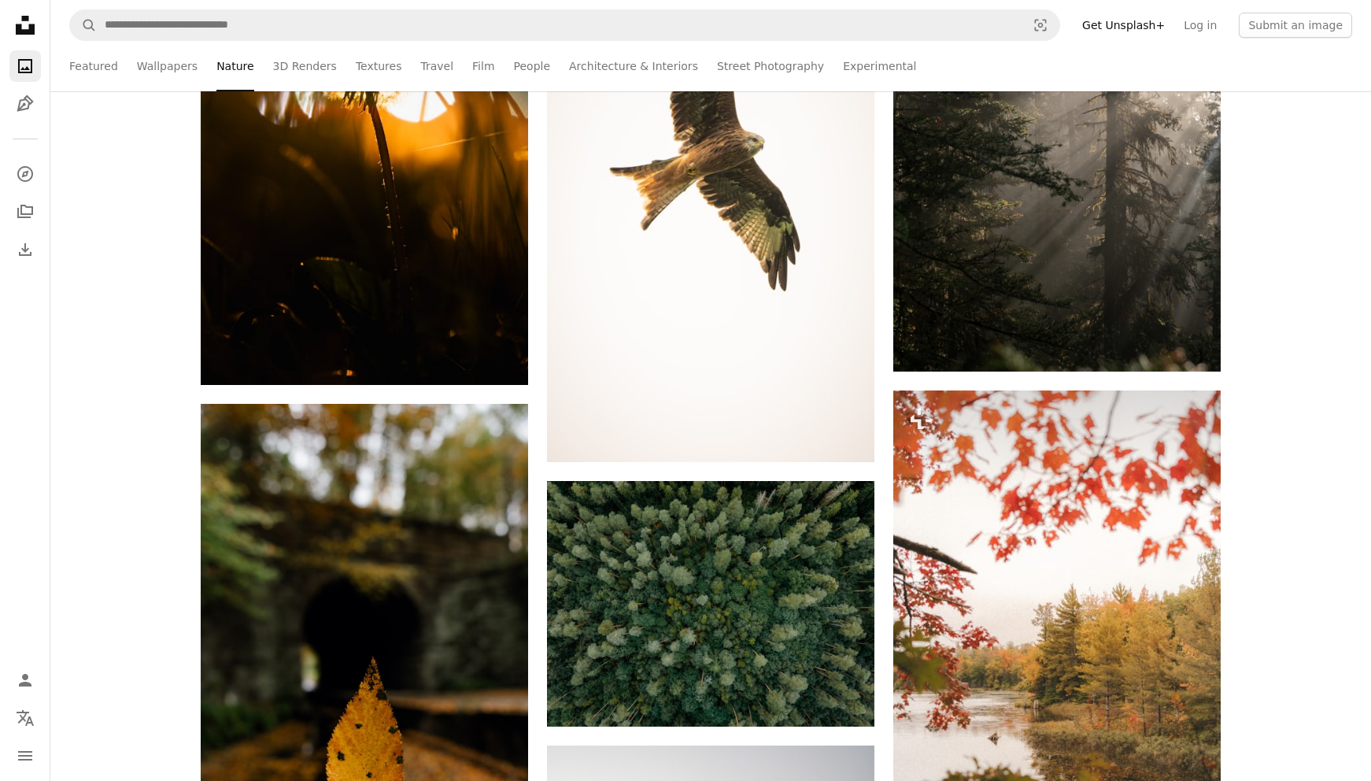
scroll to position [1836, 0]
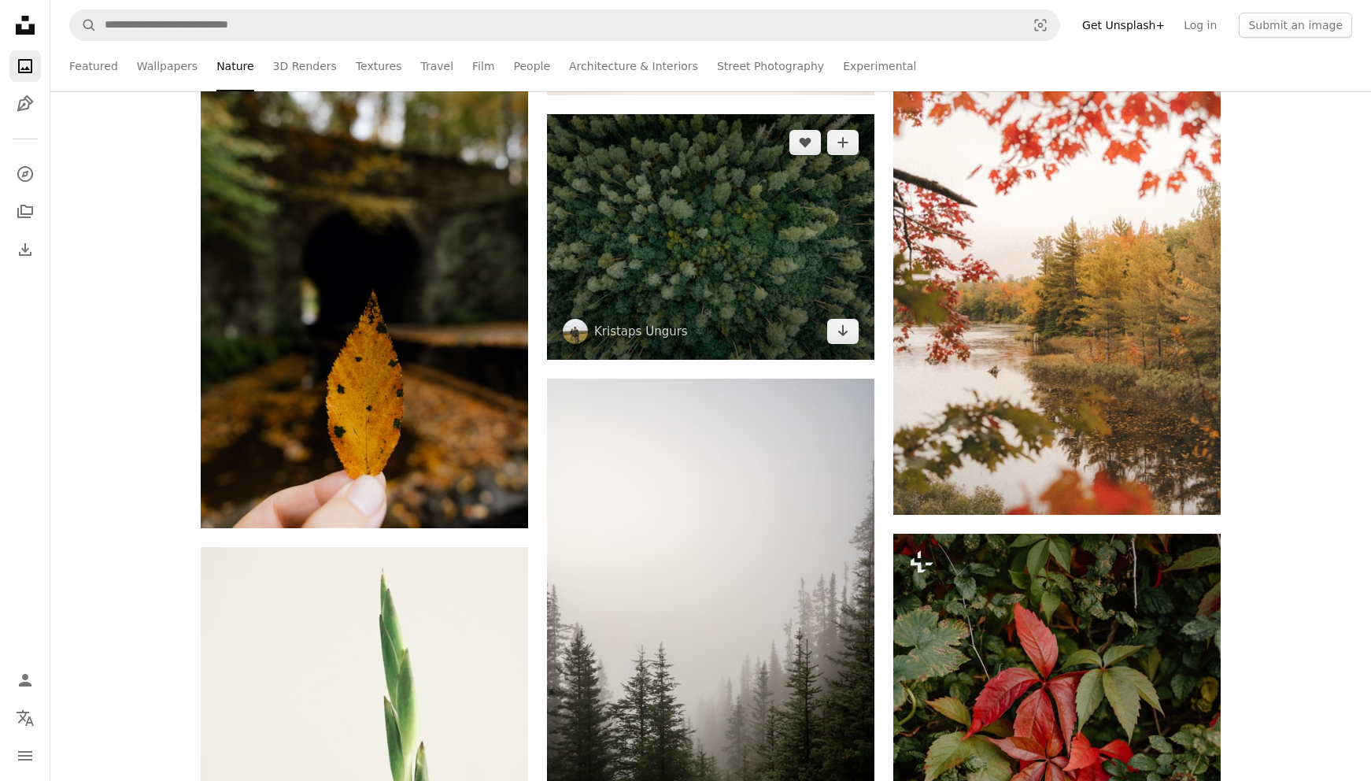
click at [773, 253] on img at bounding box center [710, 236] width 327 height 245
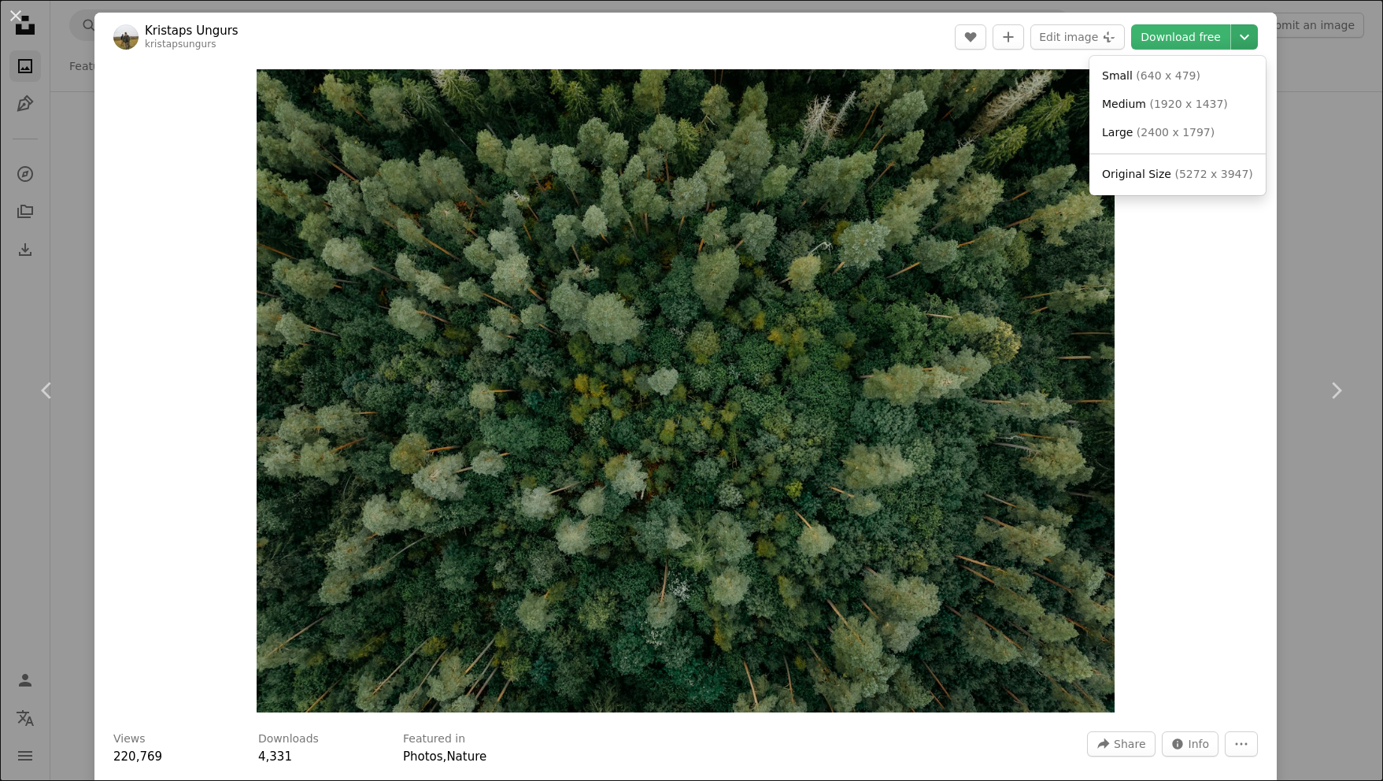
click at [1238, 31] on icon "Chevron down" at bounding box center [1244, 37] width 25 height 19
click at [1124, 135] on span "Large" at bounding box center [1117, 132] width 31 height 13
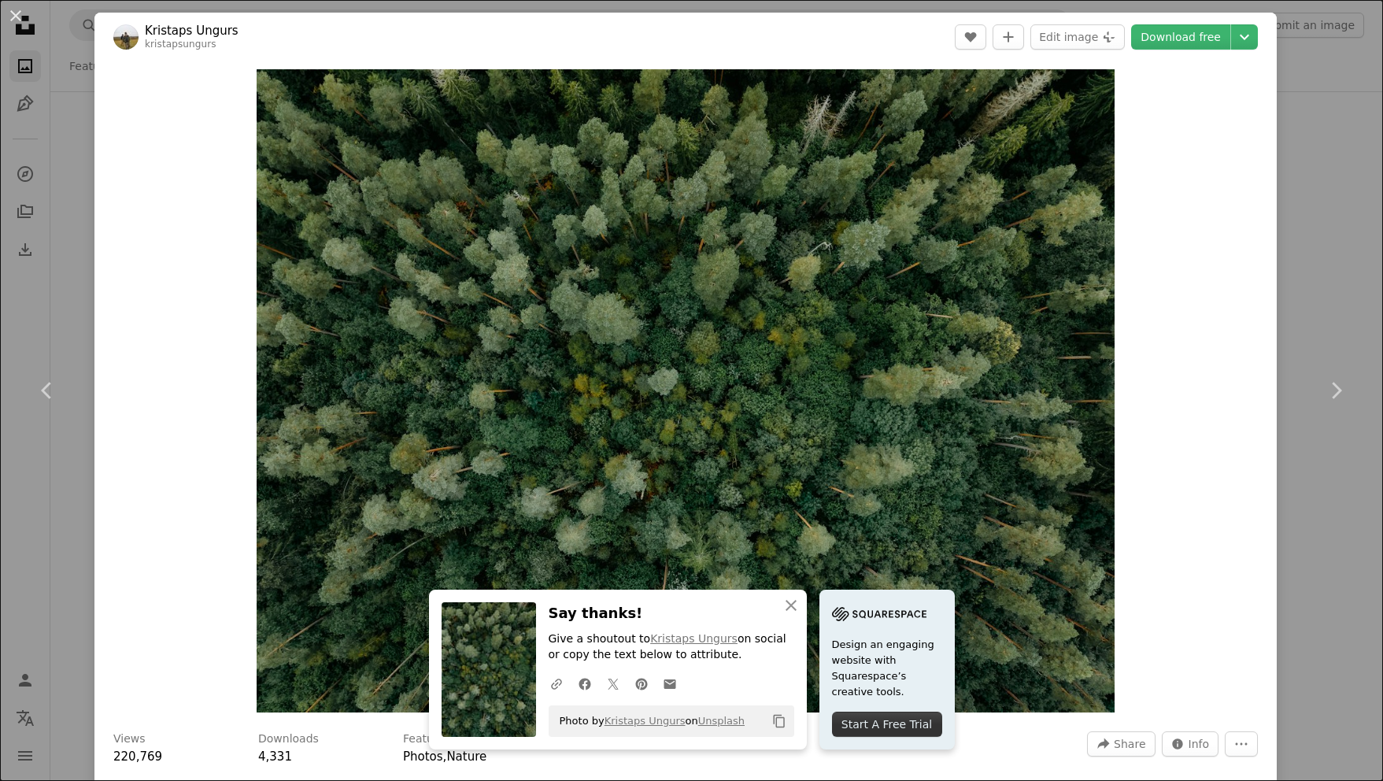
click at [1337, 145] on div "An X shape Chevron left Chevron right Kristaps Ungurs kristapsungurs A heart A …" at bounding box center [691, 390] width 1383 height 781
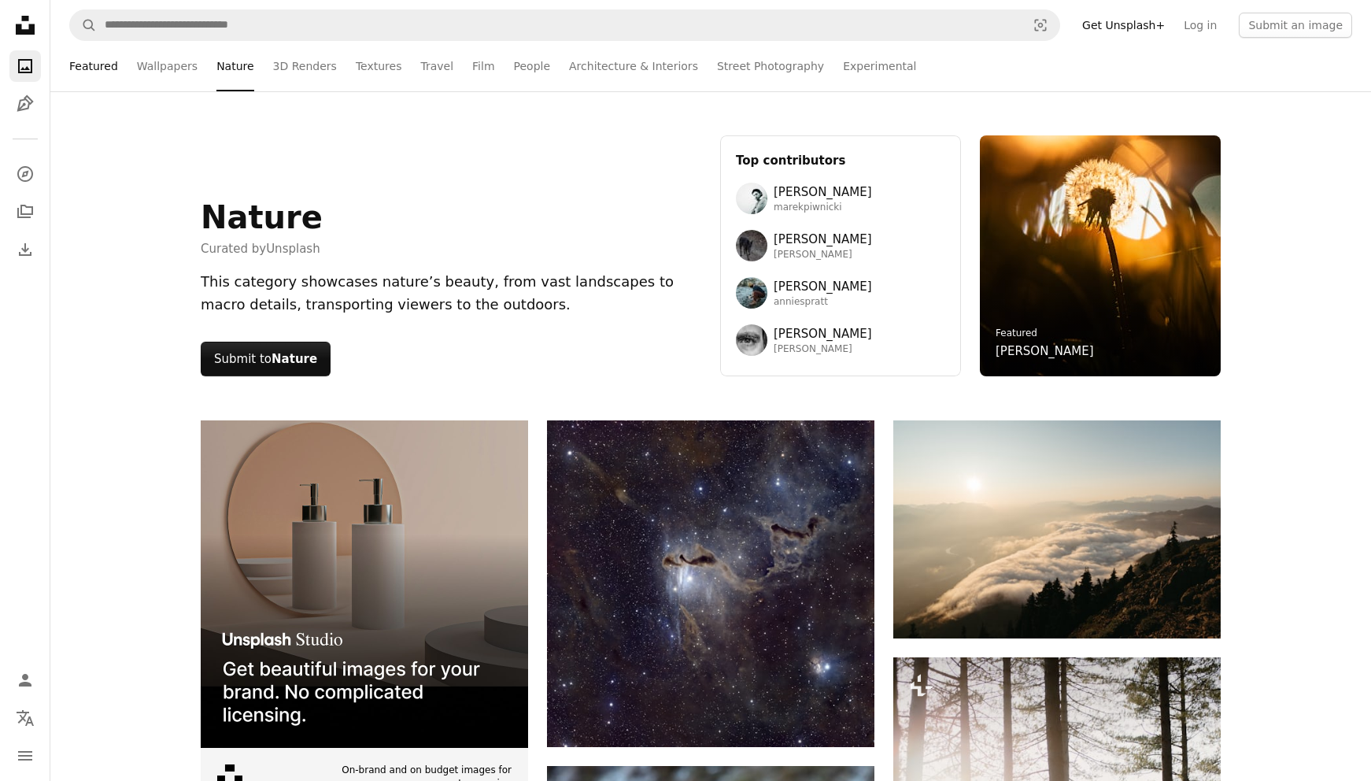
click at [92, 84] on link "Featured" at bounding box center [93, 66] width 49 height 50
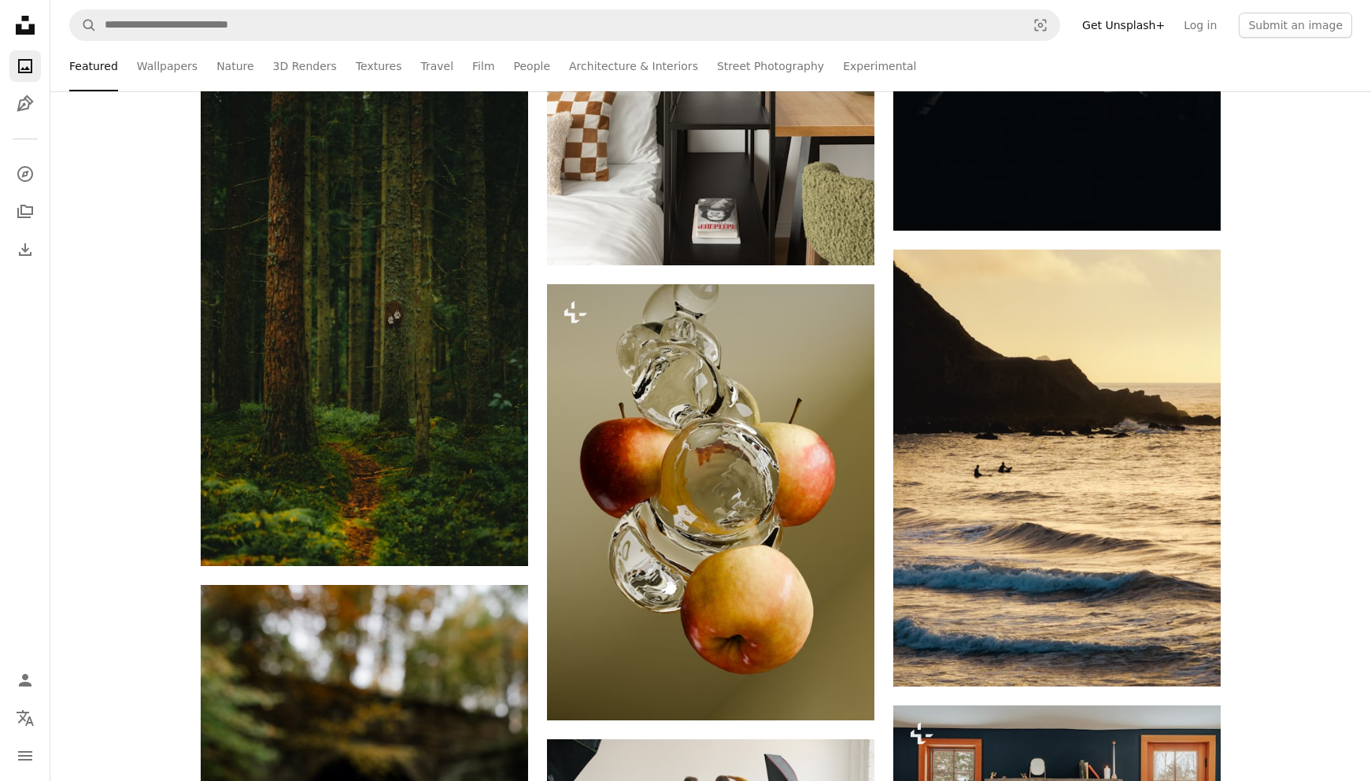
scroll to position [5141, 0]
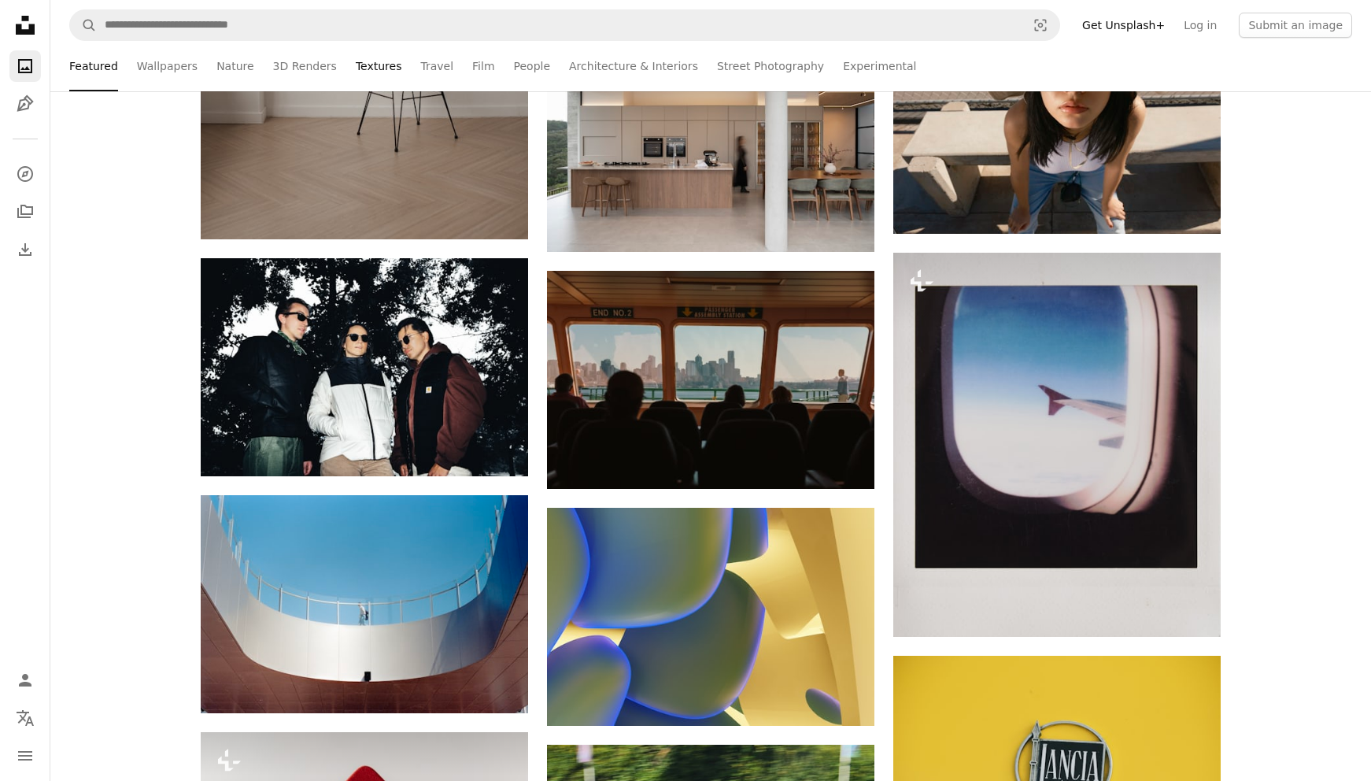
click at [356, 72] on link "Textures" at bounding box center [379, 66] width 46 height 50
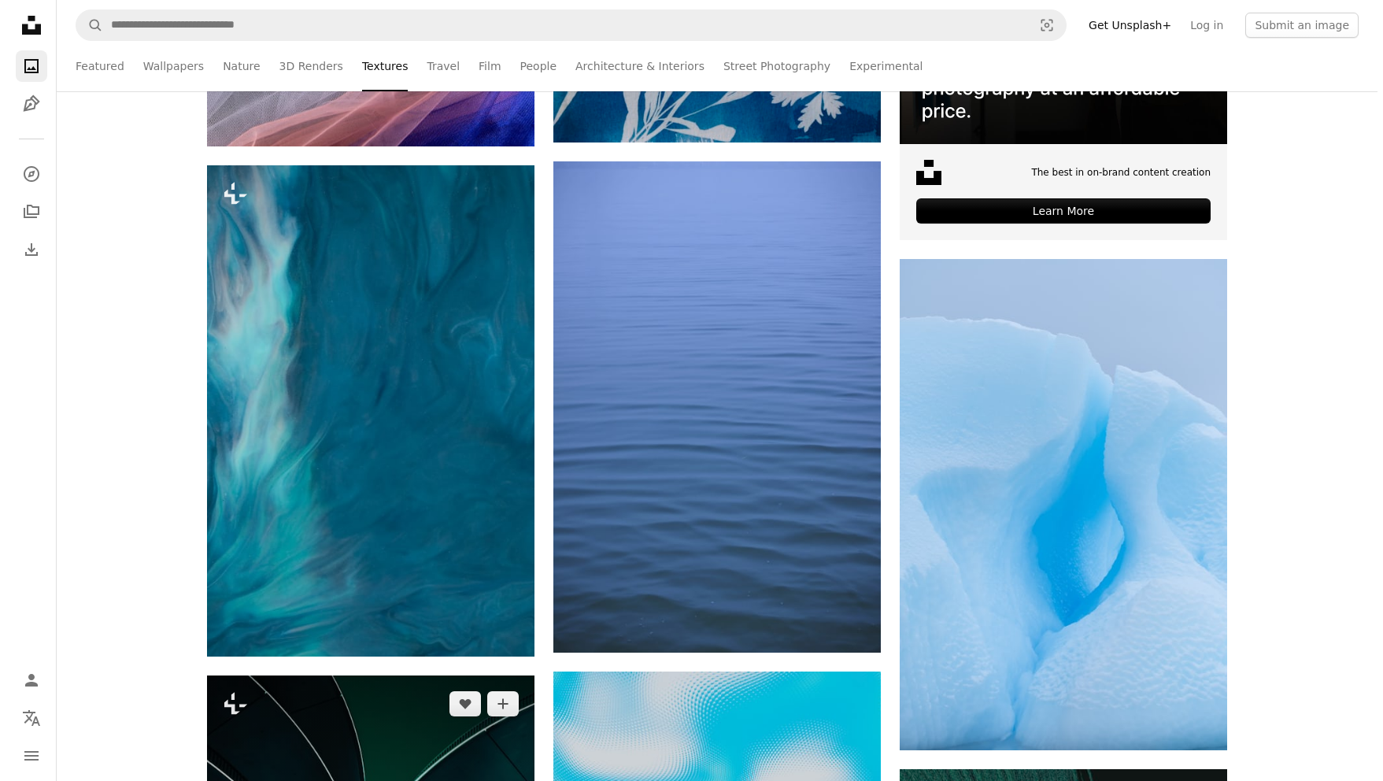
scroll to position [4775, 0]
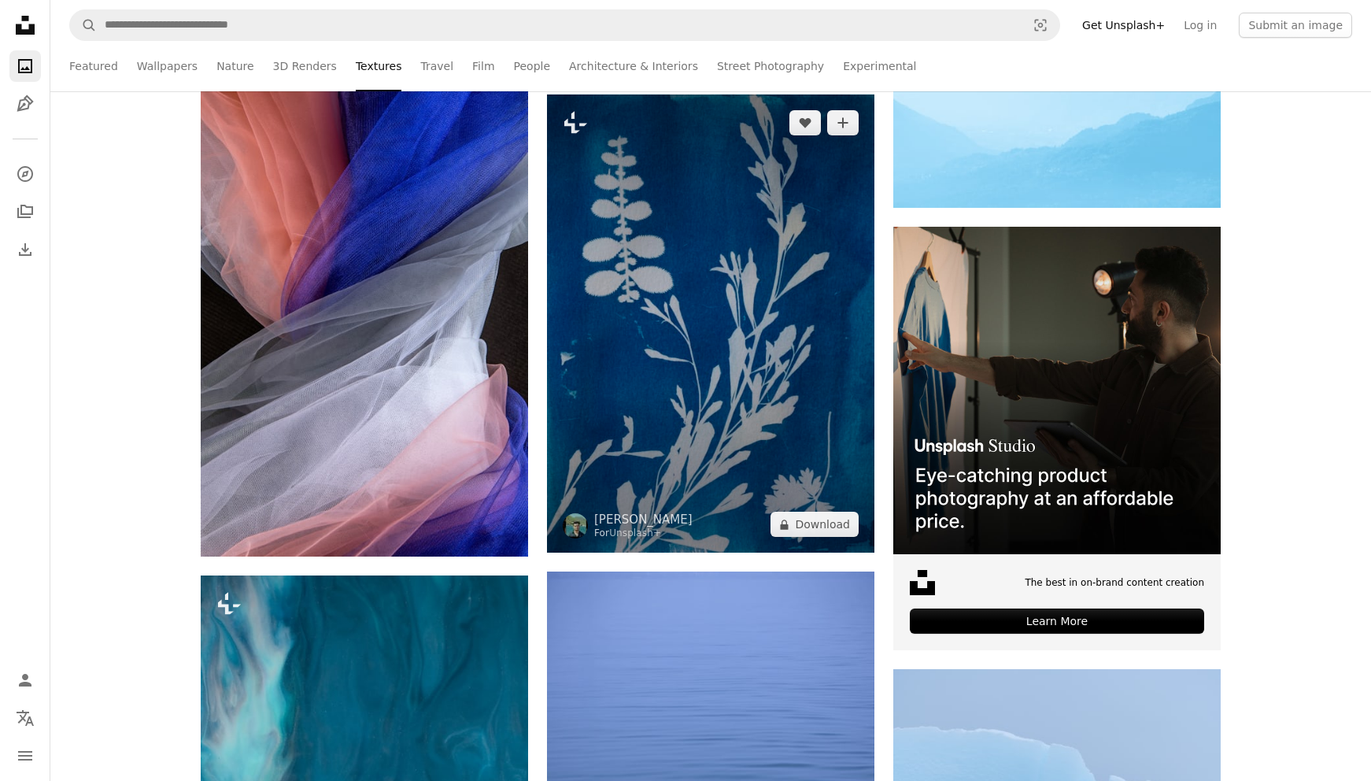
click at [642, 312] on img at bounding box center [710, 323] width 327 height 458
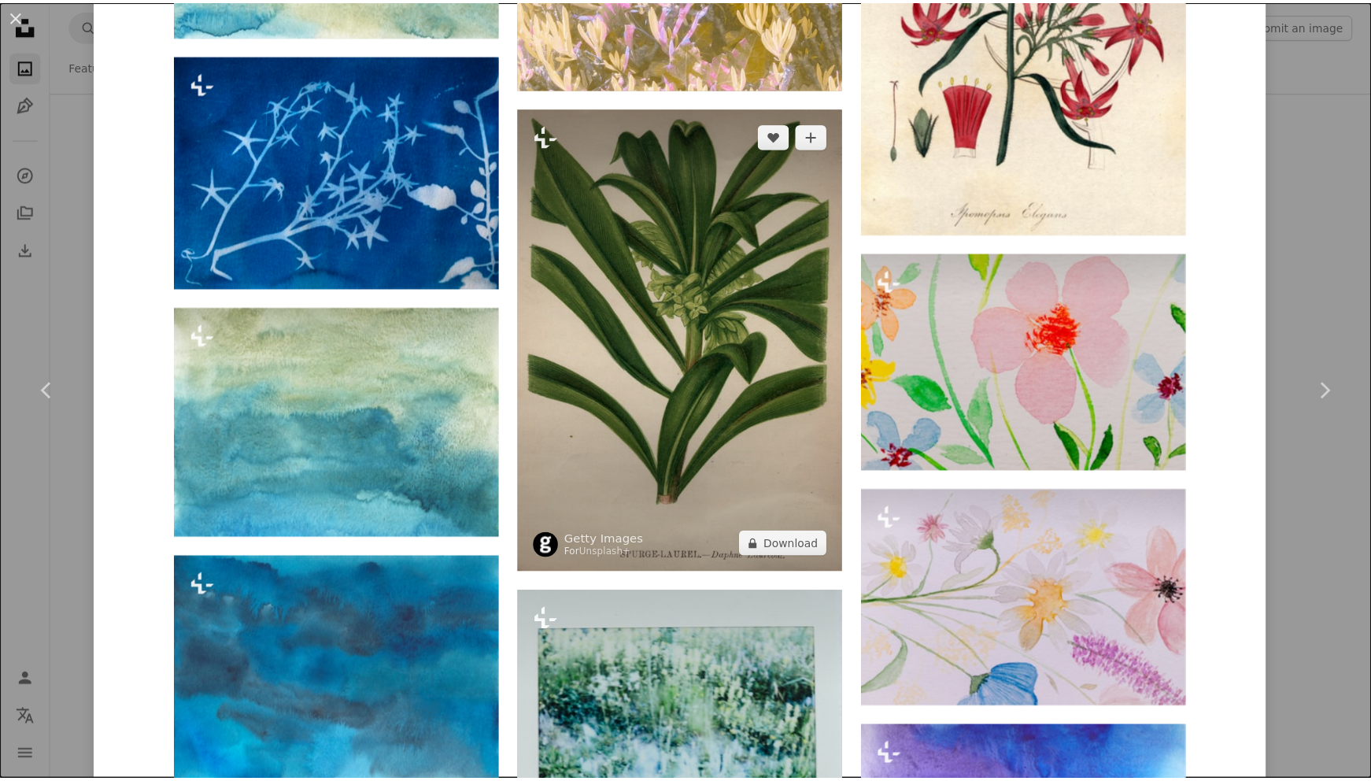
scroll to position [4040, 0]
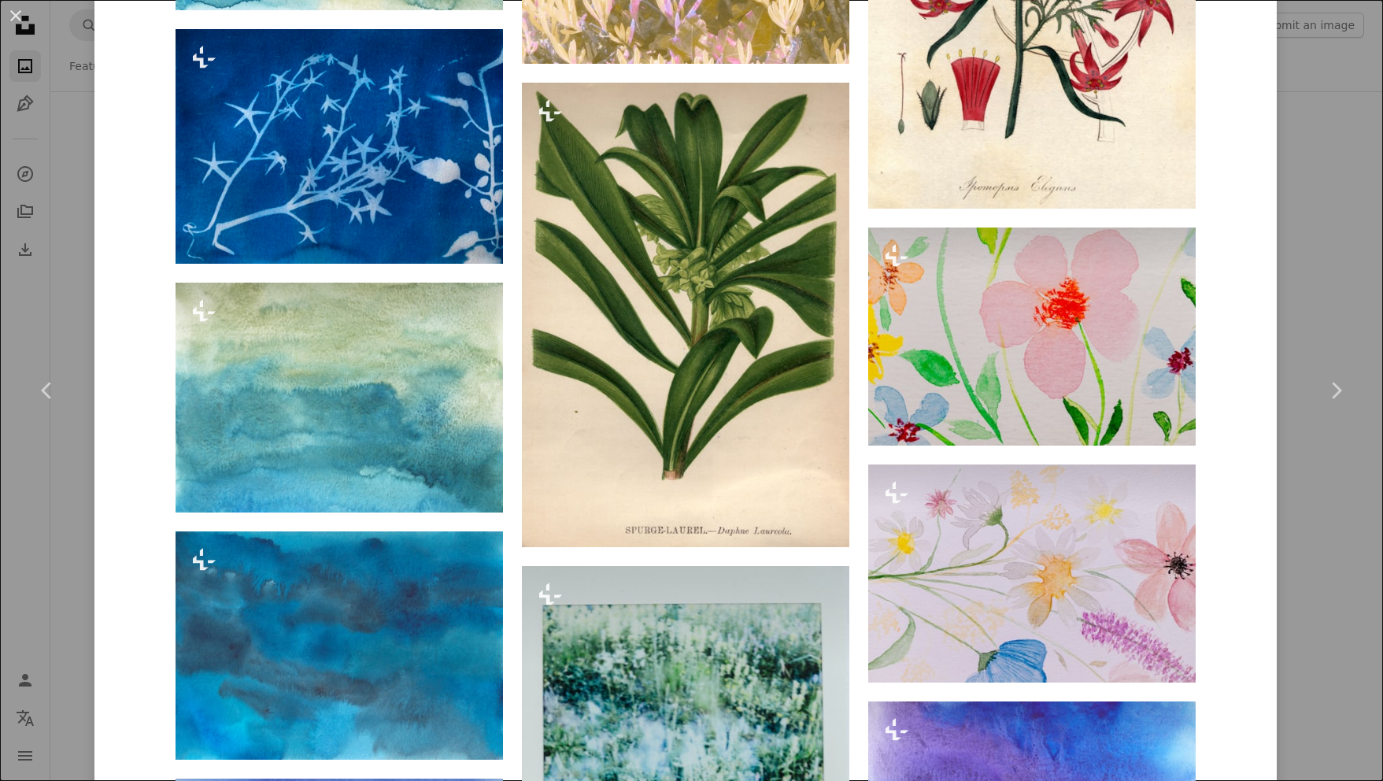
click at [81, 276] on div "An X shape Chevron left Chevron right [PERSON_NAME] For Unsplash+ A heart A plu…" at bounding box center [691, 390] width 1383 height 781
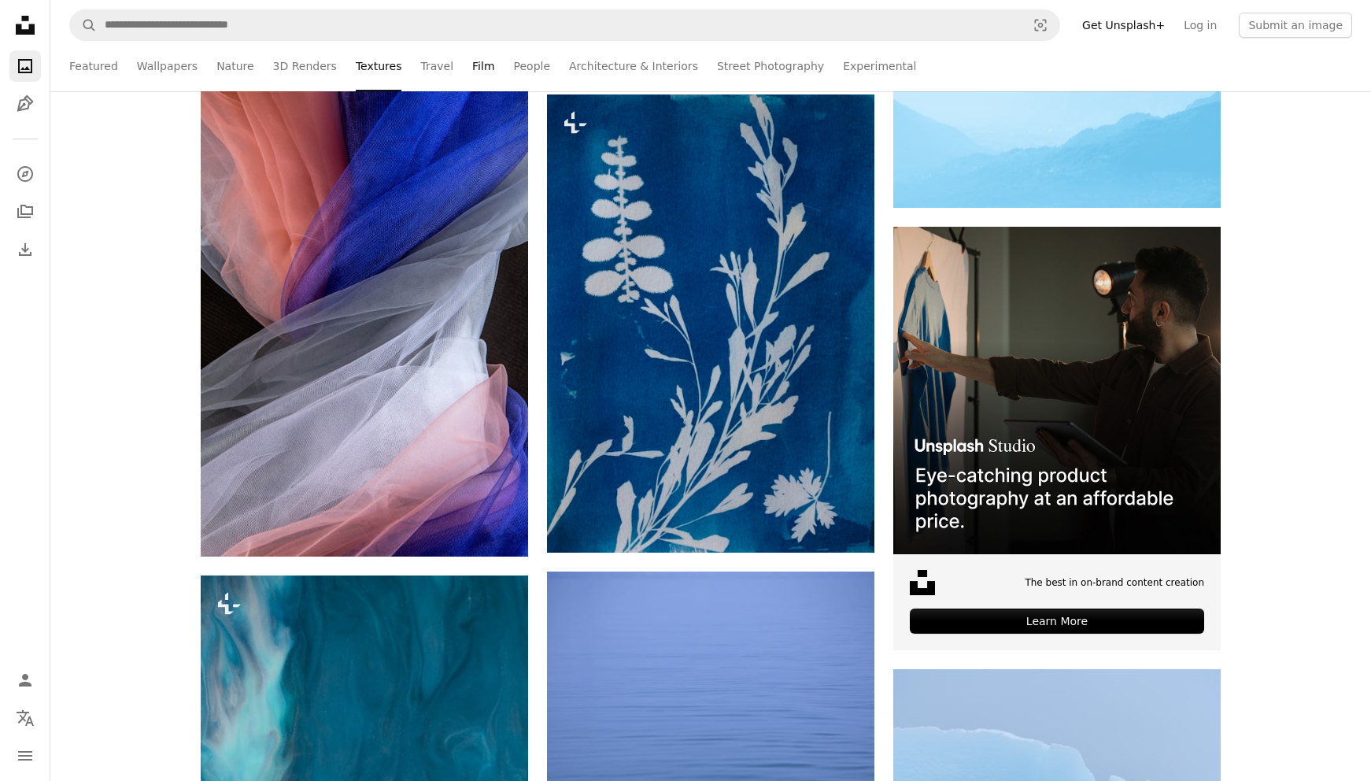
click at [472, 75] on link "Film" at bounding box center [483, 66] width 22 height 50
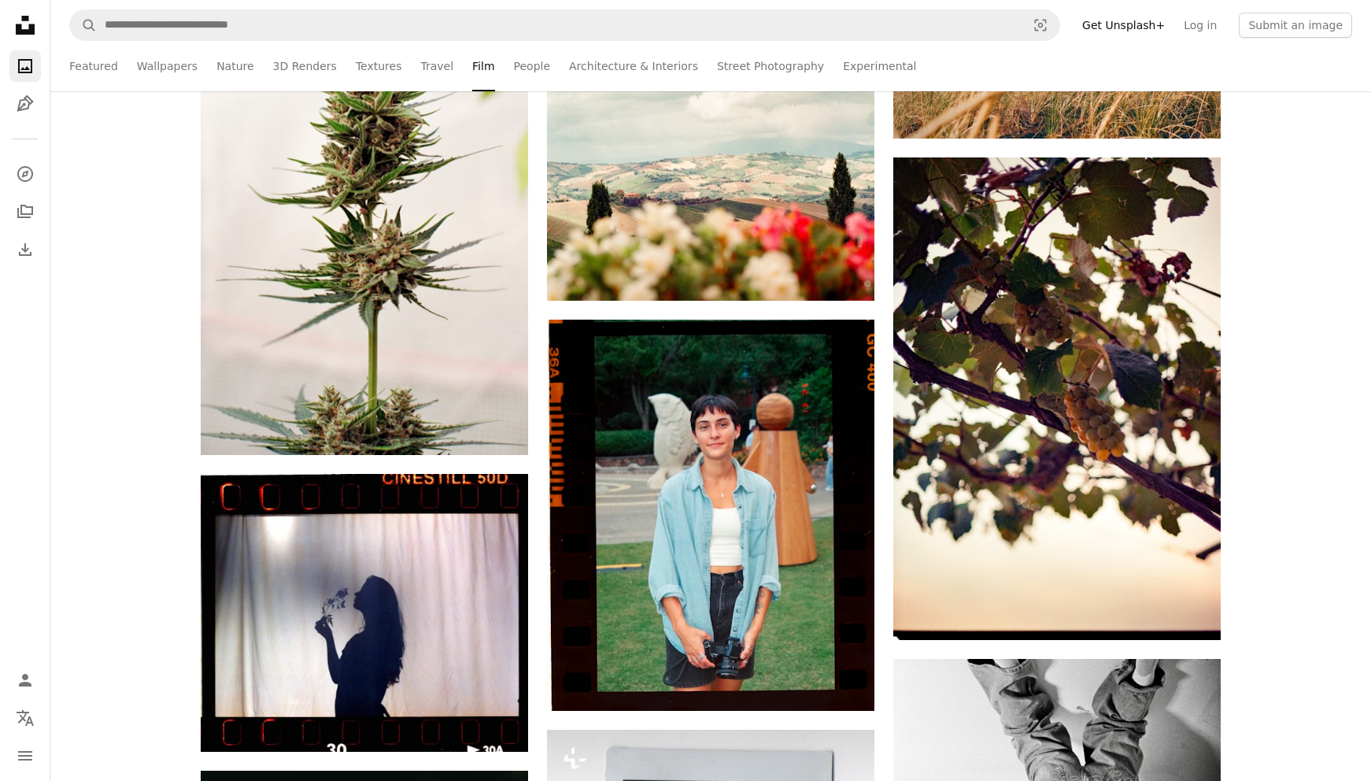
scroll to position [3305, 0]
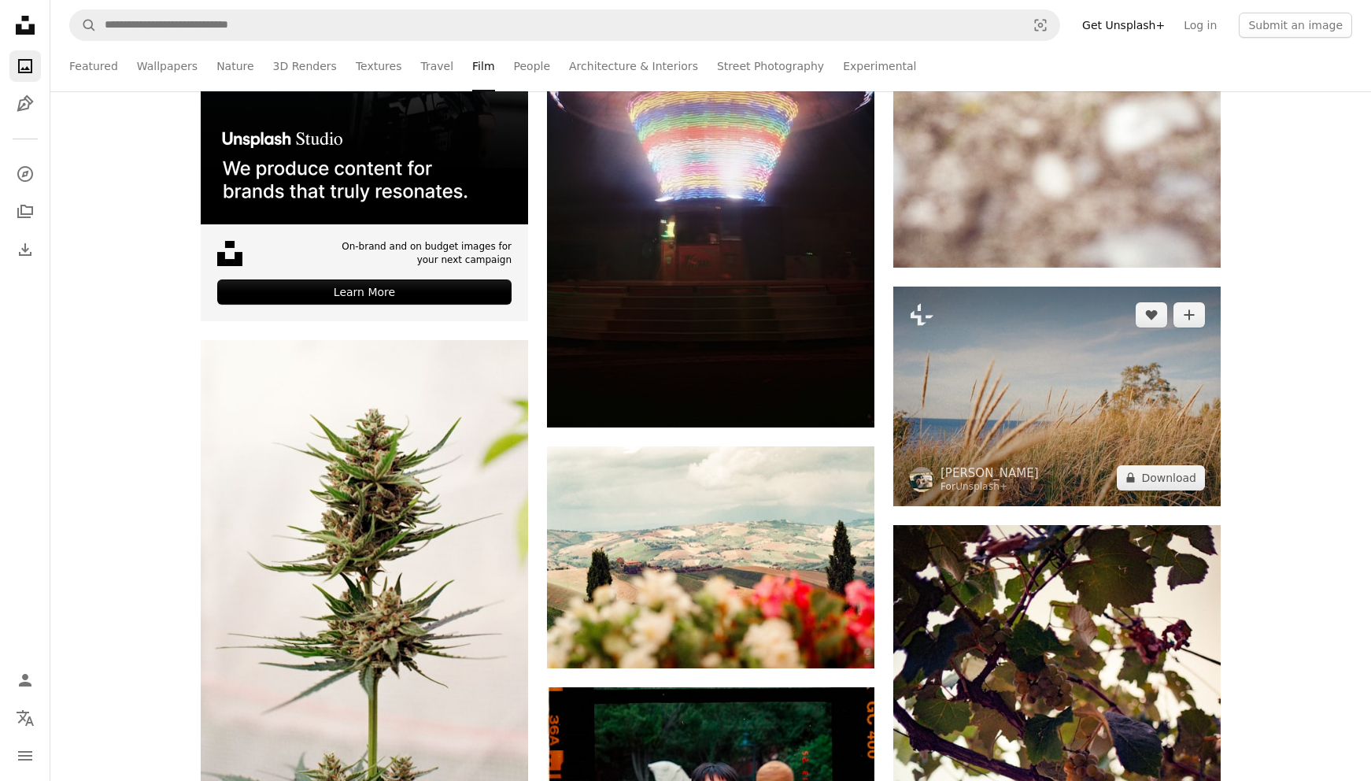
click at [1035, 423] on img at bounding box center [1056, 396] width 327 height 220
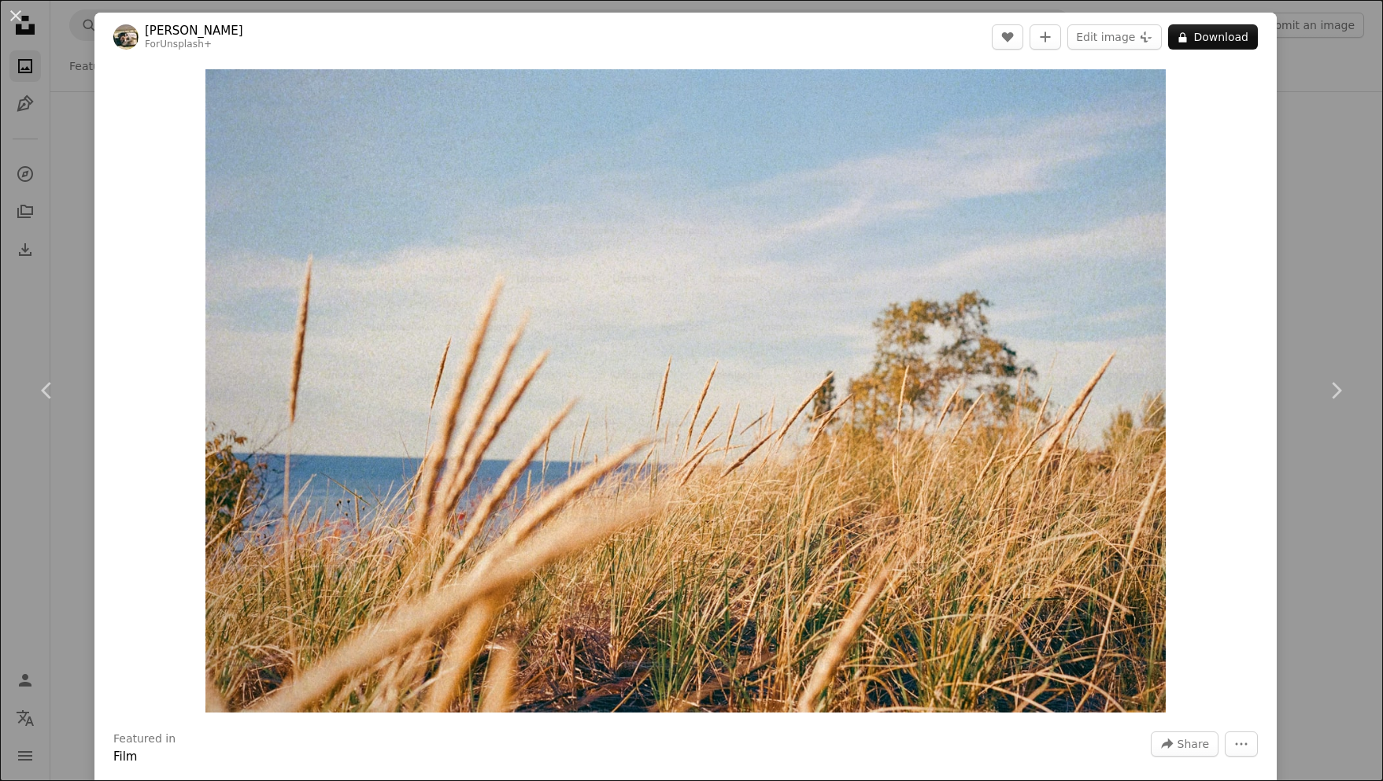
click at [1310, 231] on div "An X shape Chevron left Chevron right Hans For Unsplash+ A heart A plus sign Ed…" at bounding box center [691, 390] width 1383 height 781
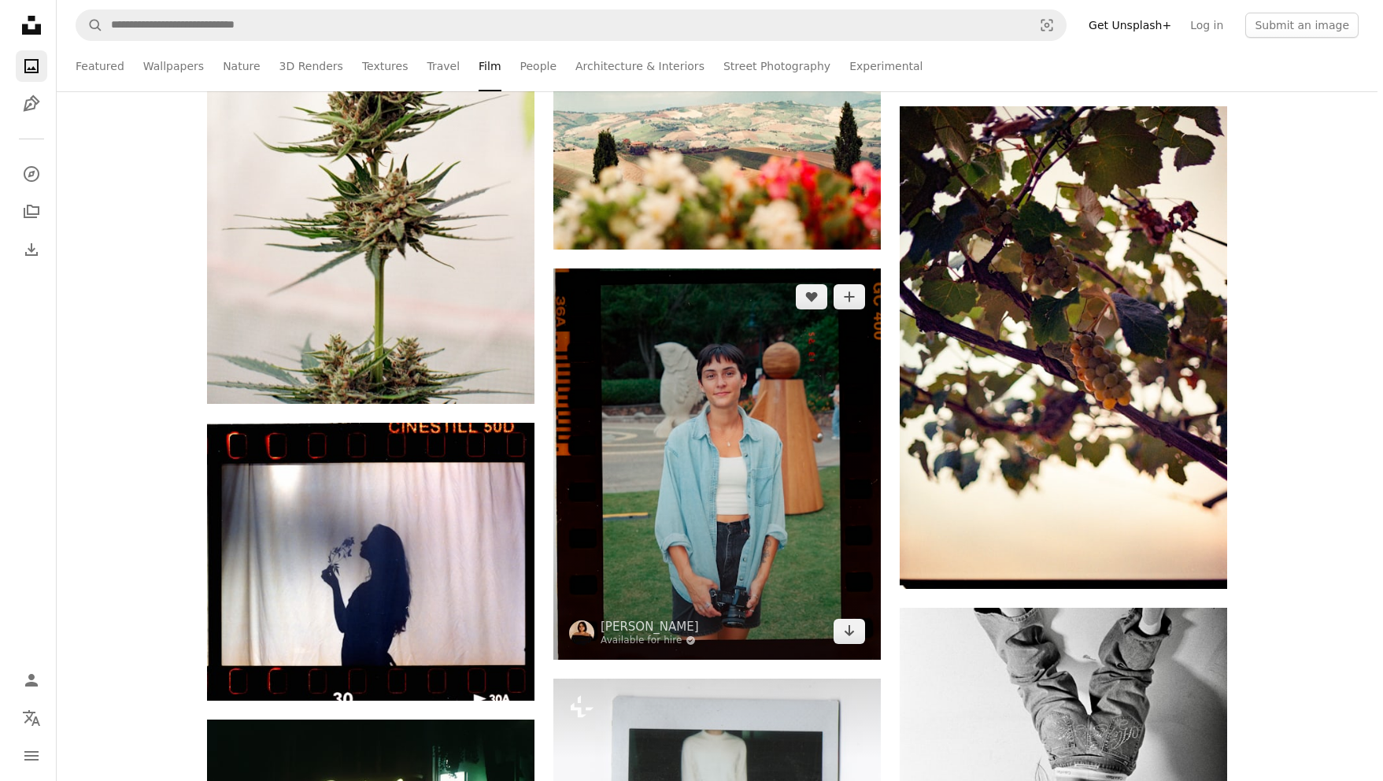
scroll to position [3305, 0]
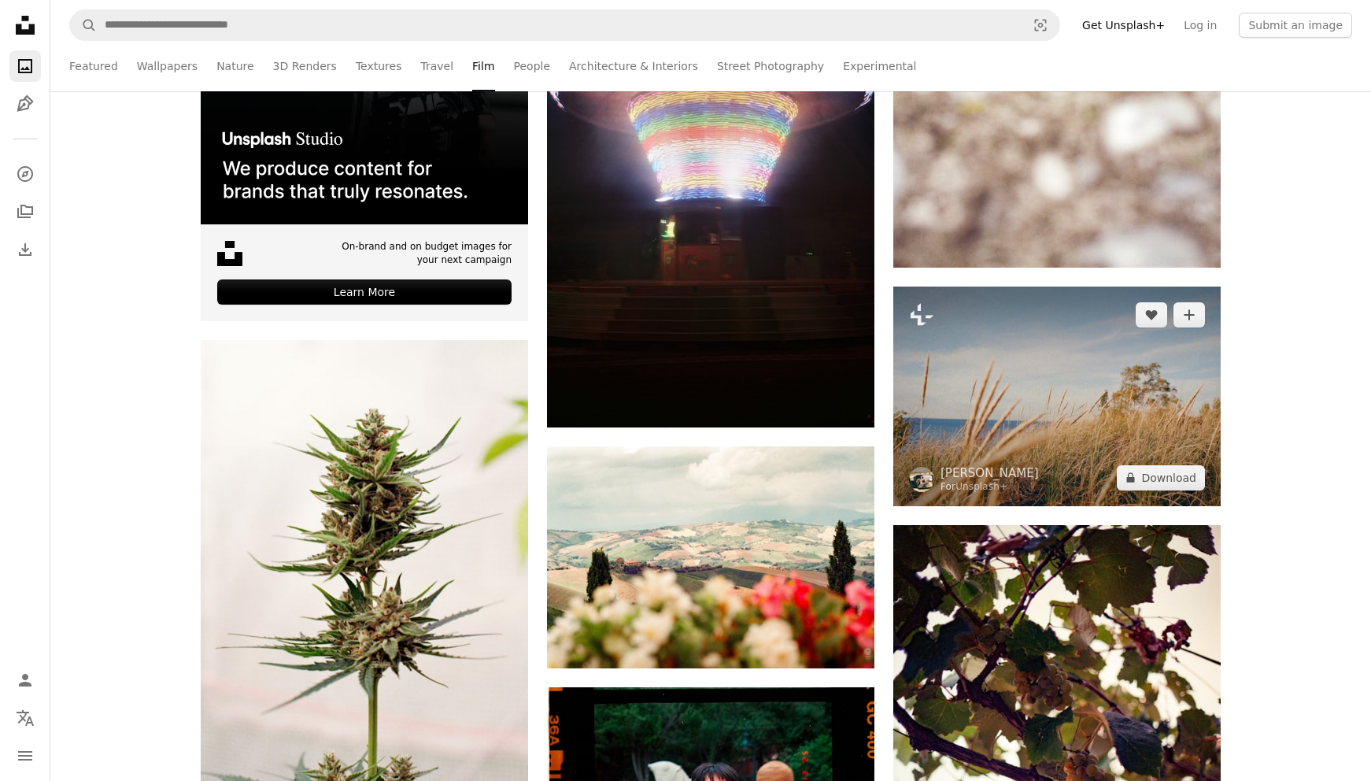
click at [1026, 442] on img at bounding box center [1056, 396] width 327 height 220
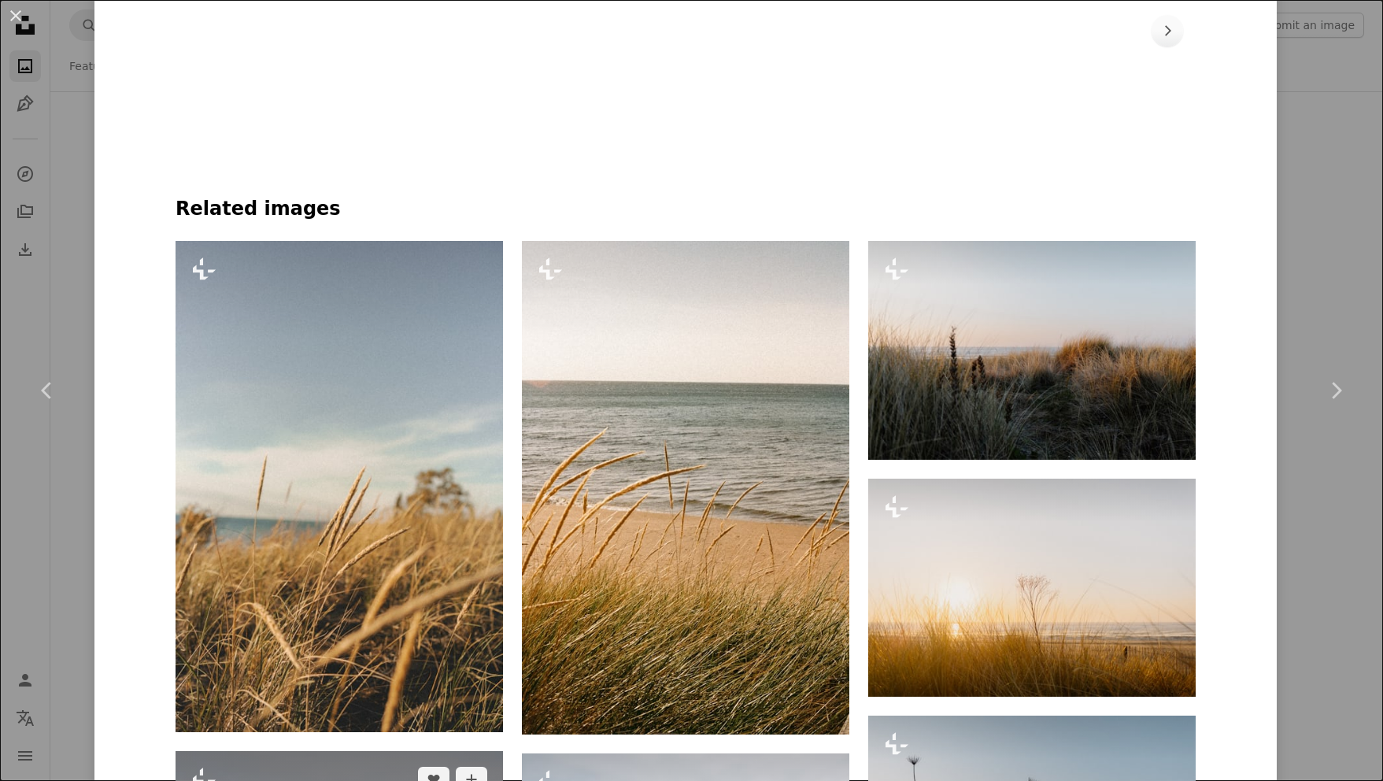
scroll to position [1469, 0]
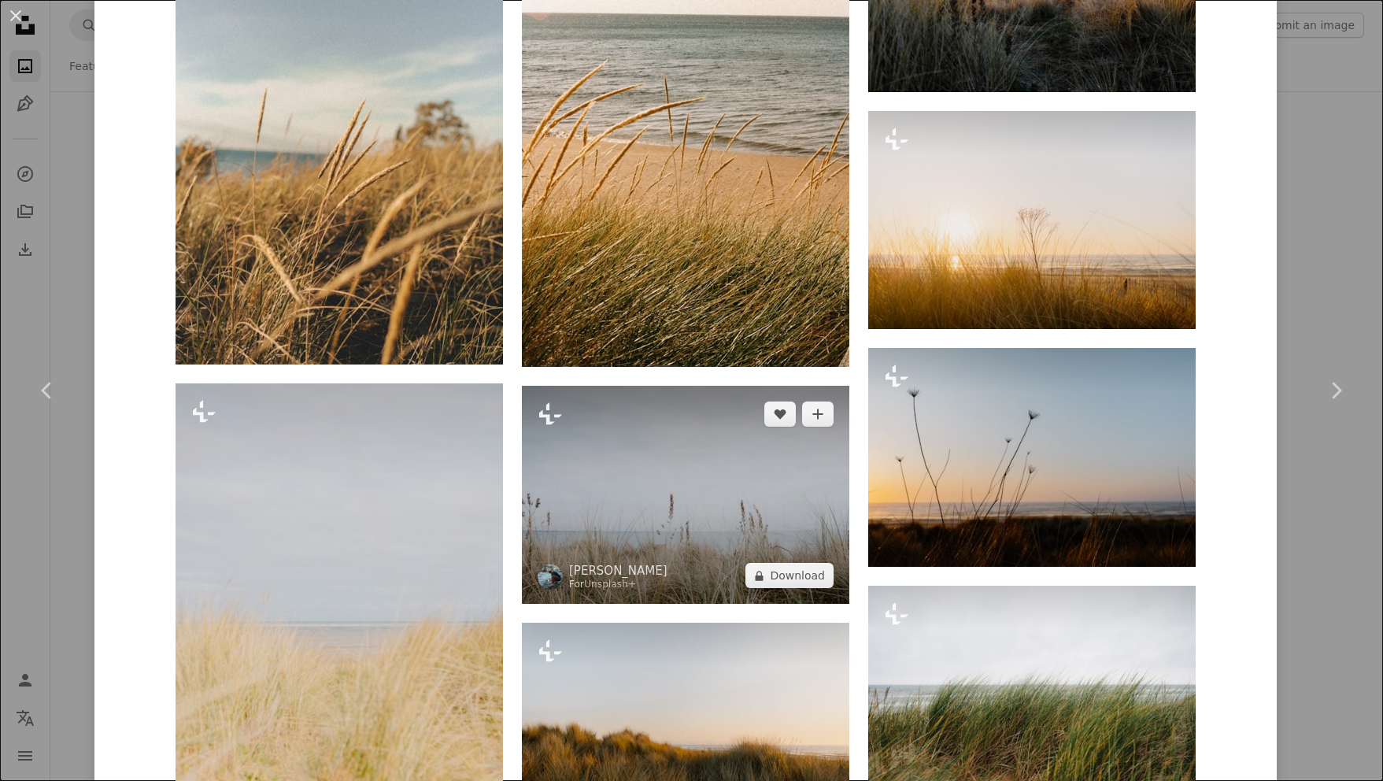
click at [597, 467] on img at bounding box center [685, 495] width 327 height 218
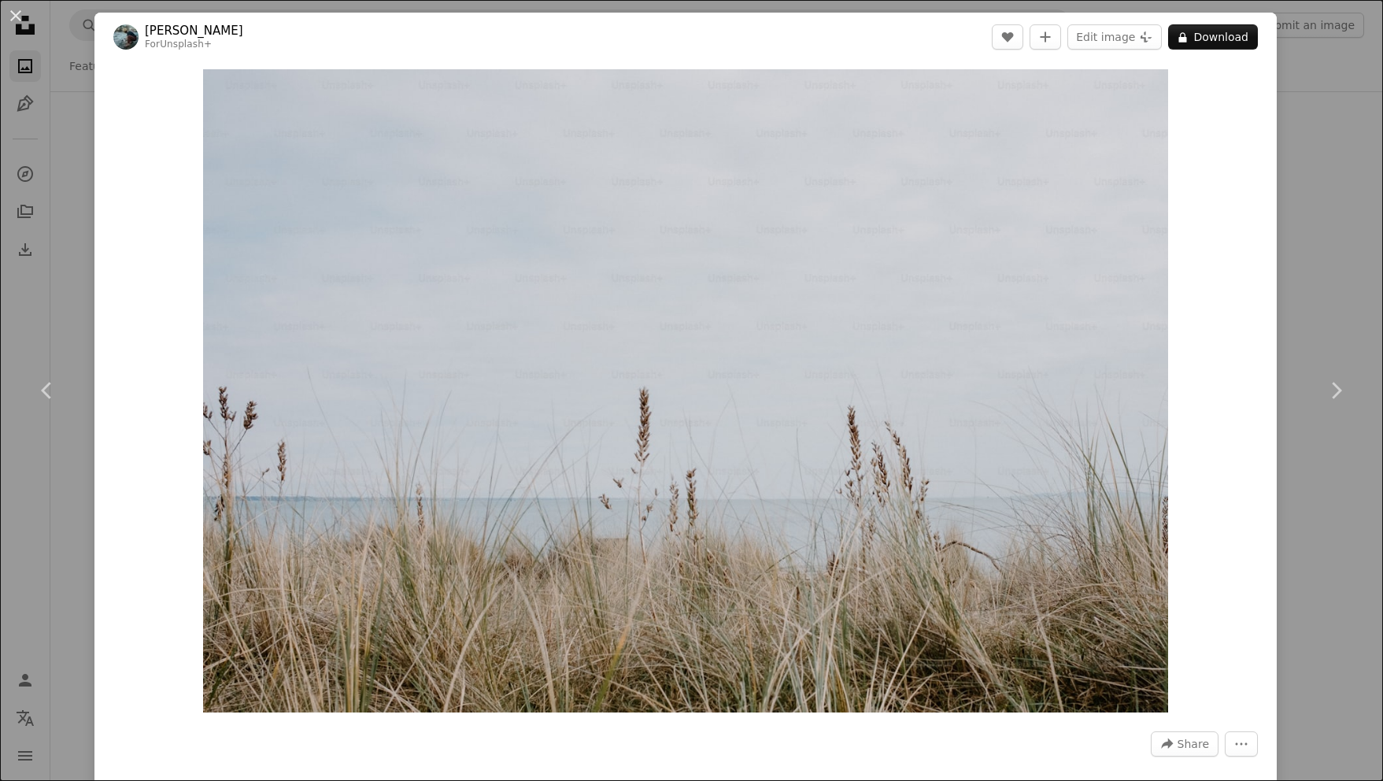
click at [1287, 300] on div "An X shape Chevron left Chevron right [PERSON_NAME] For Unsplash+ A heart A plu…" at bounding box center [691, 390] width 1383 height 781
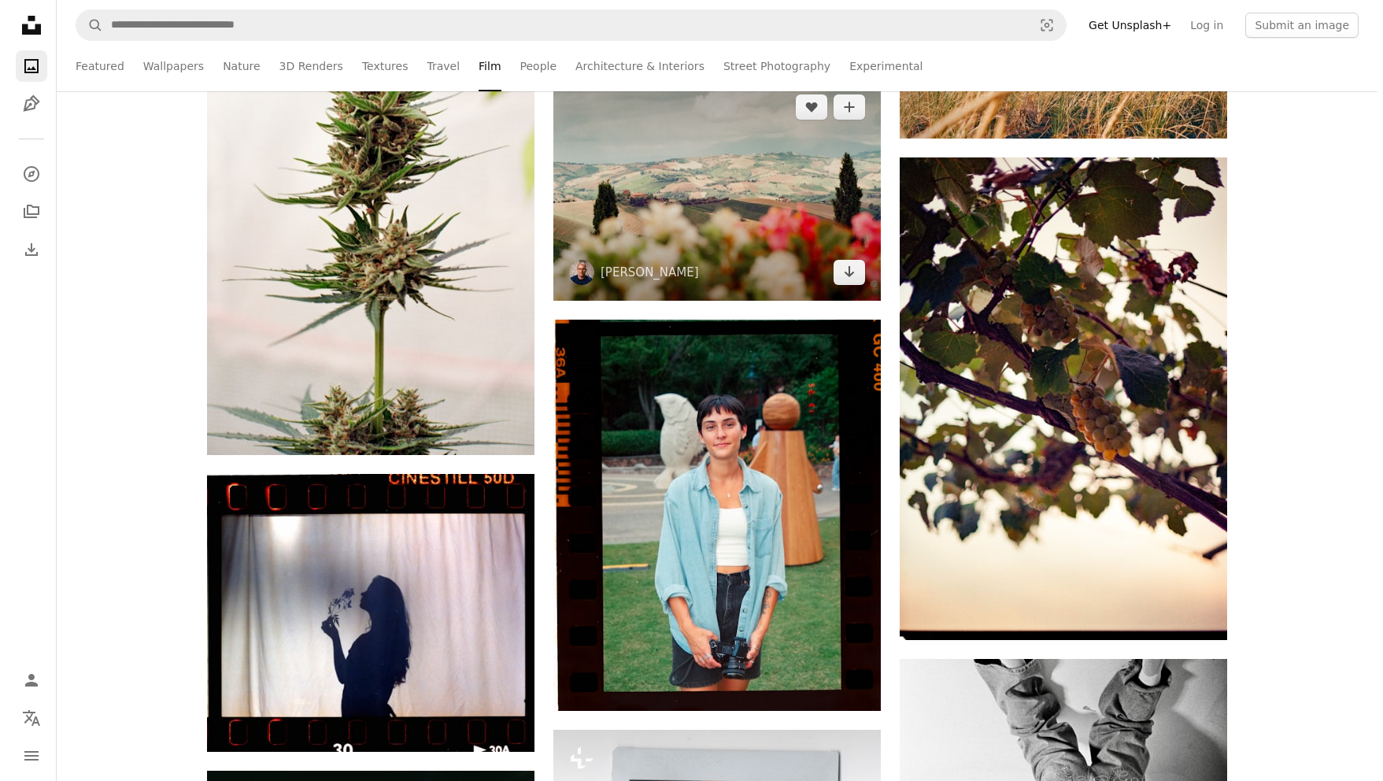
scroll to position [3305, 0]
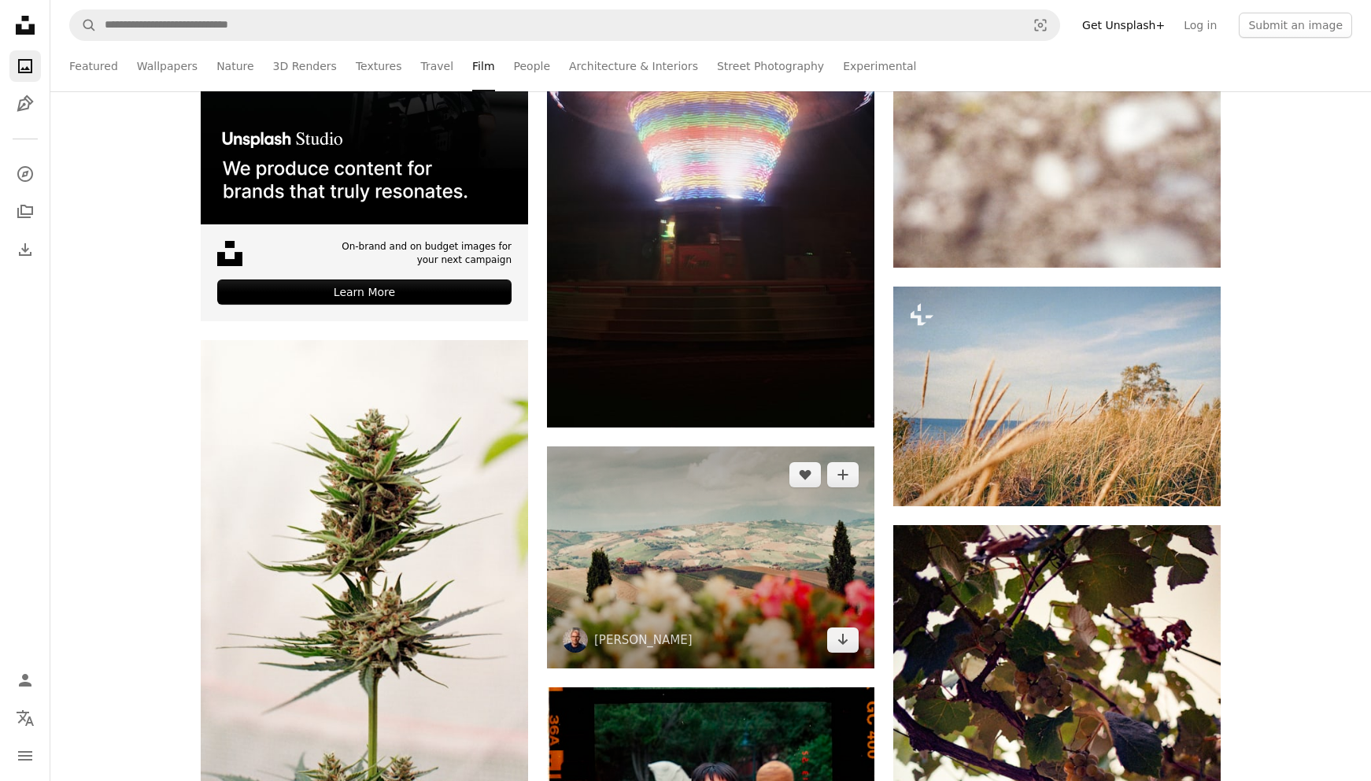
click at [721, 608] on img at bounding box center [710, 557] width 327 height 222
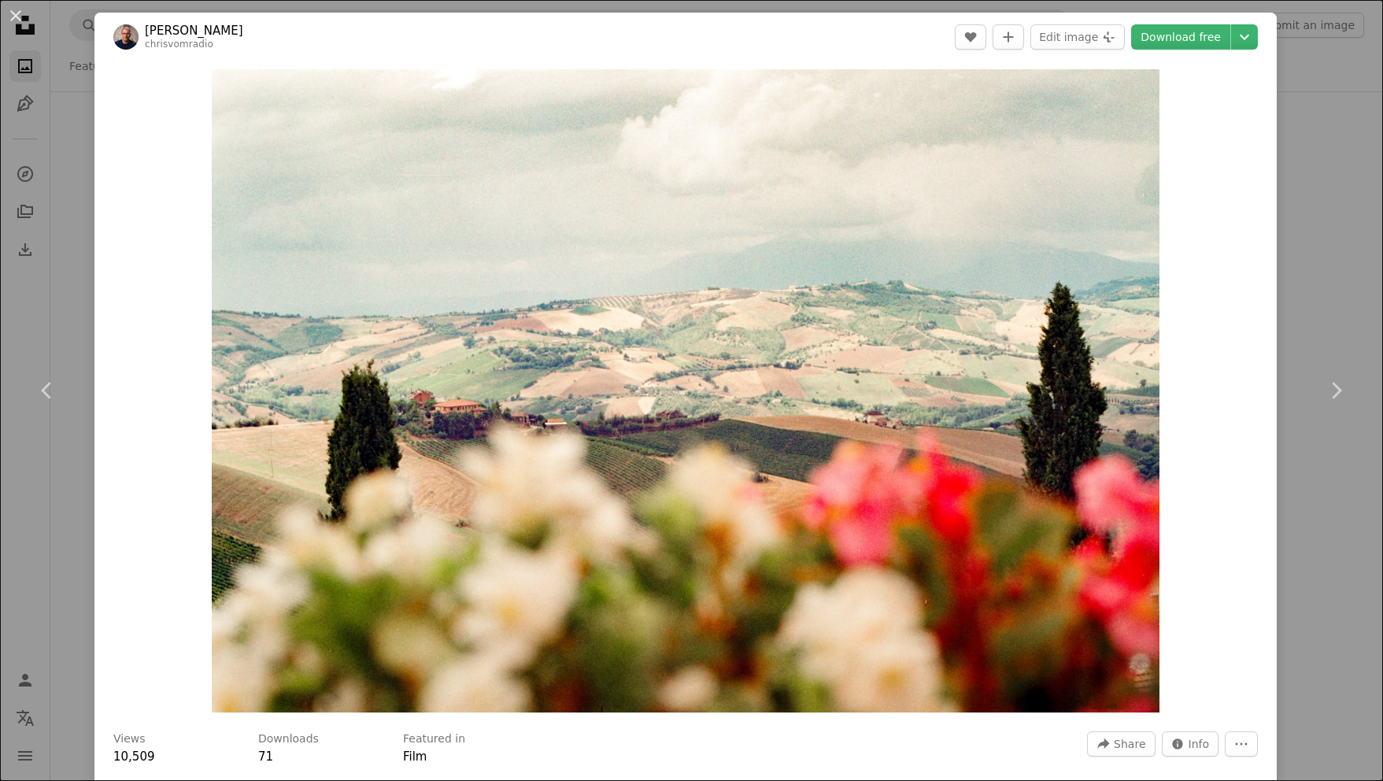
click at [138, 551] on div "Zoom in" at bounding box center [685, 390] width 1182 height 659
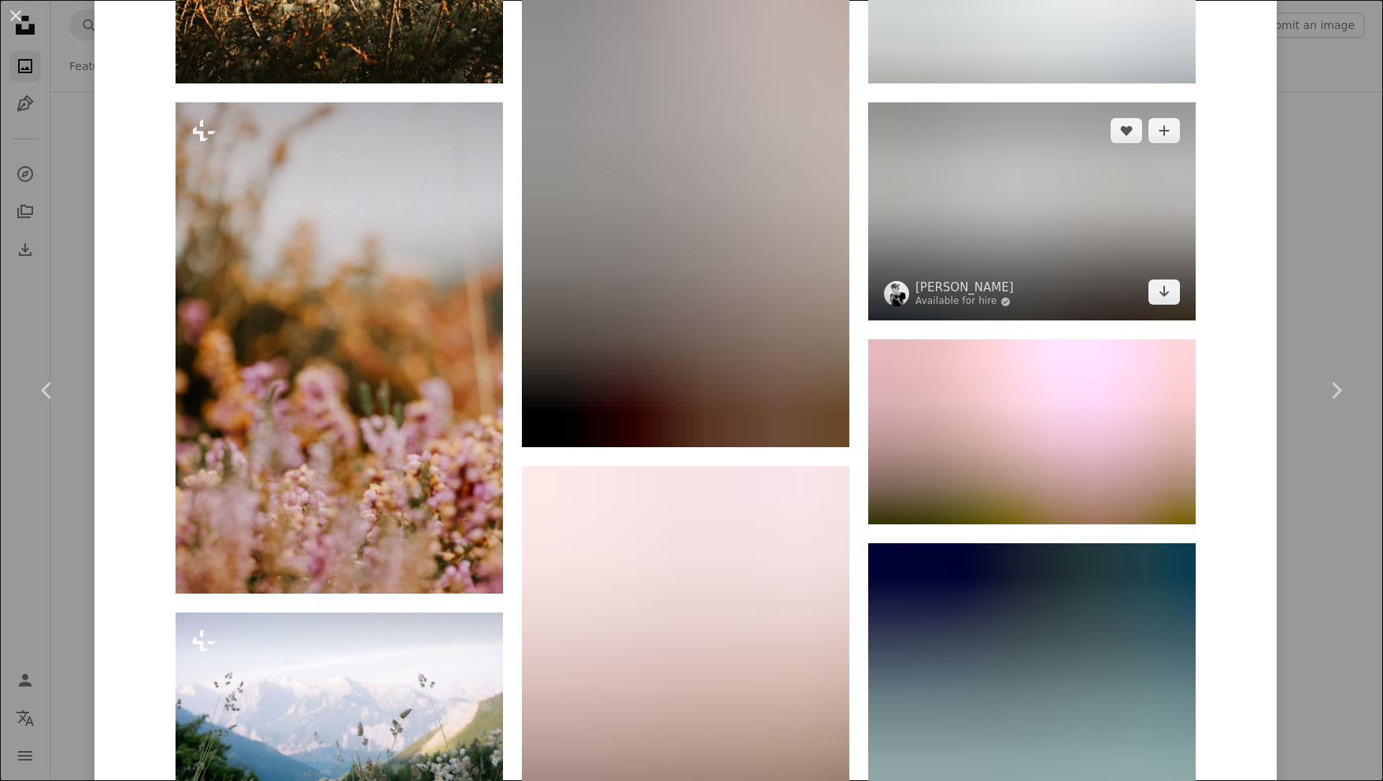
scroll to position [2204, 0]
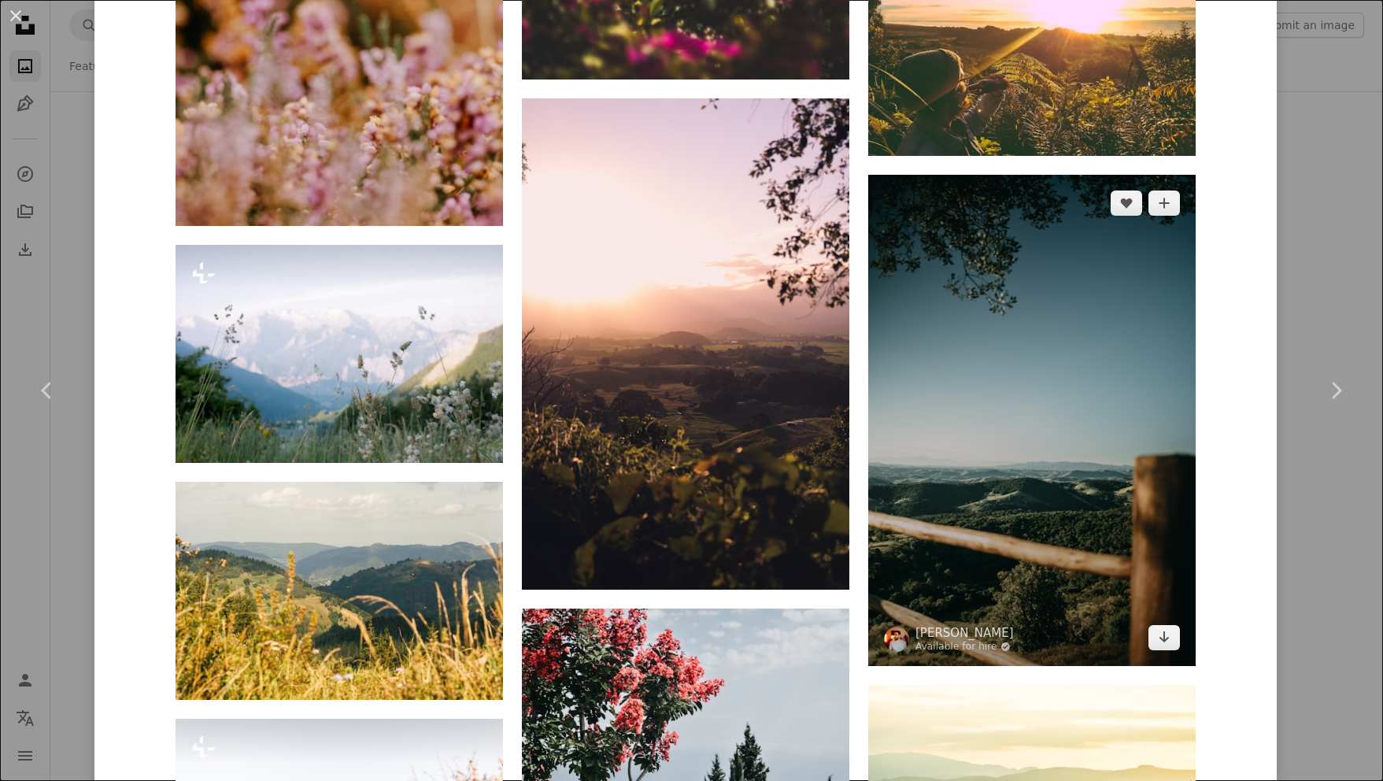
click at [1022, 374] on img at bounding box center [1031, 420] width 327 height 491
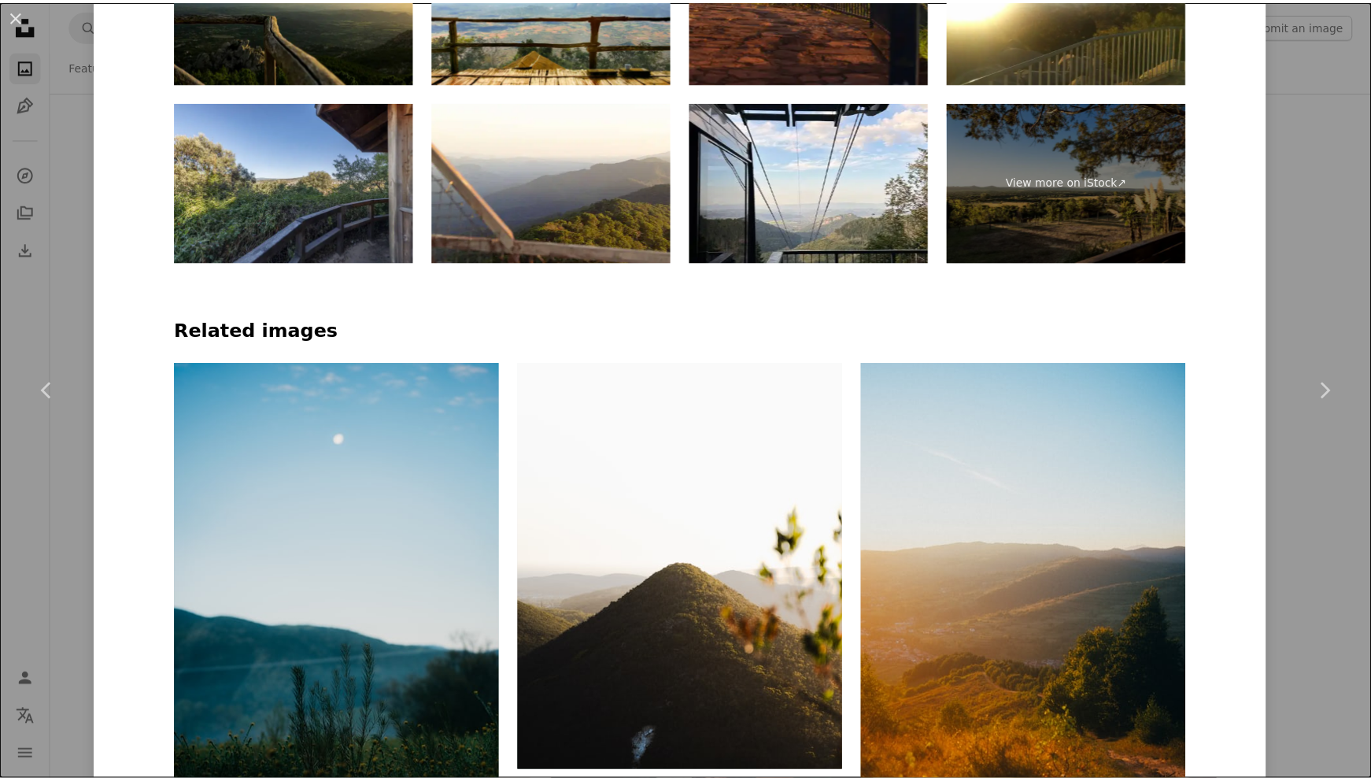
scroll to position [734, 0]
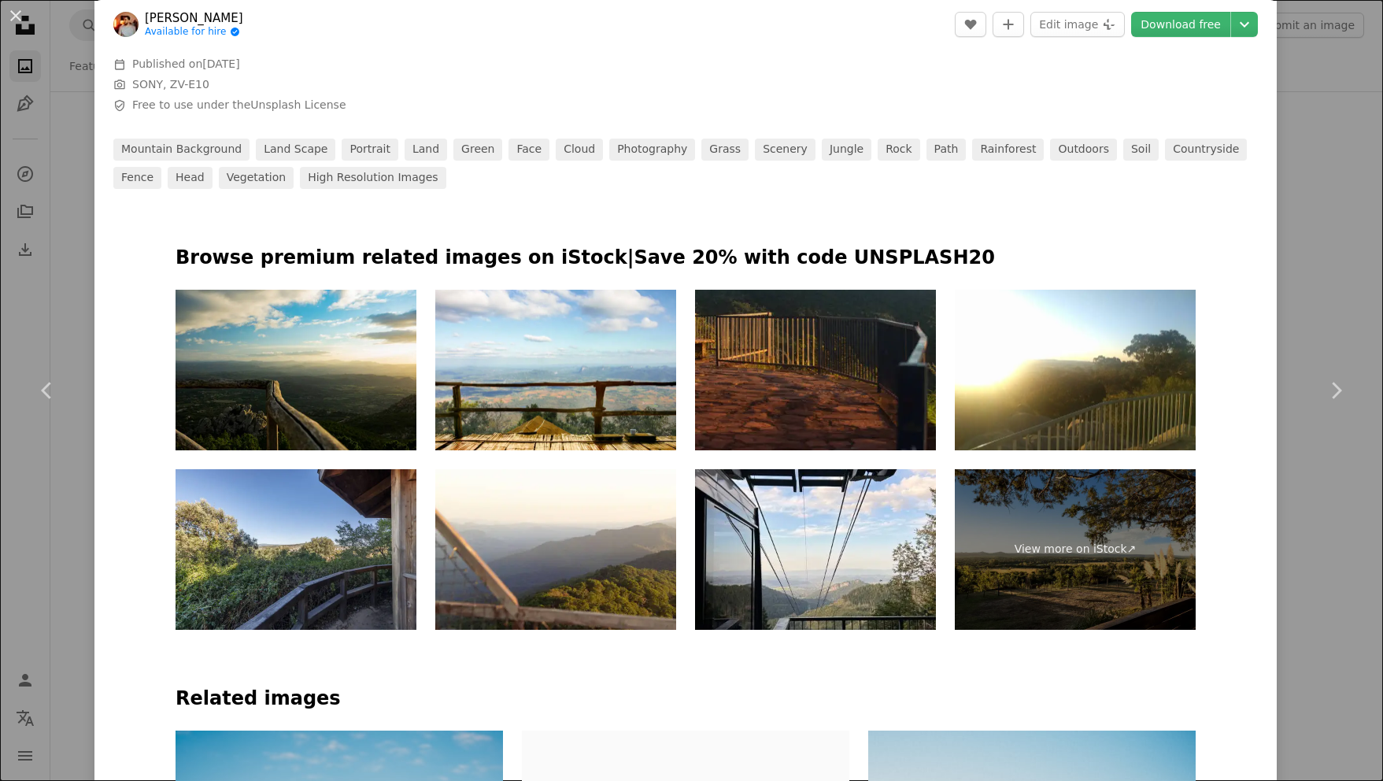
click at [1322, 561] on div "An X shape Chevron left Chevron right [PERSON_NAME] Available for hire A checkm…" at bounding box center [691, 390] width 1383 height 781
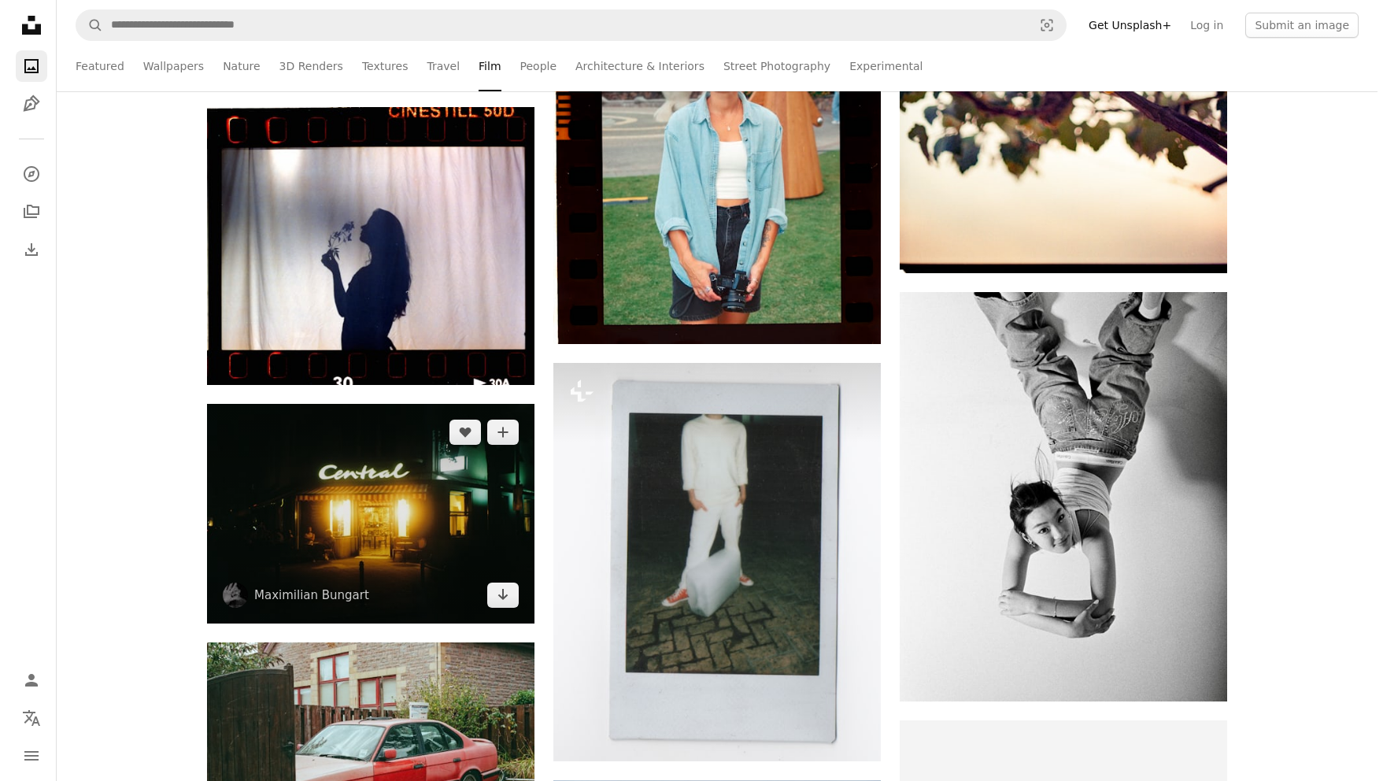
scroll to position [4407, 0]
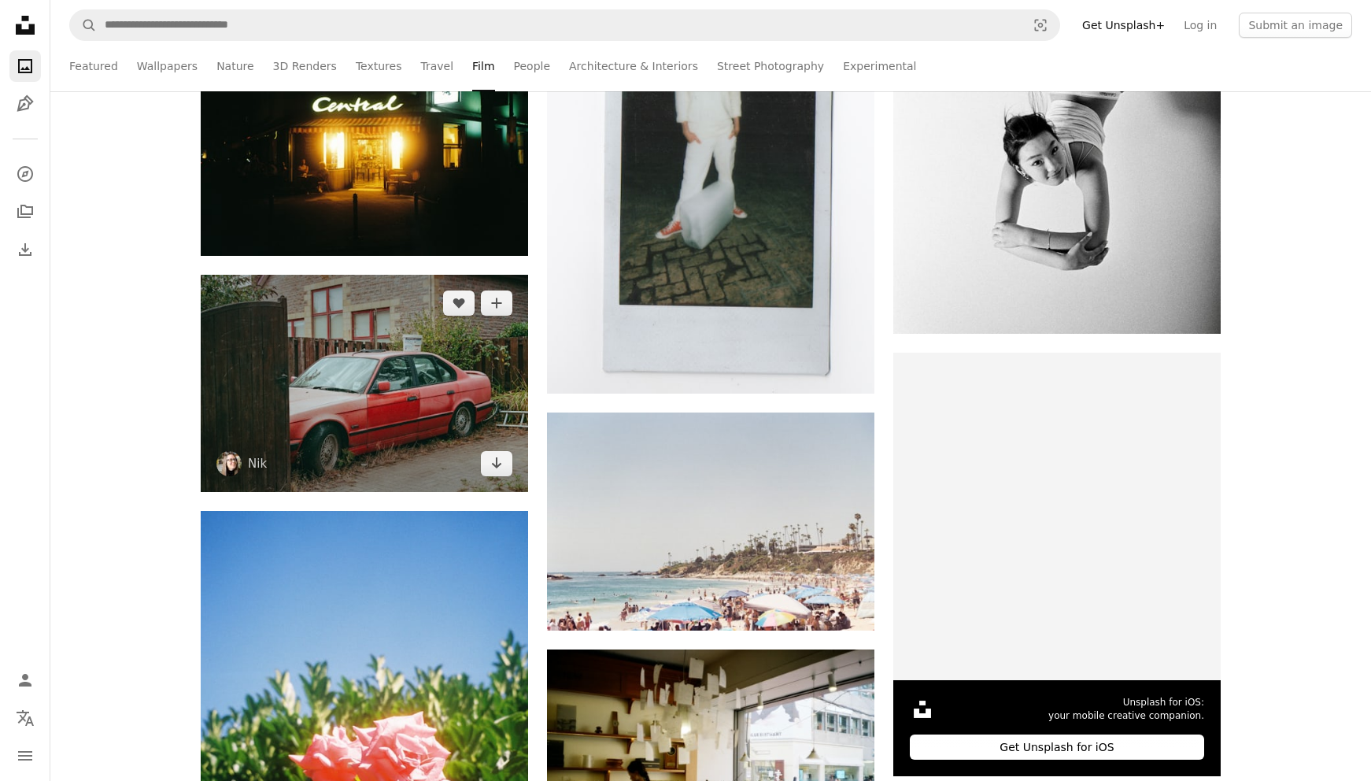
click at [346, 442] on img at bounding box center [364, 383] width 327 height 217
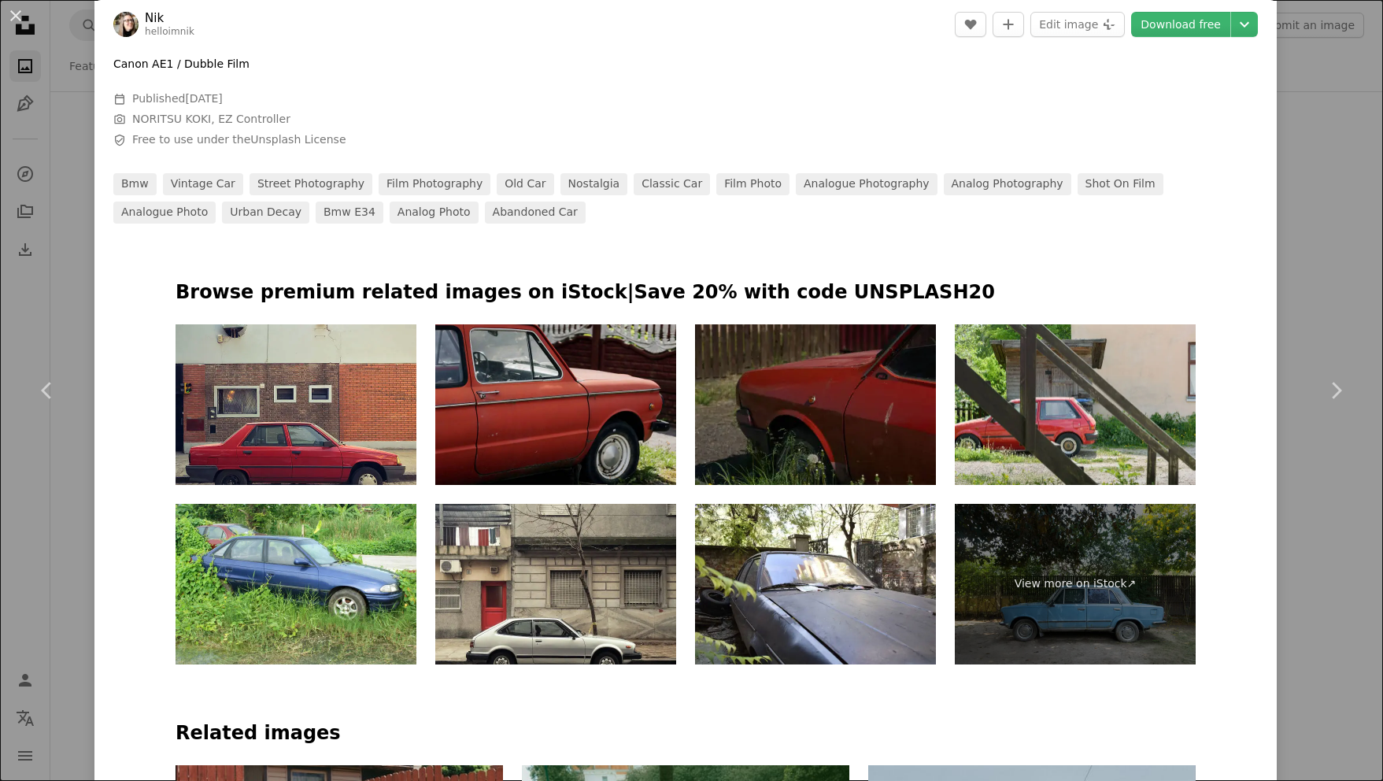
scroll to position [1102, 0]
